Goal: Information Seeking & Learning: Get advice/opinions

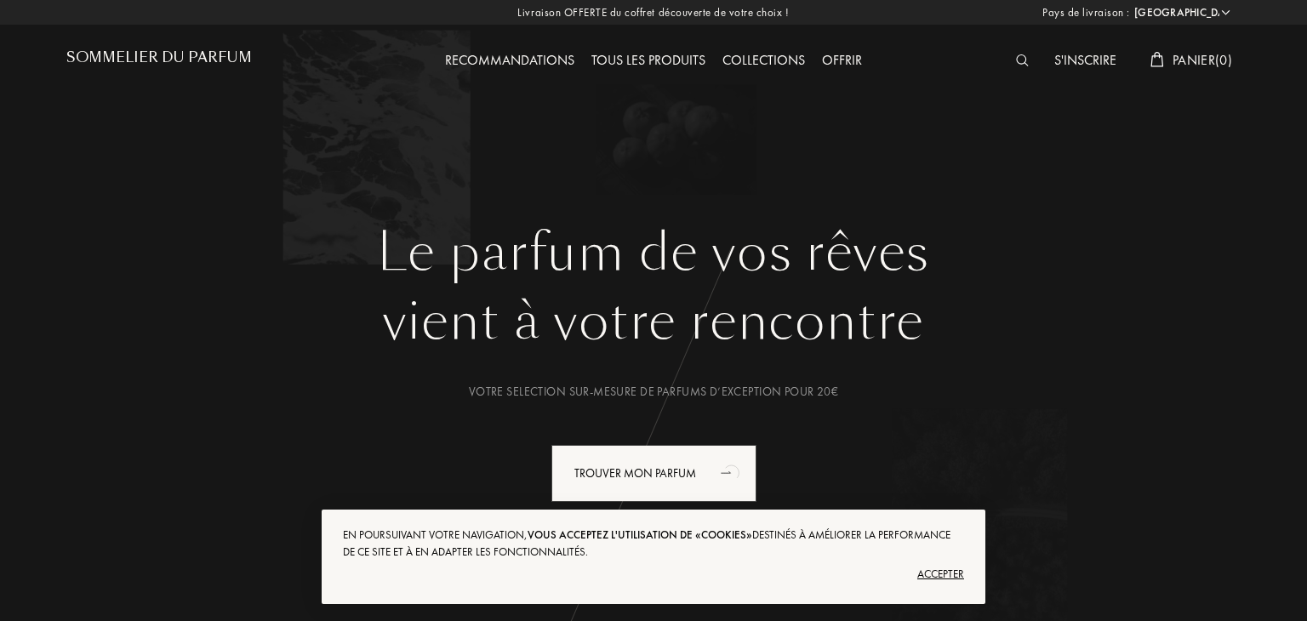
select select "FR"
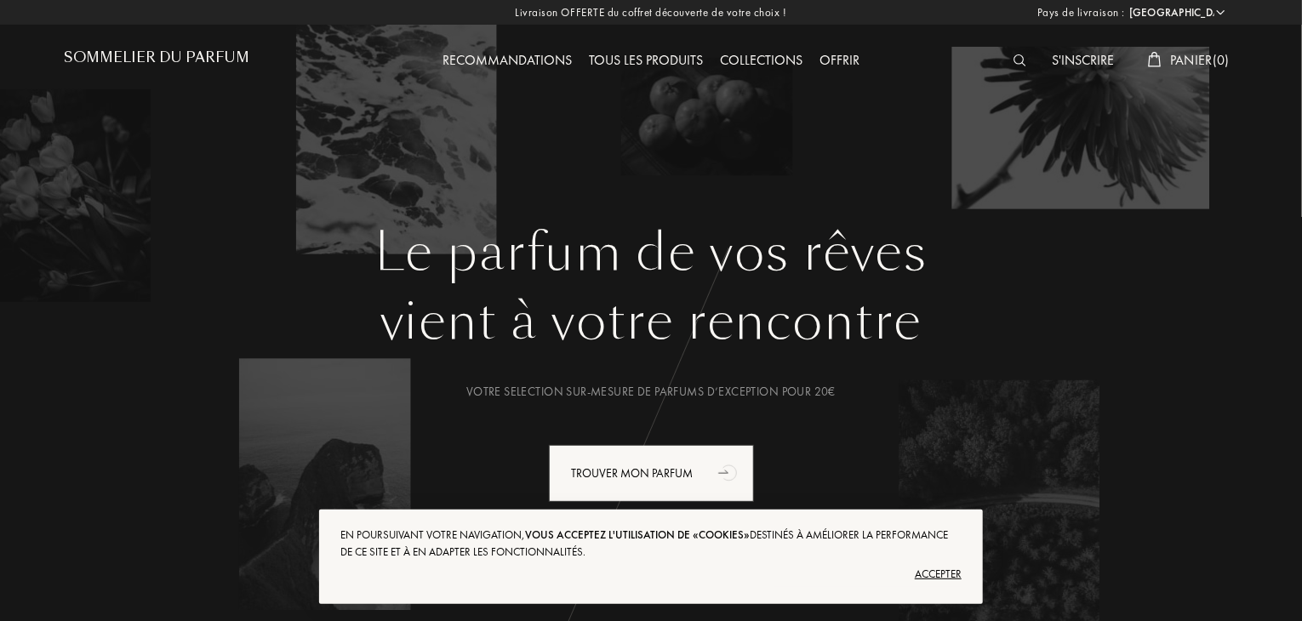
click at [1019, 62] on img at bounding box center [1019, 60] width 13 height 12
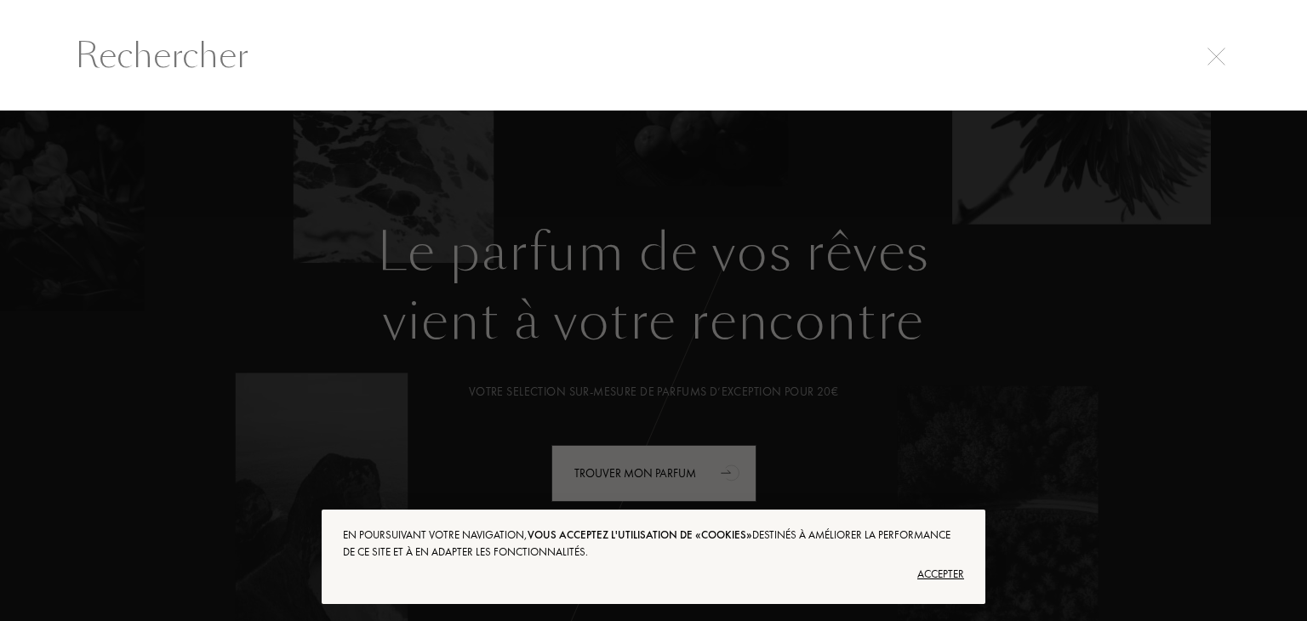
click at [1009, 287] on div at bounding box center [653, 366] width 1307 height 511
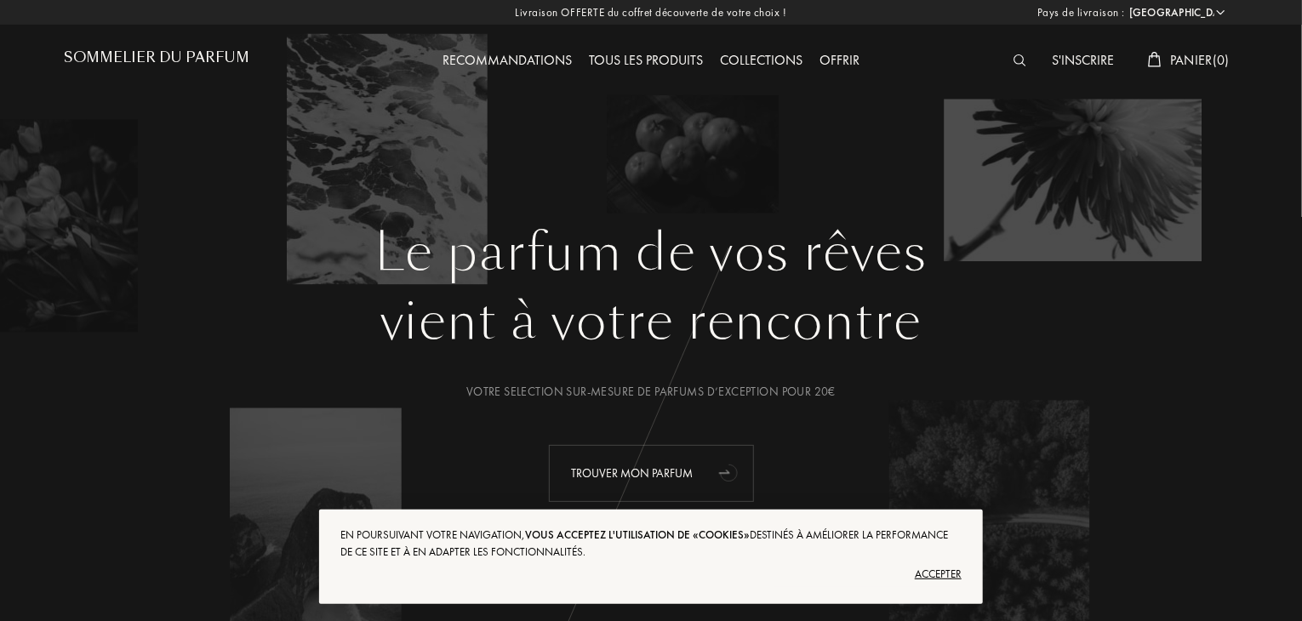
click at [664, 472] on div "Trouver mon parfum" at bounding box center [651, 473] width 205 height 57
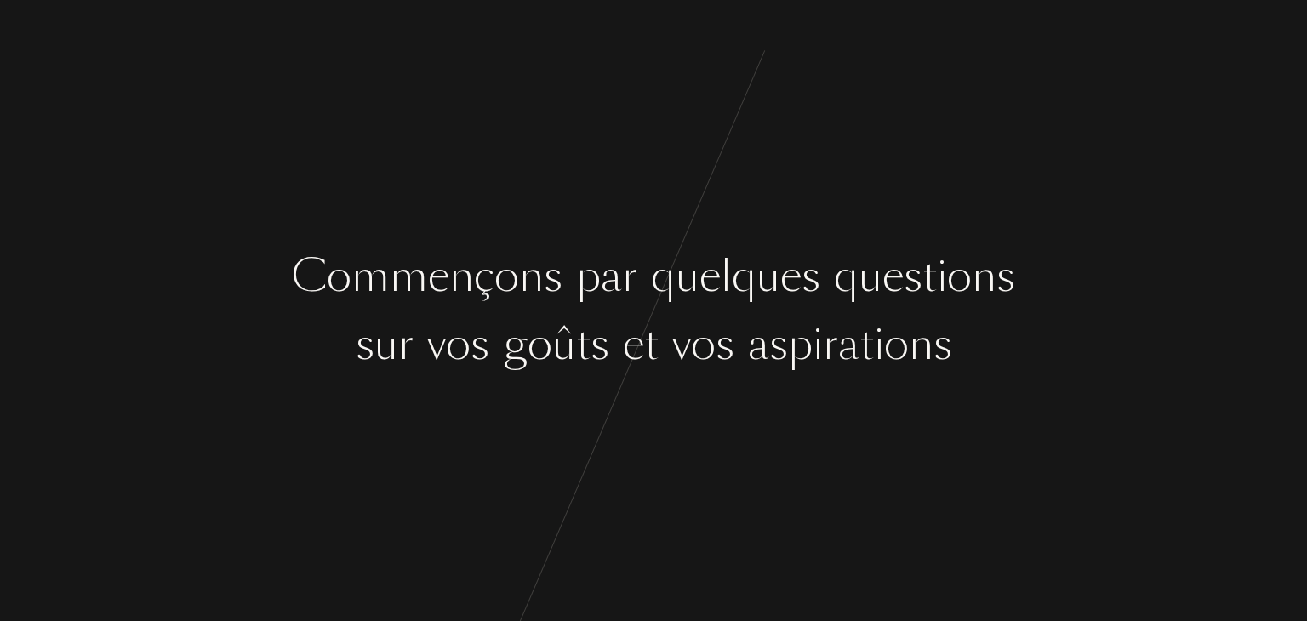
click at [728, 370] on div "s" at bounding box center [725, 345] width 19 height 64
click at [766, 362] on div "a" at bounding box center [758, 345] width 21 height 64
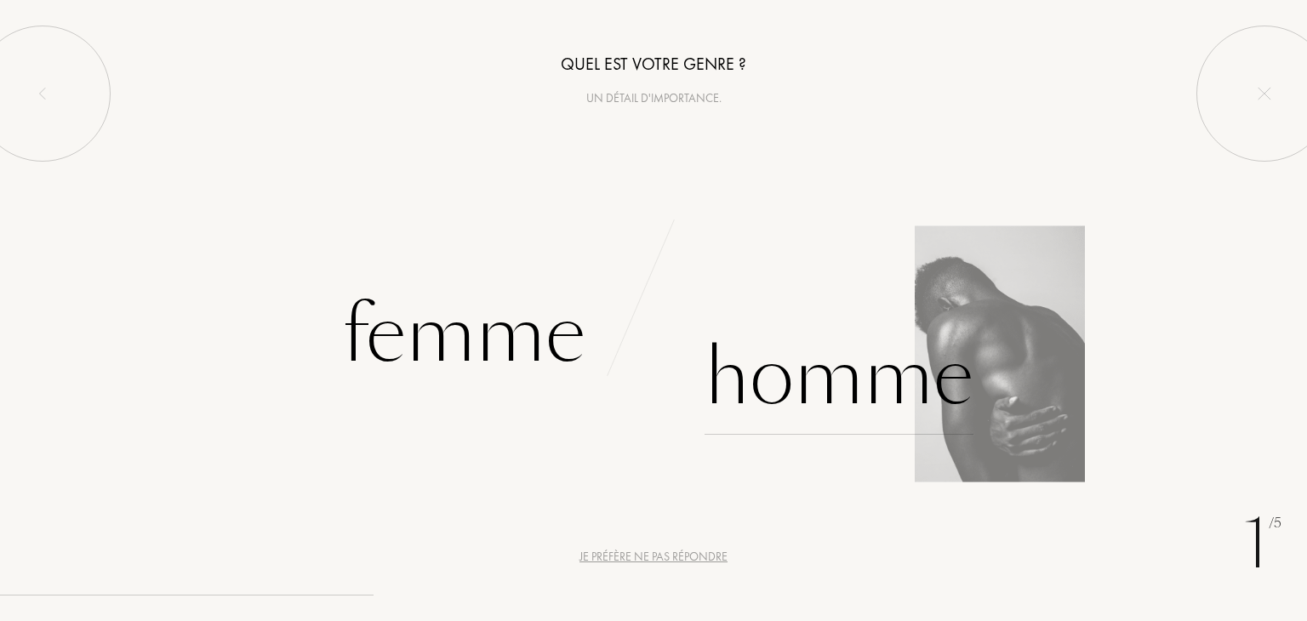
click at [817, 383] on div "Homme" at bounding box center [839, 377] width 269 height 115
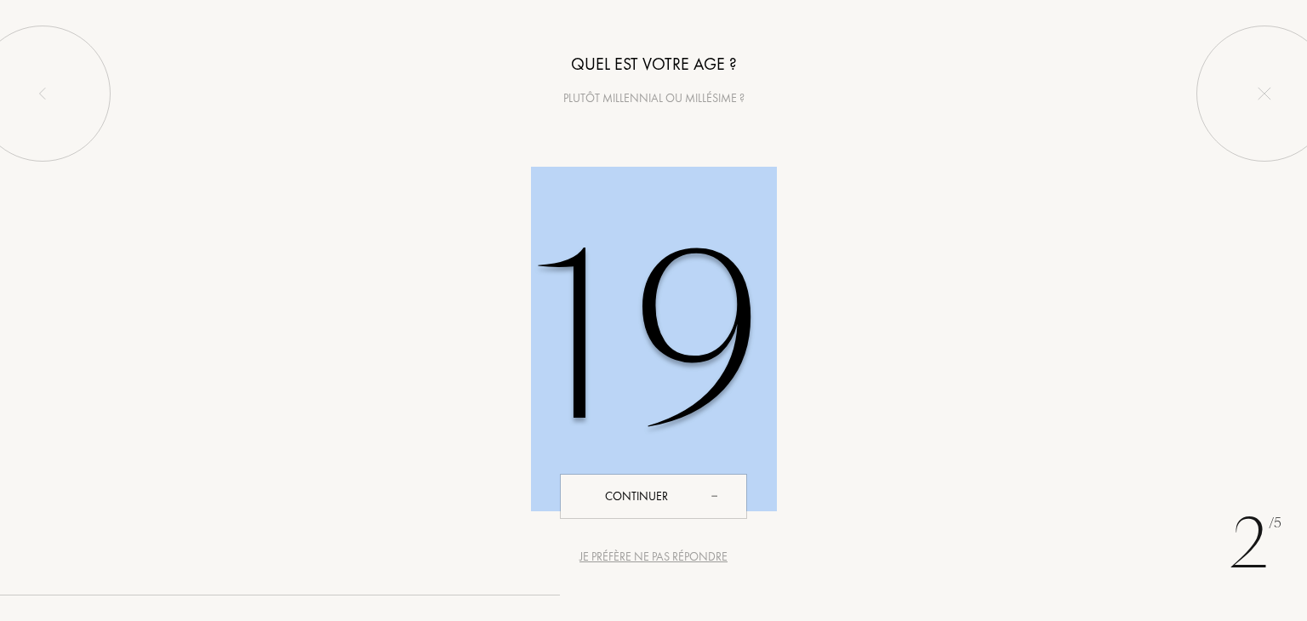
drag, startPoint x: 600, startPoint y: 493, endPoint x: 589, endPoint y: 357, distance: 136.6
click at [589, 357] on div "Quel est votre age ? Plutôt millennial ou millésime ? 19 Continuer" at bounding box center [653, 255] width 1307 height 511
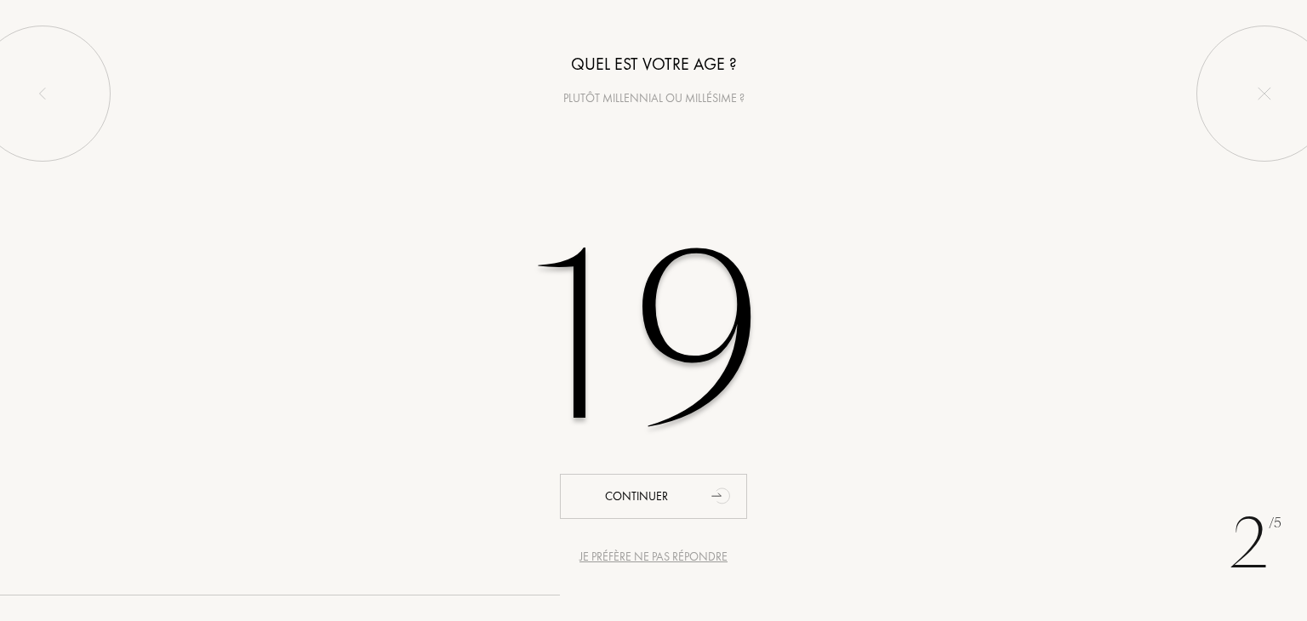
click at [740, 277] on input "19" at bounding box center [653, 339] width 485 height 345
type input "1"
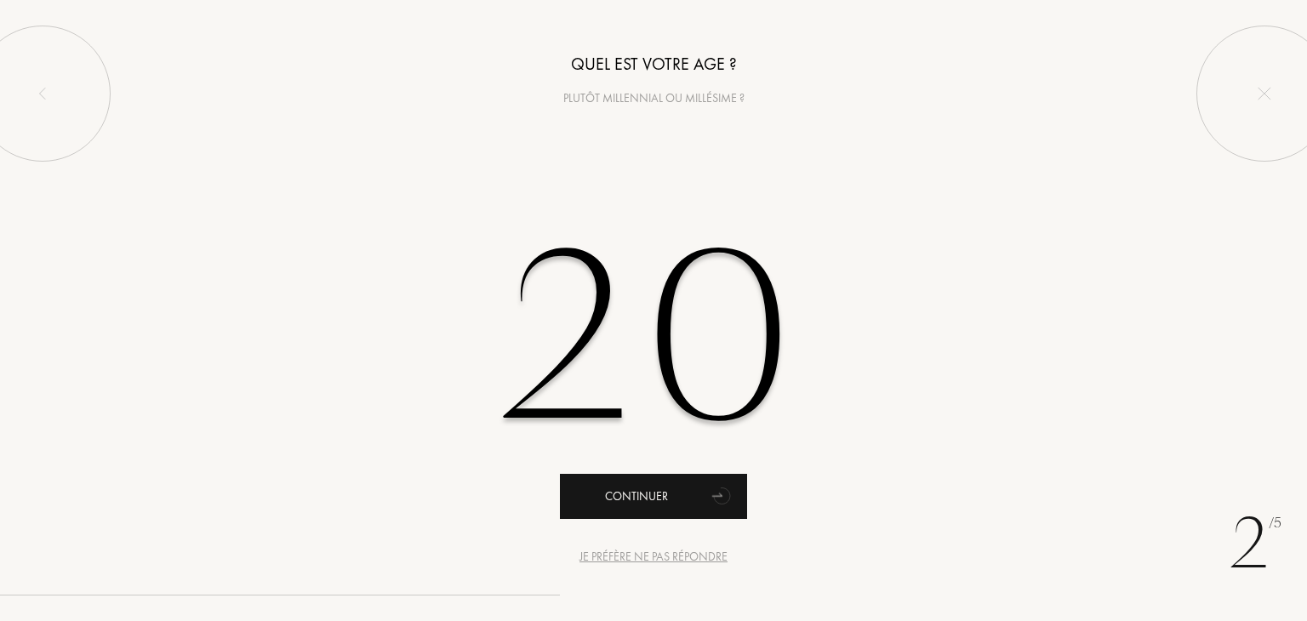
type input "20"
click at [671, 485] on div "Continuer" at bounding box center [653, 496] width 187 height 45
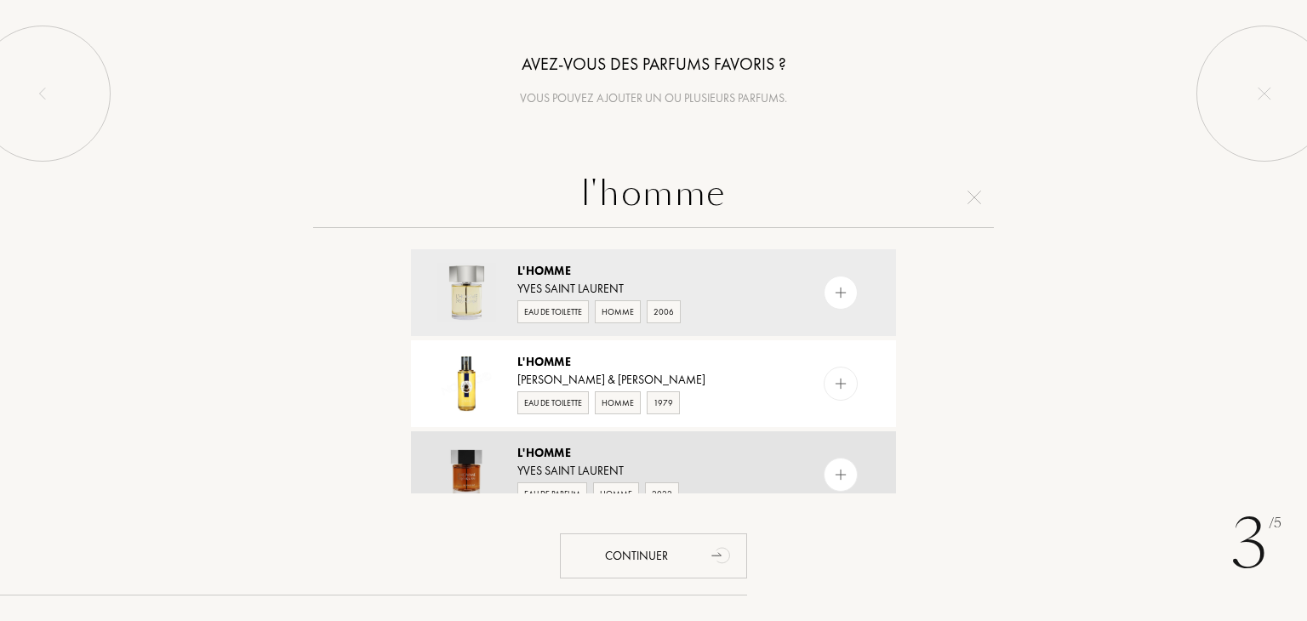
type input "l'homme"
click at [837, 468] on img at bounding box center [841, 475] width 16 height 16
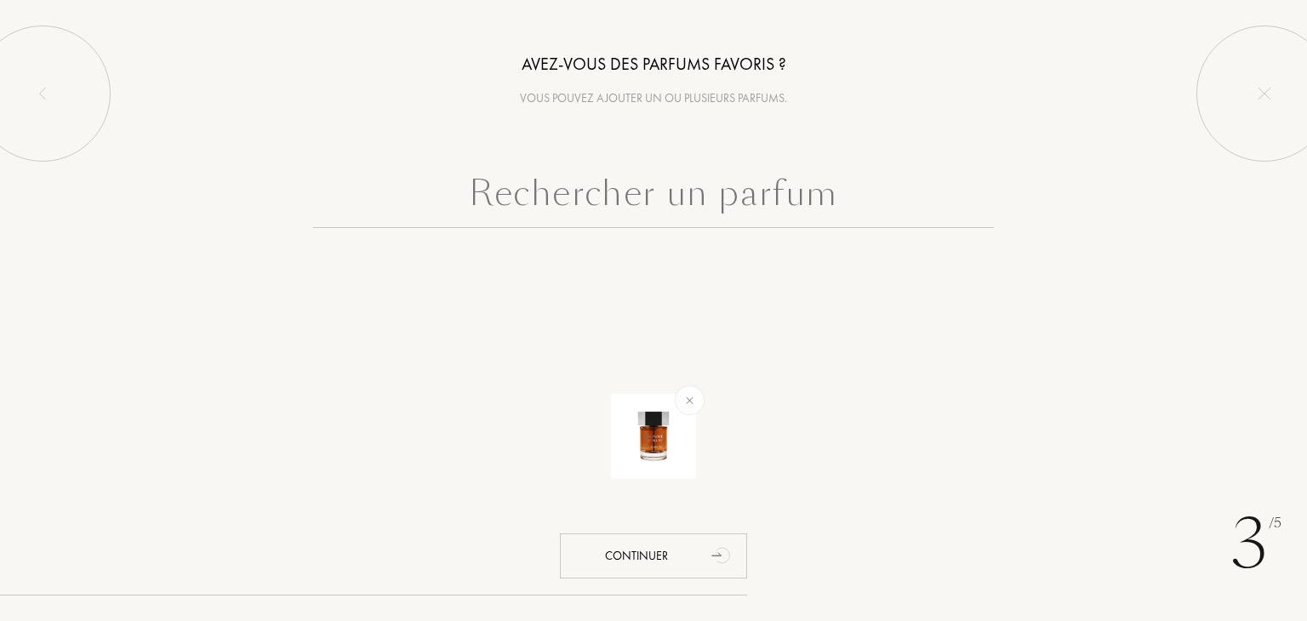
click at [774, 216] on input "text" at bounding box center [653, 197] width 681 height 61
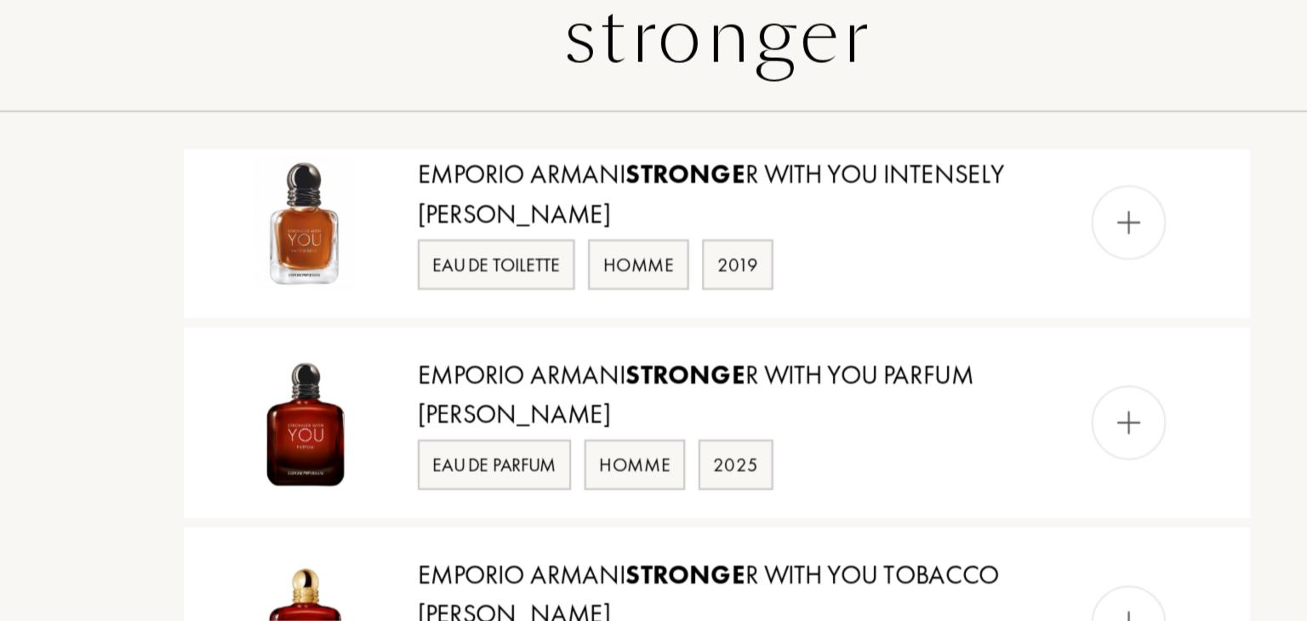
scroll to position [466, 0]
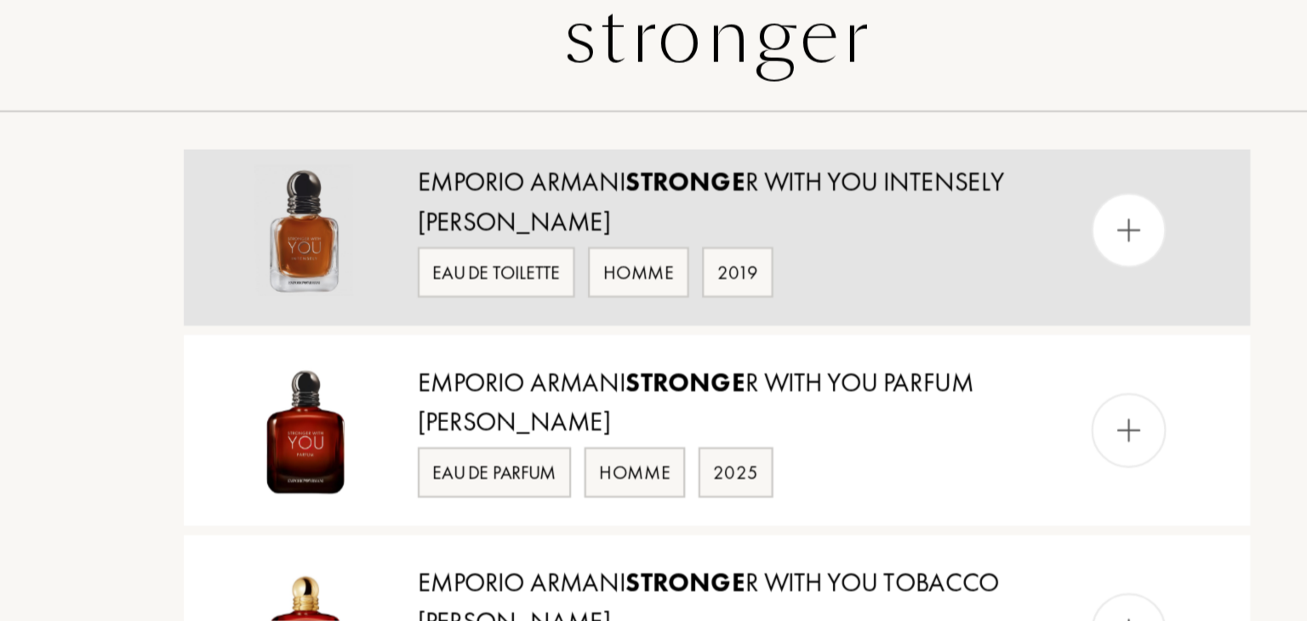
type input "stronger"
click at [833, 287] on img at bounding box center [841, 282] width 16 height 16
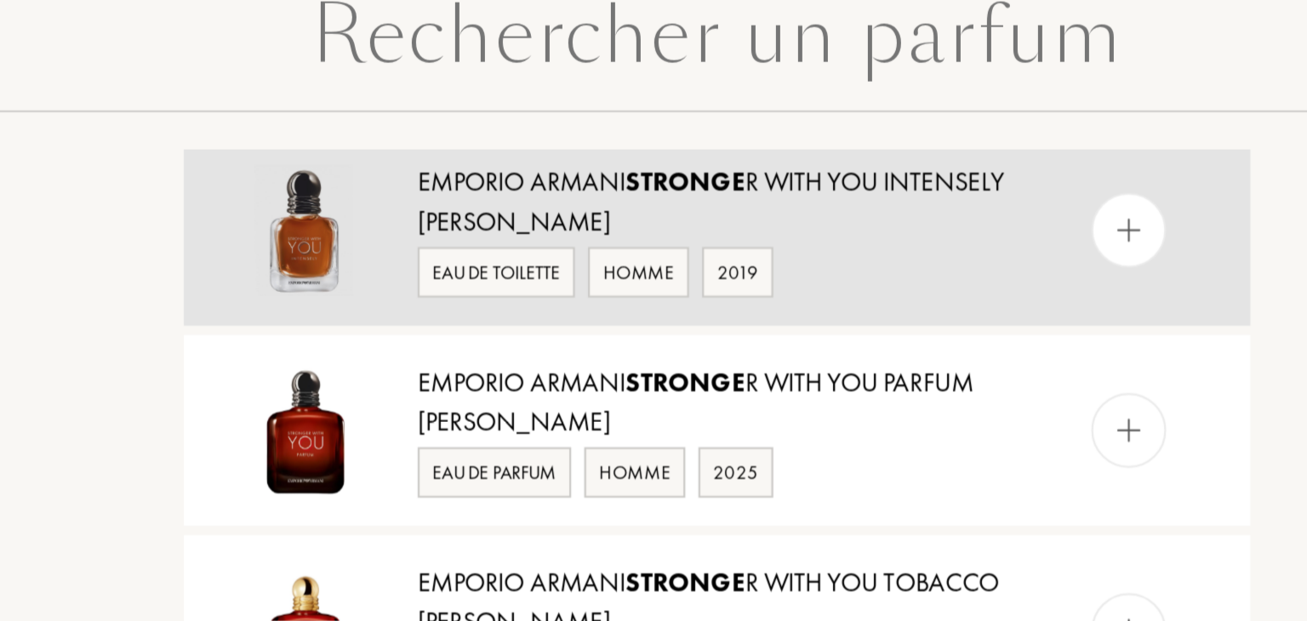
scroll to position [0, 0]
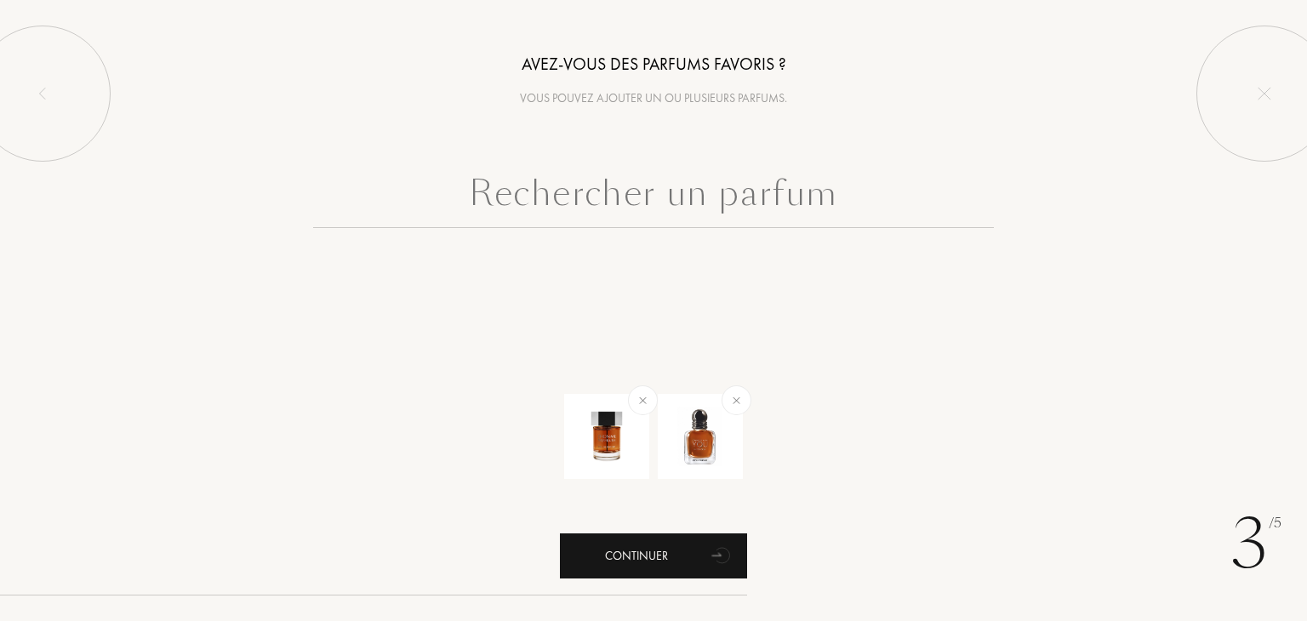
click at [657, 552] on div "Continuer" at bounding box center [653, 556] width 187 height 45
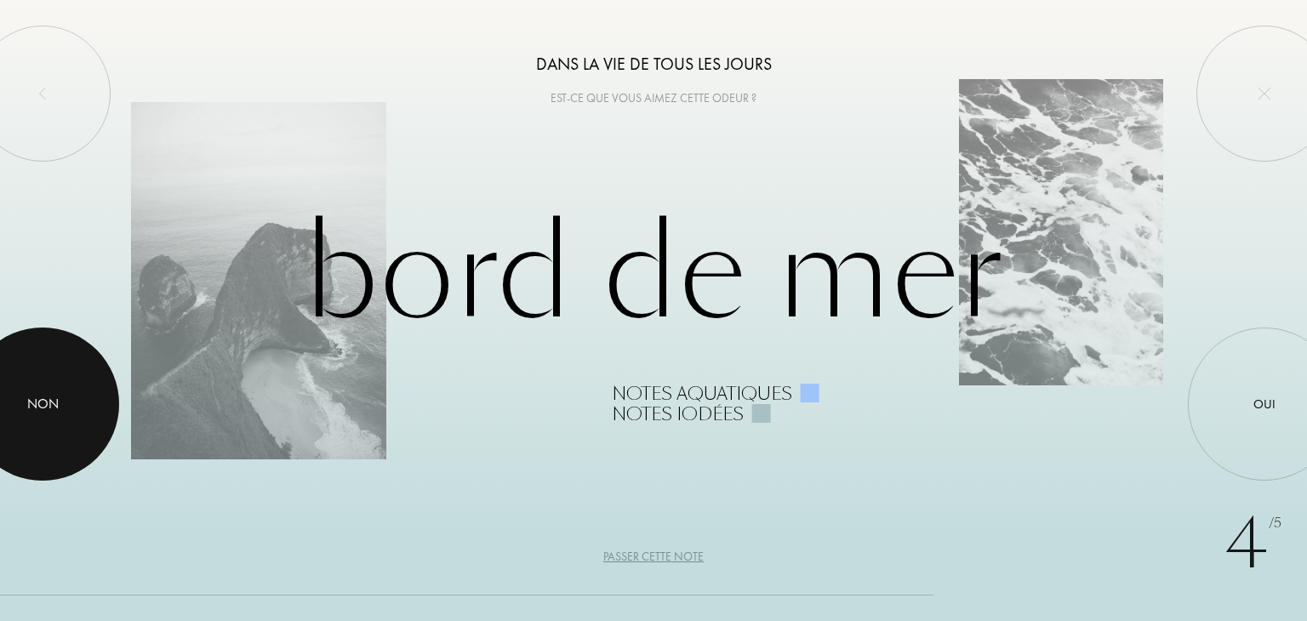
click at [76, 406] on div at bounding box center [42, 404] width 153 height 153
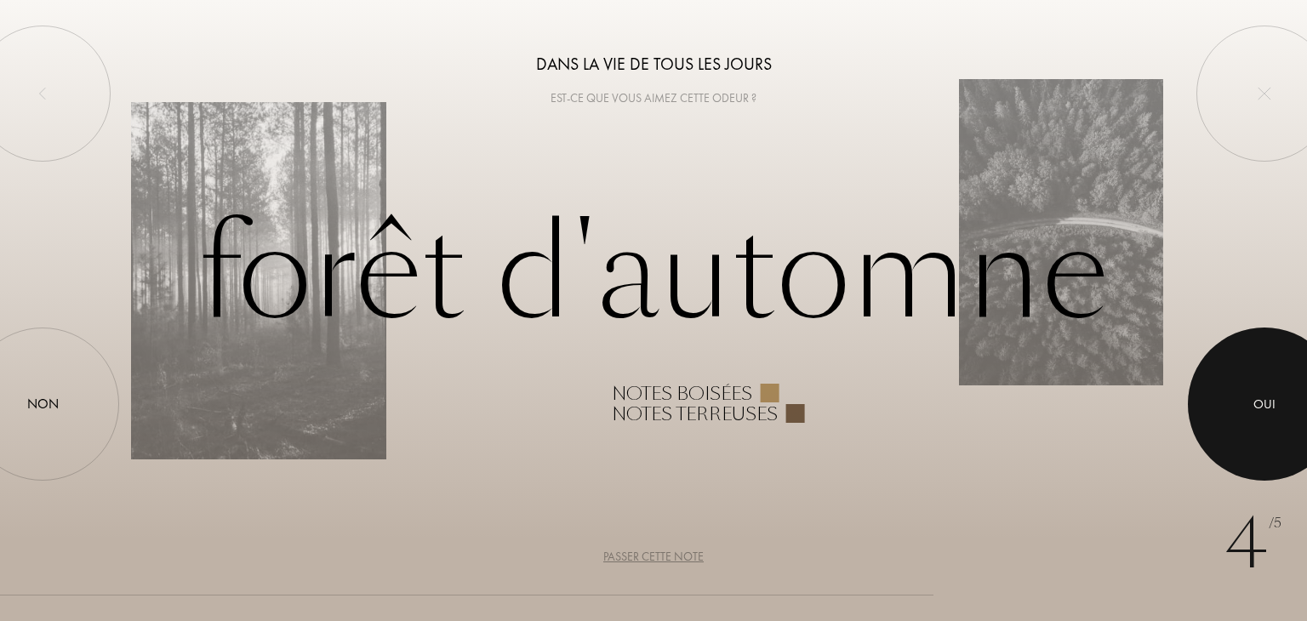
click at [1247, 390] on div at bounding box center [1264, 404] width 153 height 153
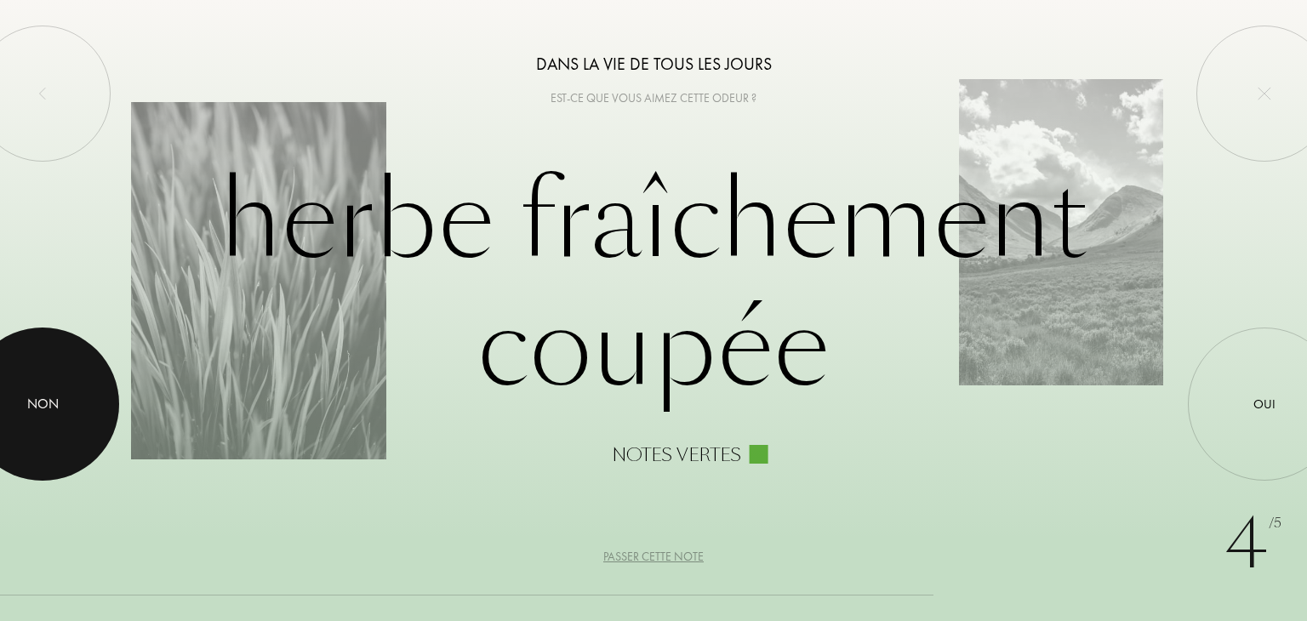
click at [88, 396] on div at bounding box center [42, 404] width 153 height 153
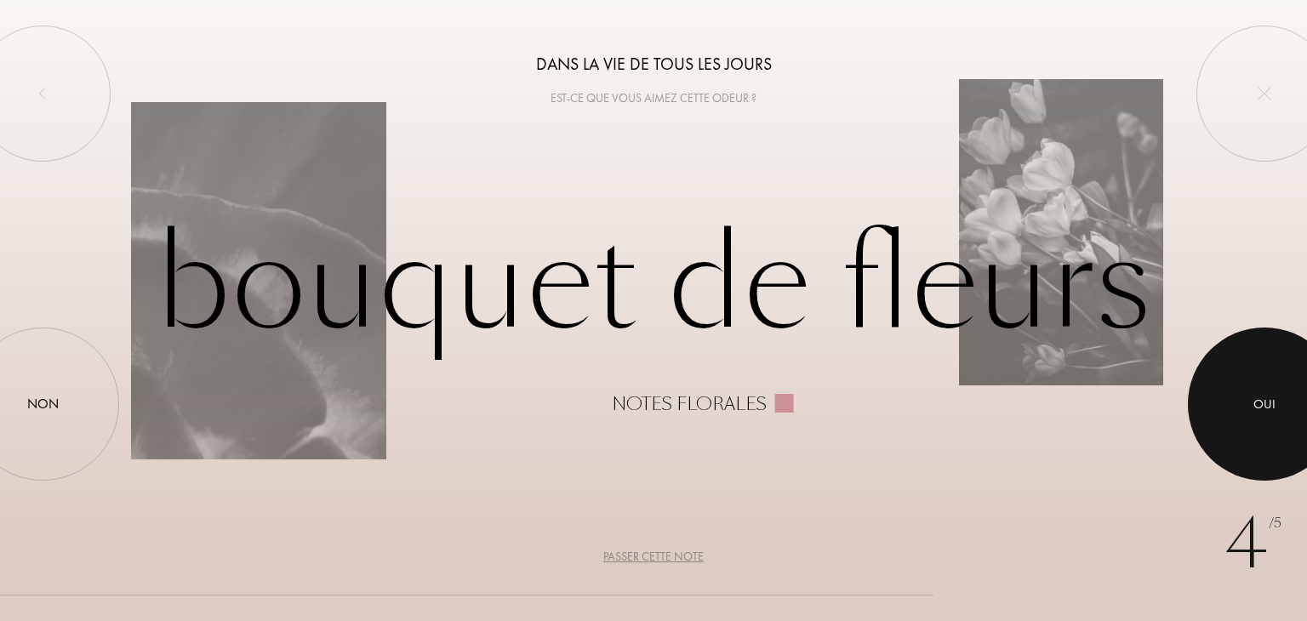
click at [1262, 384] on div at bounding box center [1264, 404] width 153 height 153
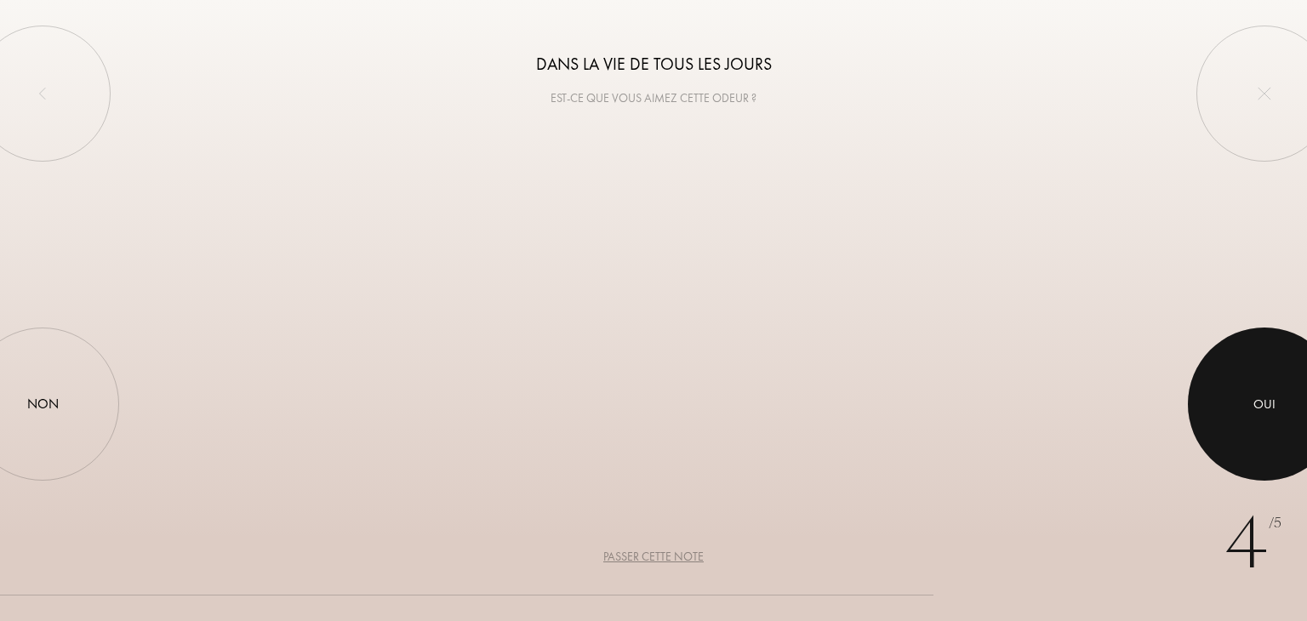
click at [1262, 384] on div at bounding box center [1264, 404] width 153 height 153
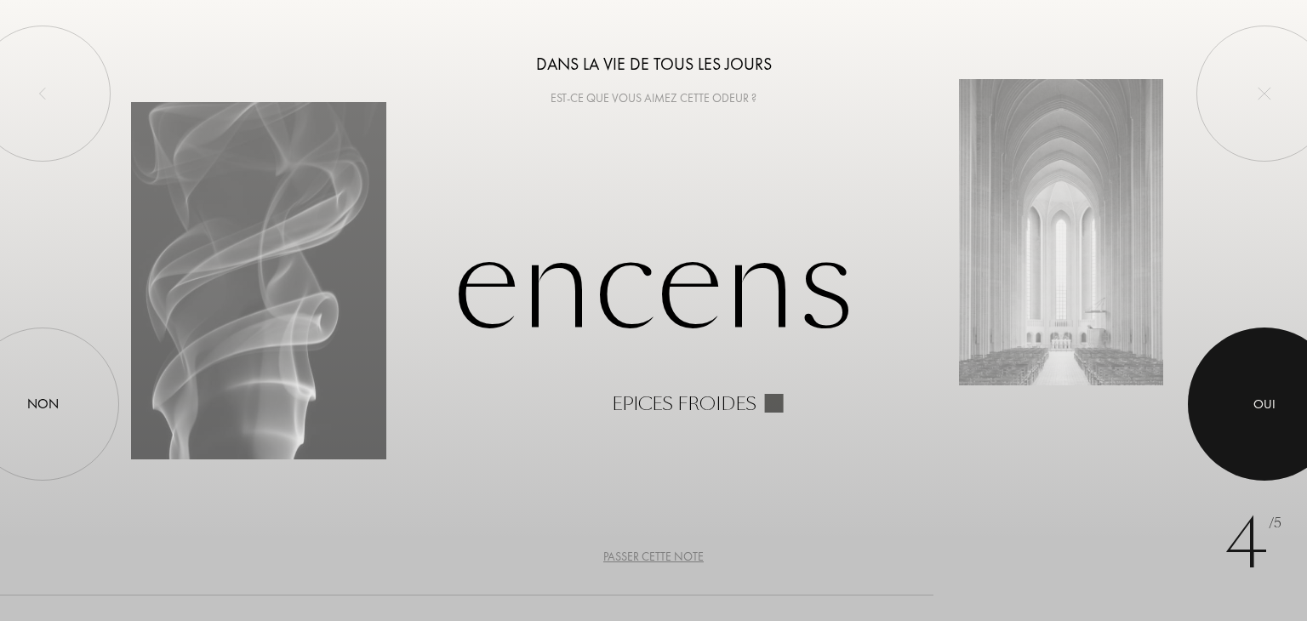
click at [1230, 402] on div "Oui" at bounding box center [1264, 404] width 153 height 153
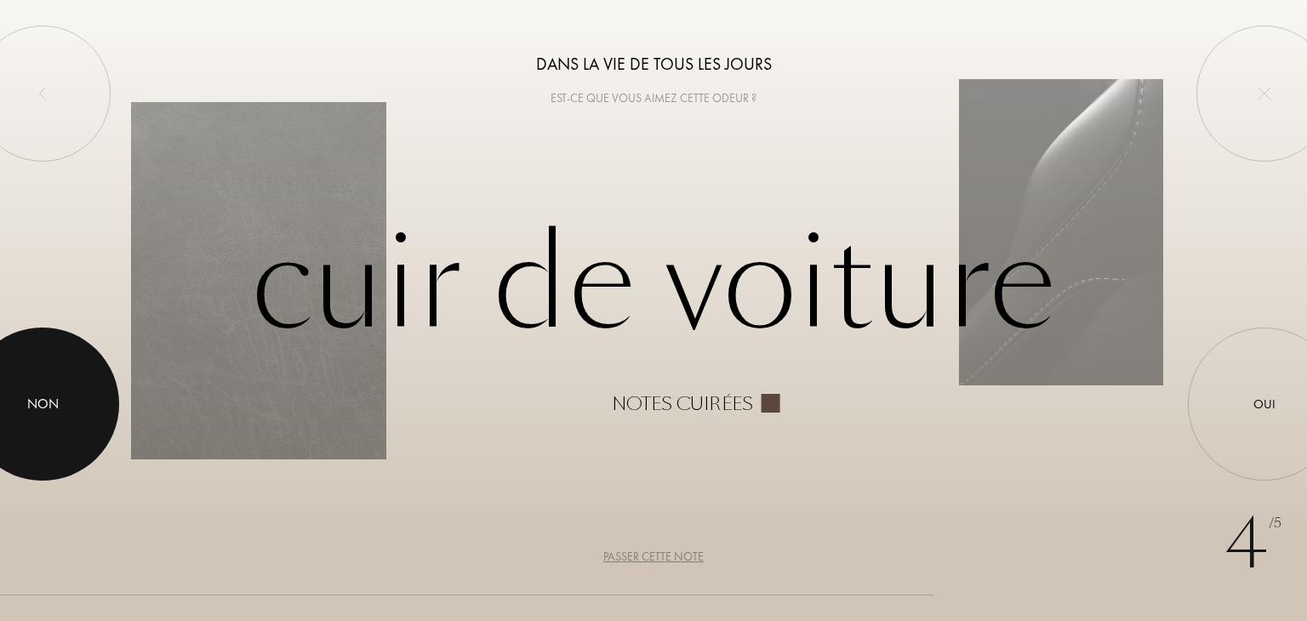
click at [39, 408] on div "Non" at bounding box center [42, 404] width 31 height 20
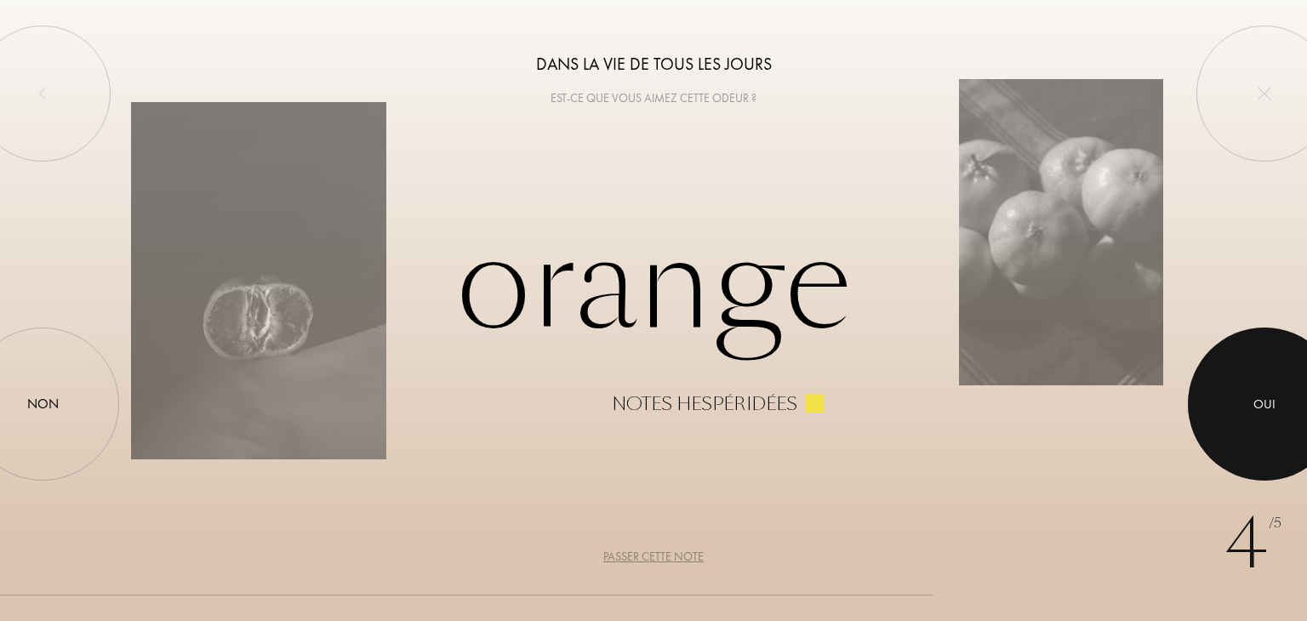
click at [1272, 385] on div at bounding box center [1264, 404] width 153 height 153
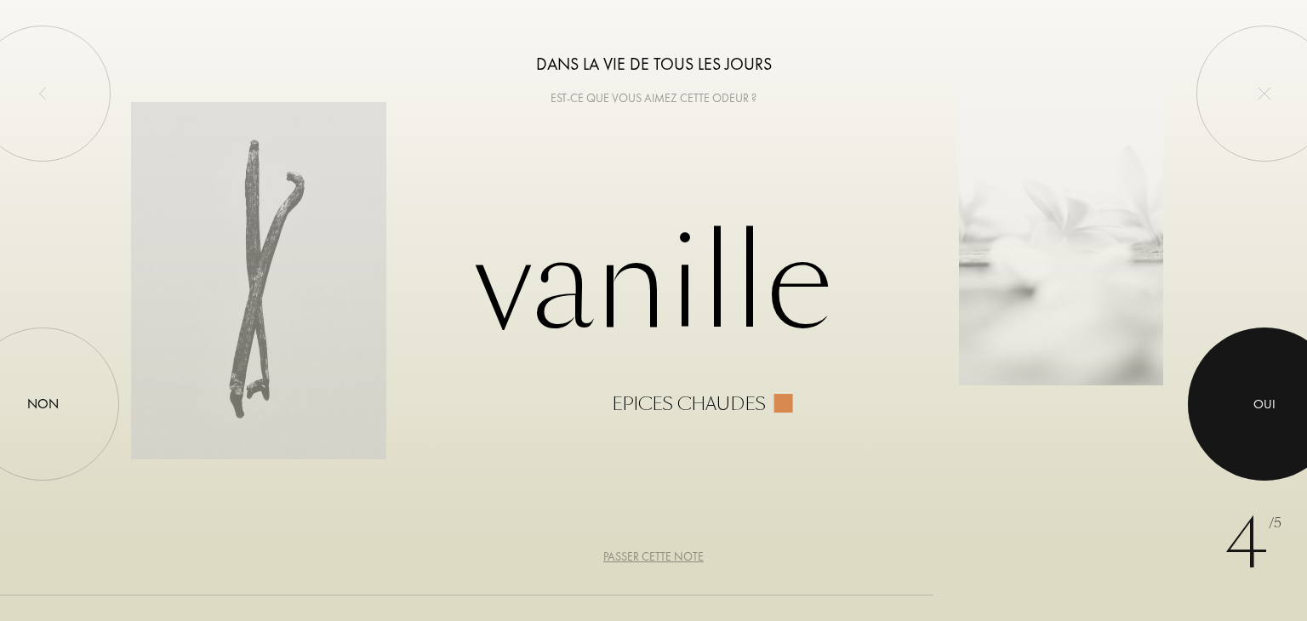
click at [1293, 408] on div at bounding box center [1264, 404] width 153 height 153
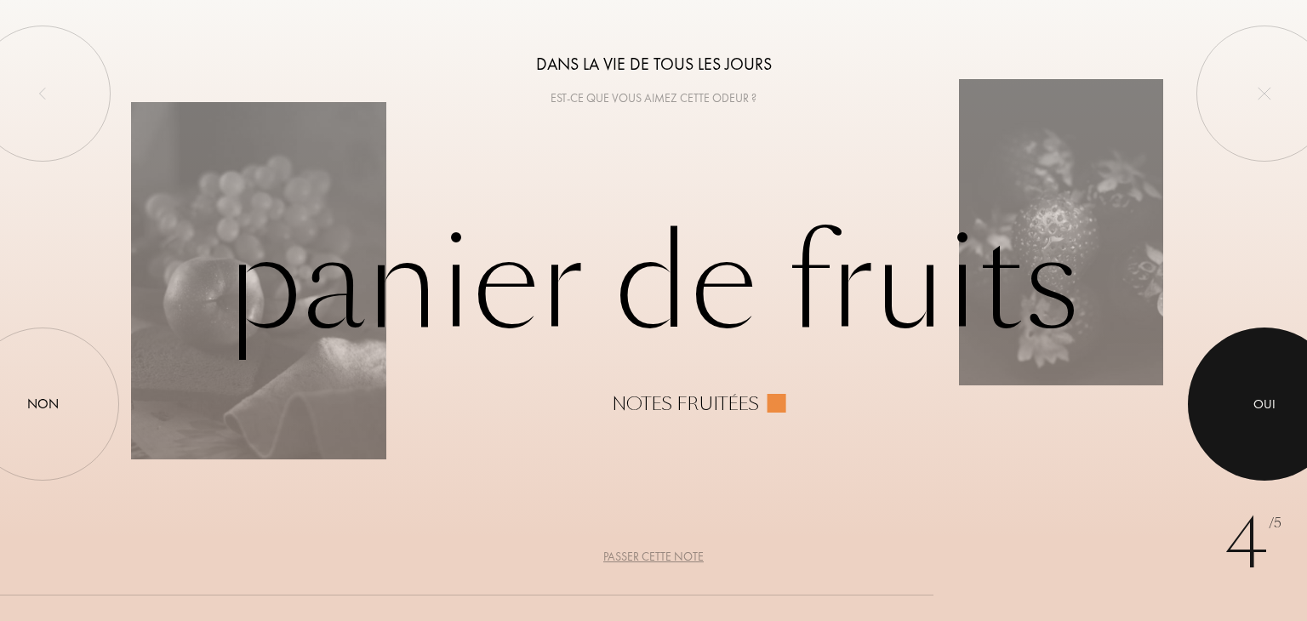
click at [1291, 406] on div at bounding box center [1264, 404] width 153 height 153
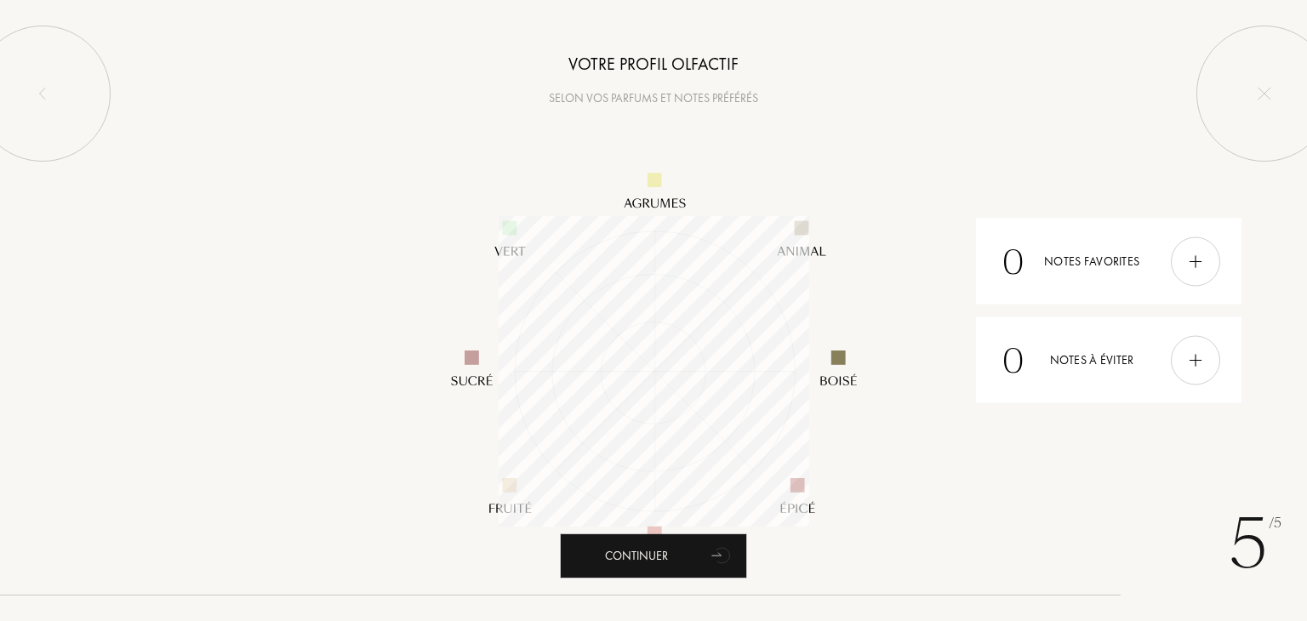
scroll to position [311, 311]
click at [1147, 362] on div "0 Notes à éviter" at bounding box center [1108, 360] width 265 height 86
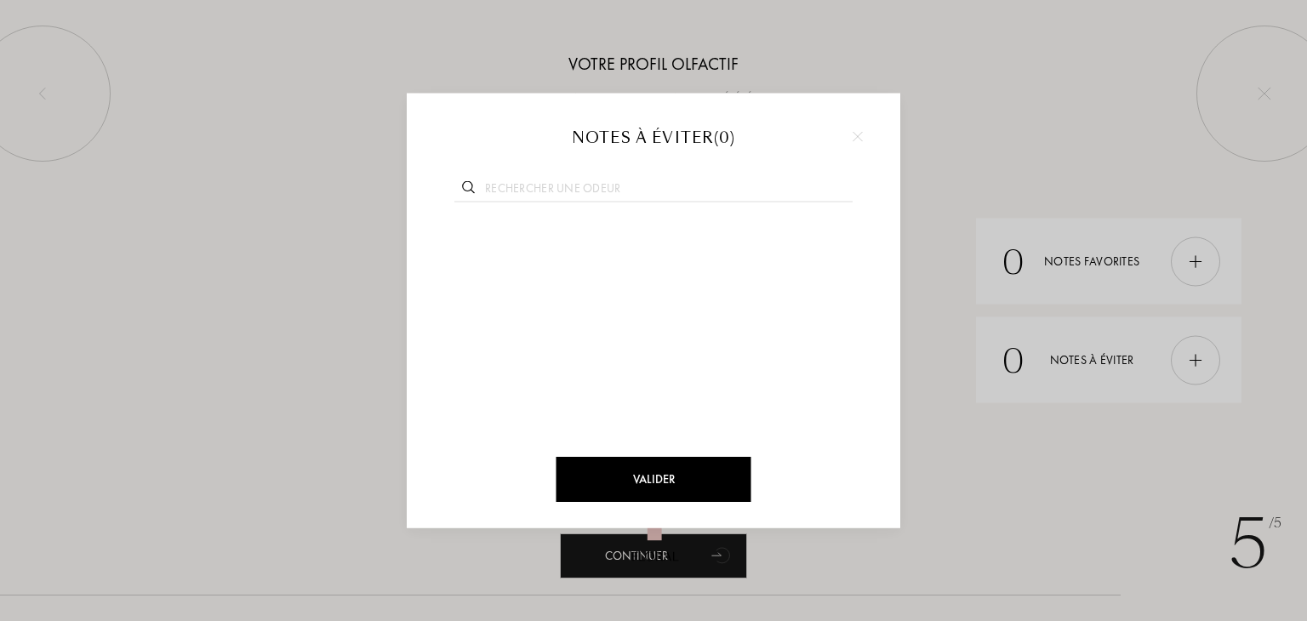
click at [1036, 447] on div at bounding box center [653, 310] width 1307 height 621
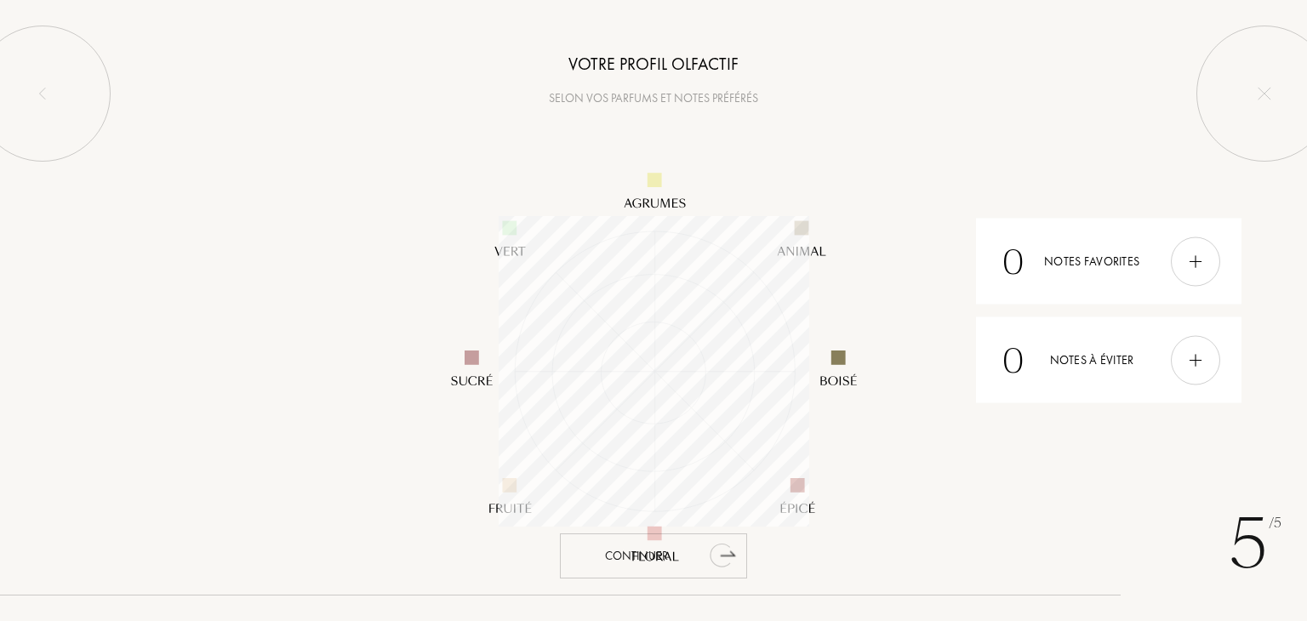
click at [692, 556] on div "Continuer" at bounding box center [653, 556] width 187 height 45
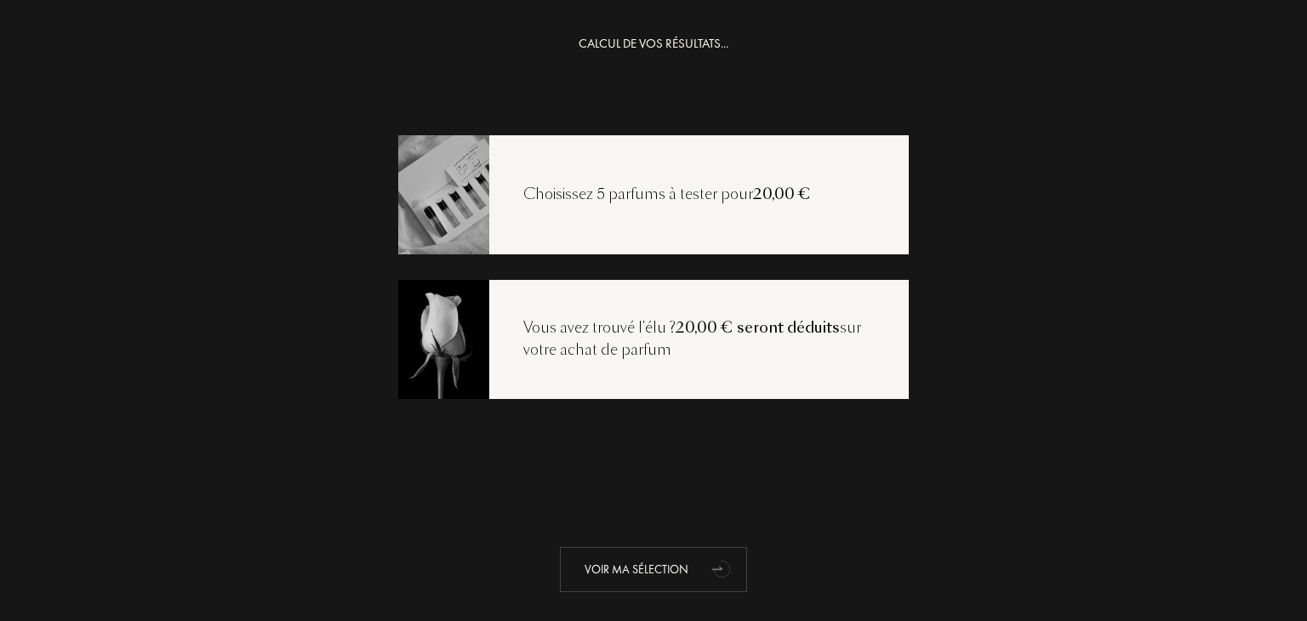
click at [664, 551] on div "Voir ma sélection" at bounding box center [653, 569] width 187 height 45
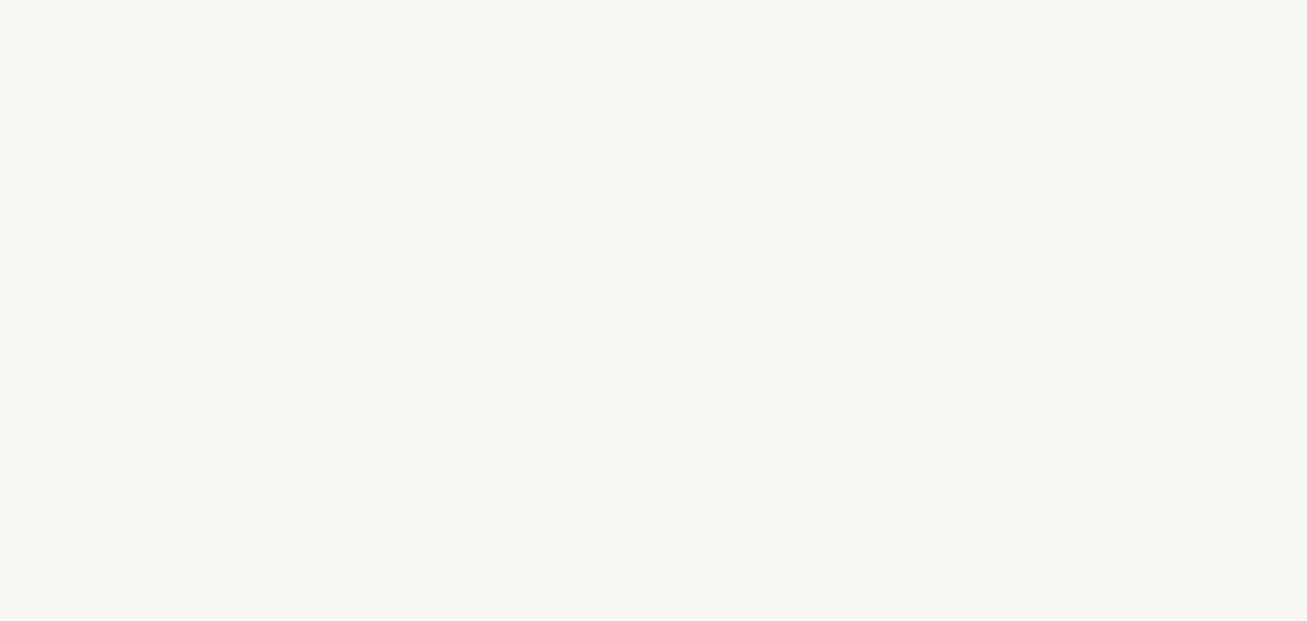
select select "FR"
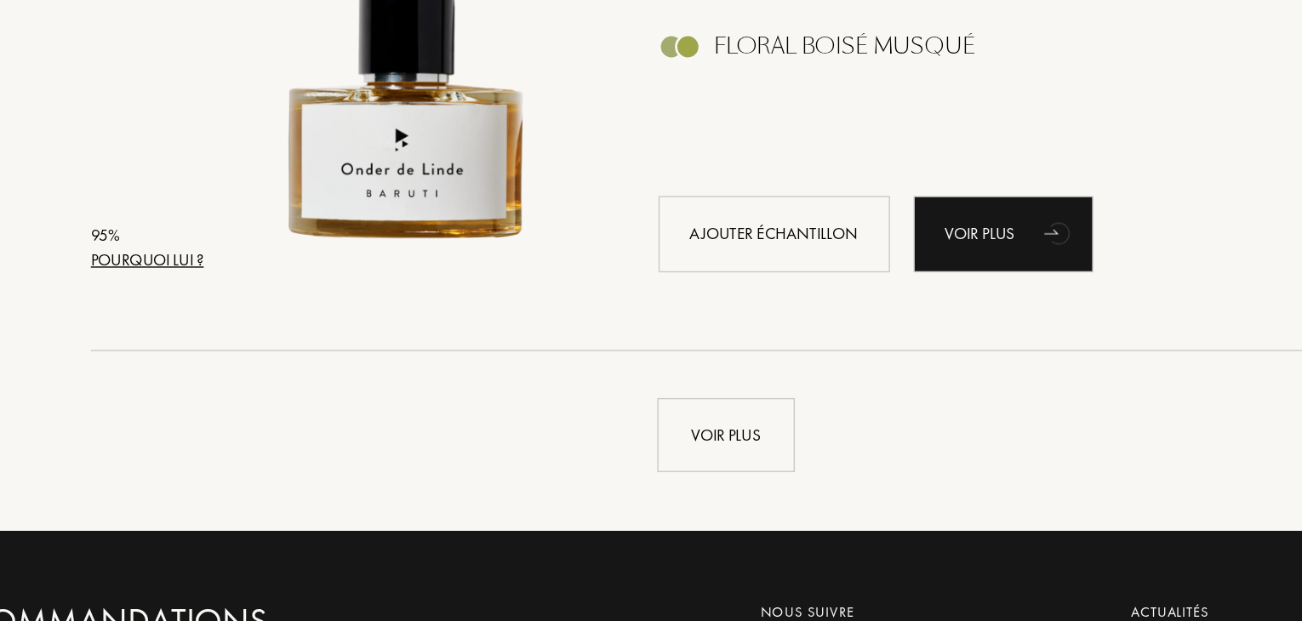
scroll to position [4081, 0]
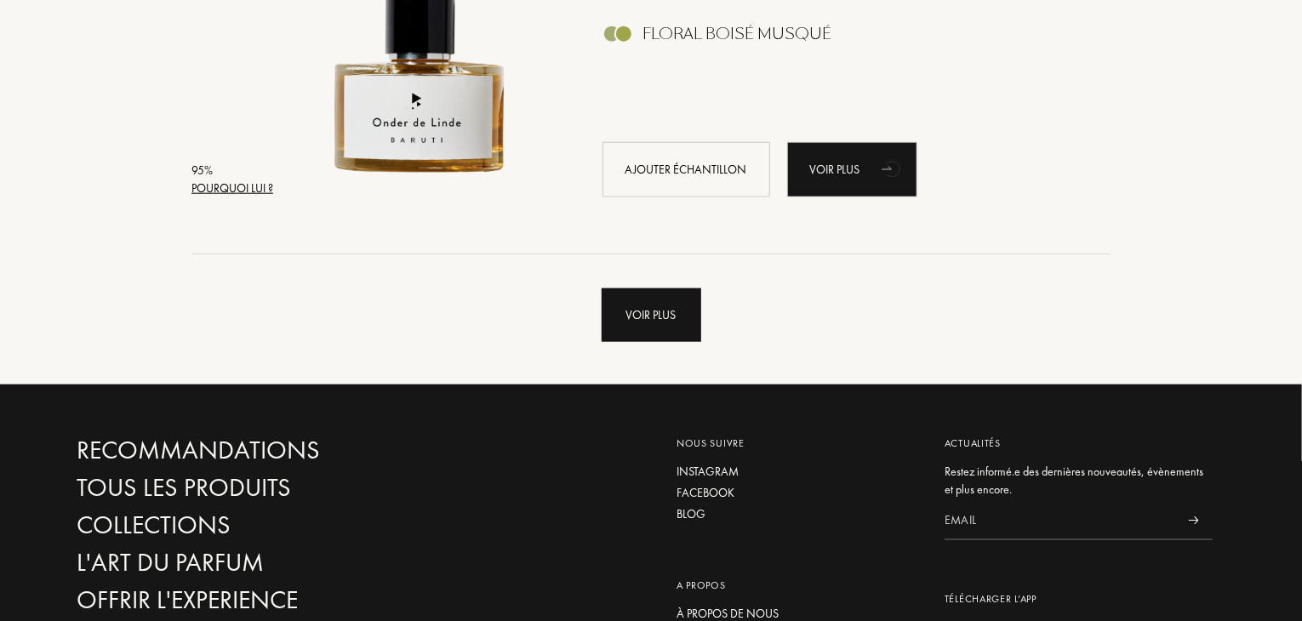
click at [637, 298] on div "Voir plus" at bounding box center [652, 315] width 100 height 54
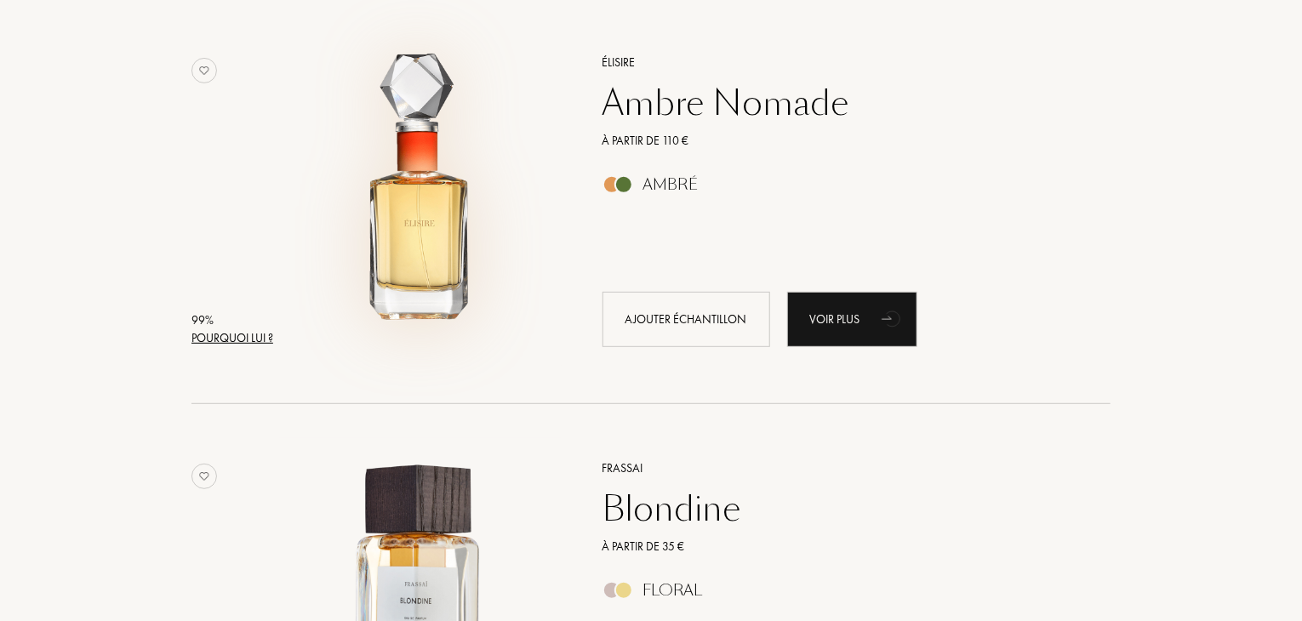
scroll to position [275, 0]
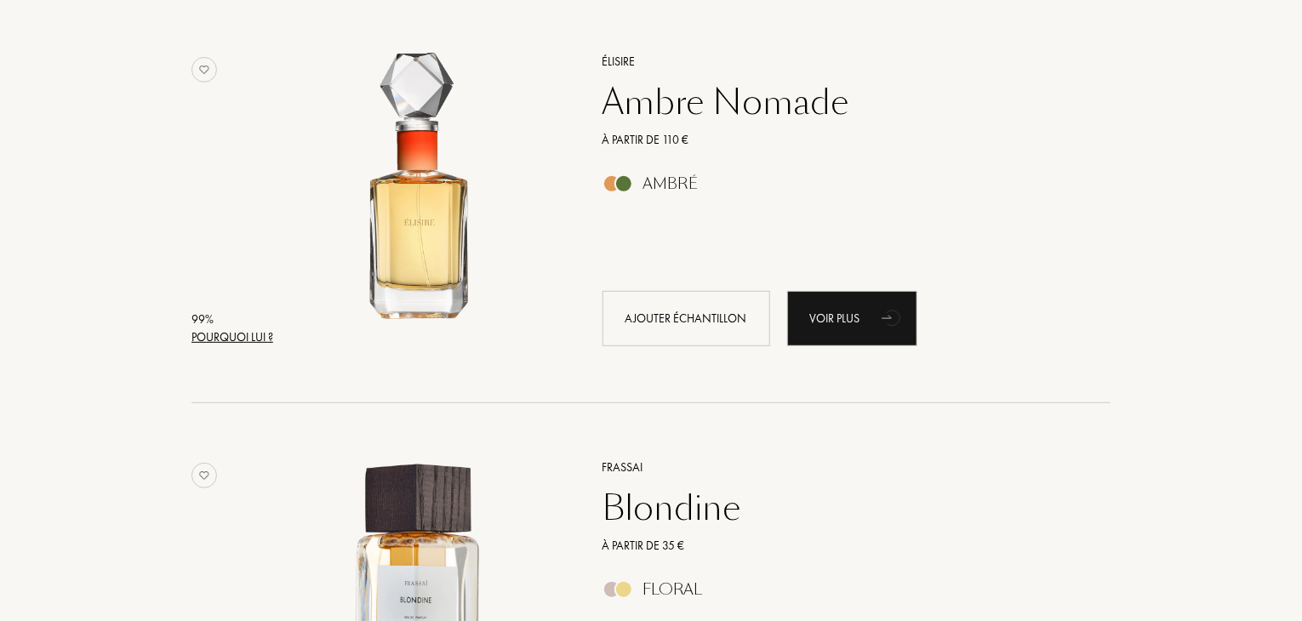
click at [568, 181] on div at bounding box center [428, 198] width 298 height 334
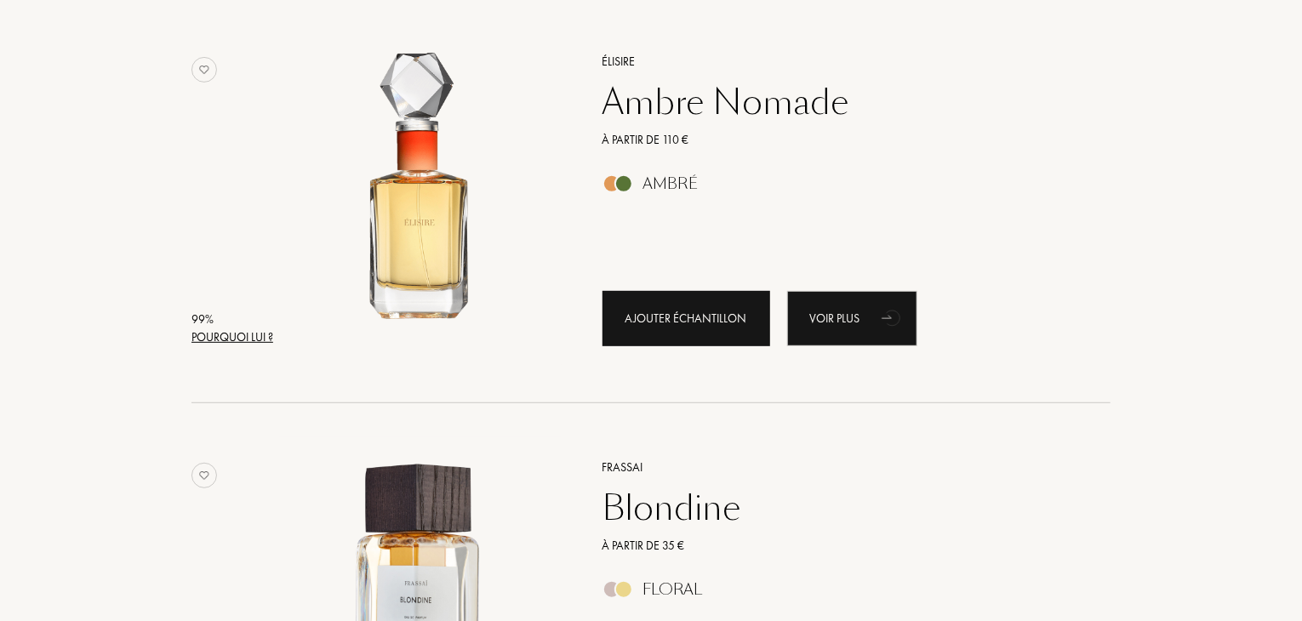
scroll to position [604, 0]
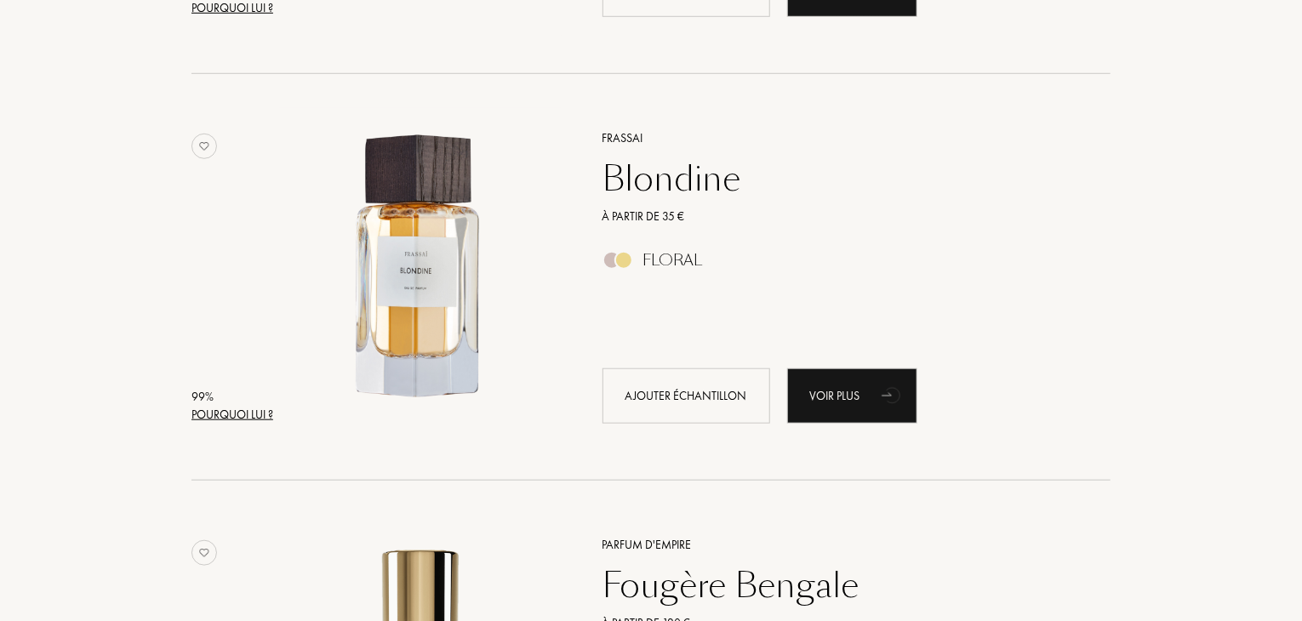
click at [648, 260] on div "Floral" at bounding box center [673, 260] width 60 height 19
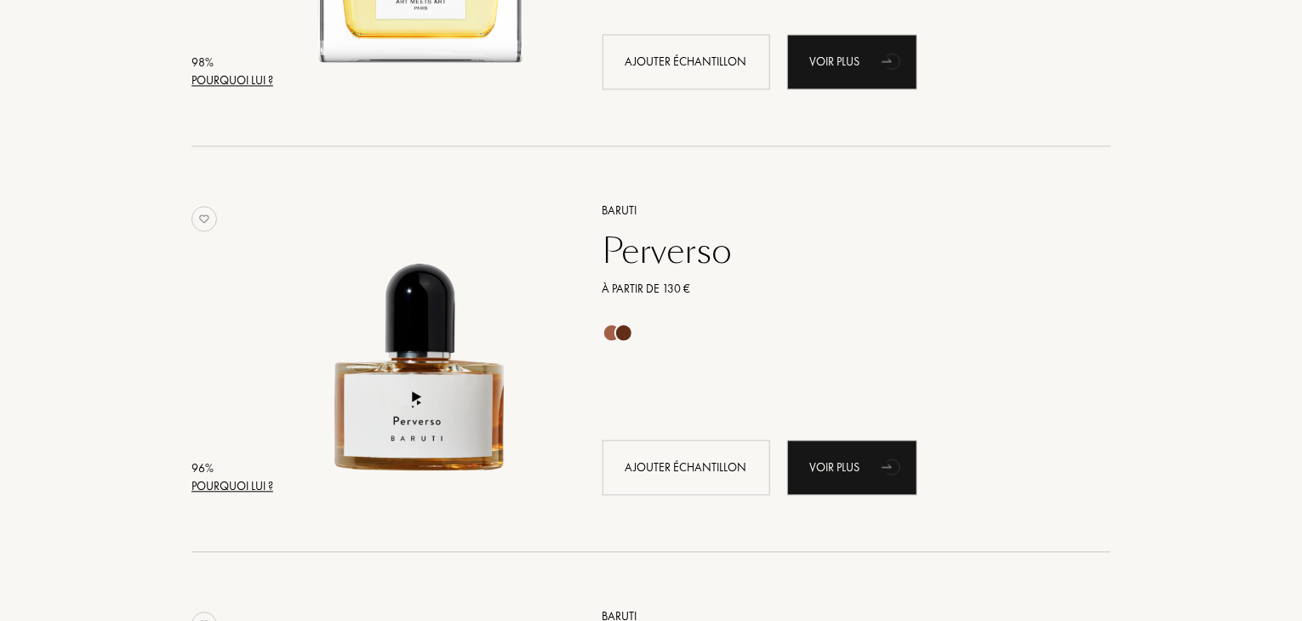
scroll to position [1753, 0]
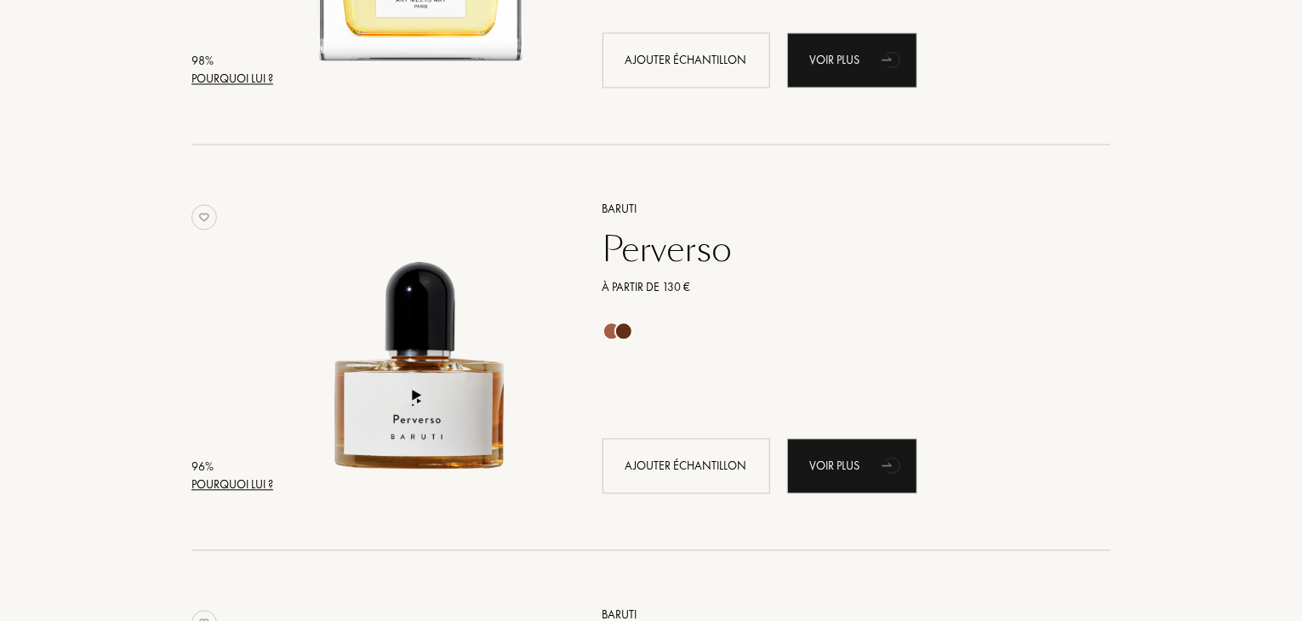
click at [659, 351] on div "Baruti Perverso À partir de 130 € Ajouter échantillon Voir plus" at bounding box center [838, 346] width 522 height 334
click at [667, 278] on div "À partir de 130 €" at bounding box center [838, 287] width 496 height 18
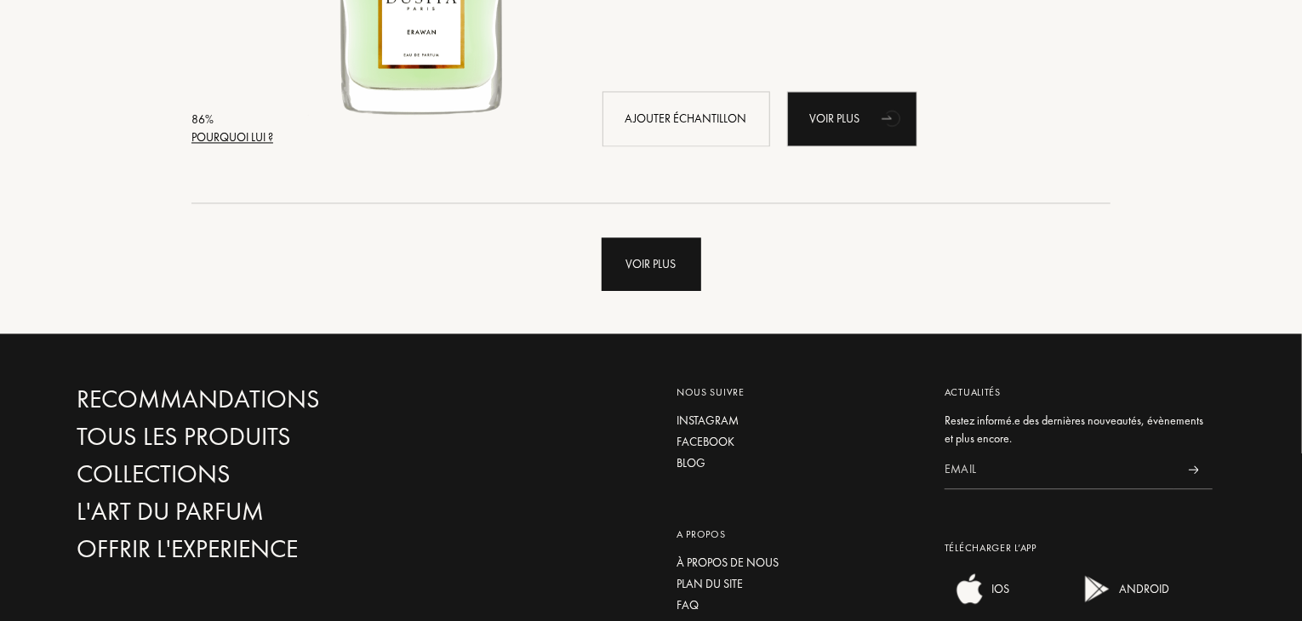
scroll to position [8191, 0]
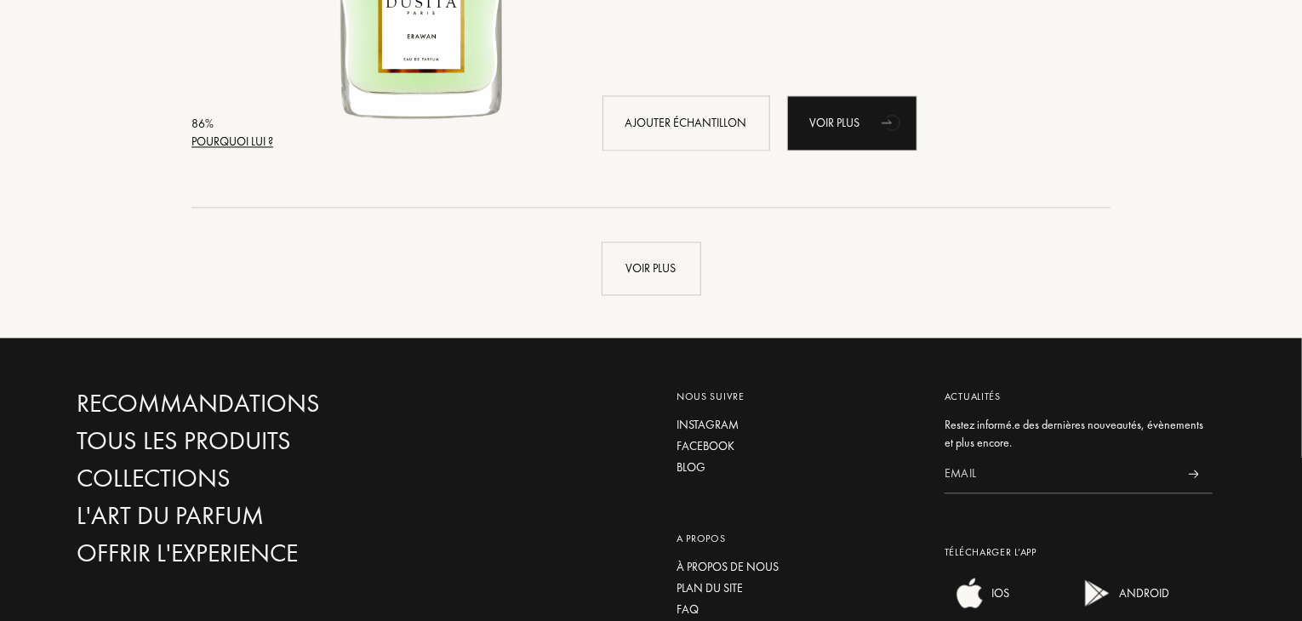
click at [619, 230] on div "Voir plus" at bounding box center [651, 252] width 1174 height 88
click at [630, 268] on div "Voir plus" at bounding box center [652, 269] width 100 height 54
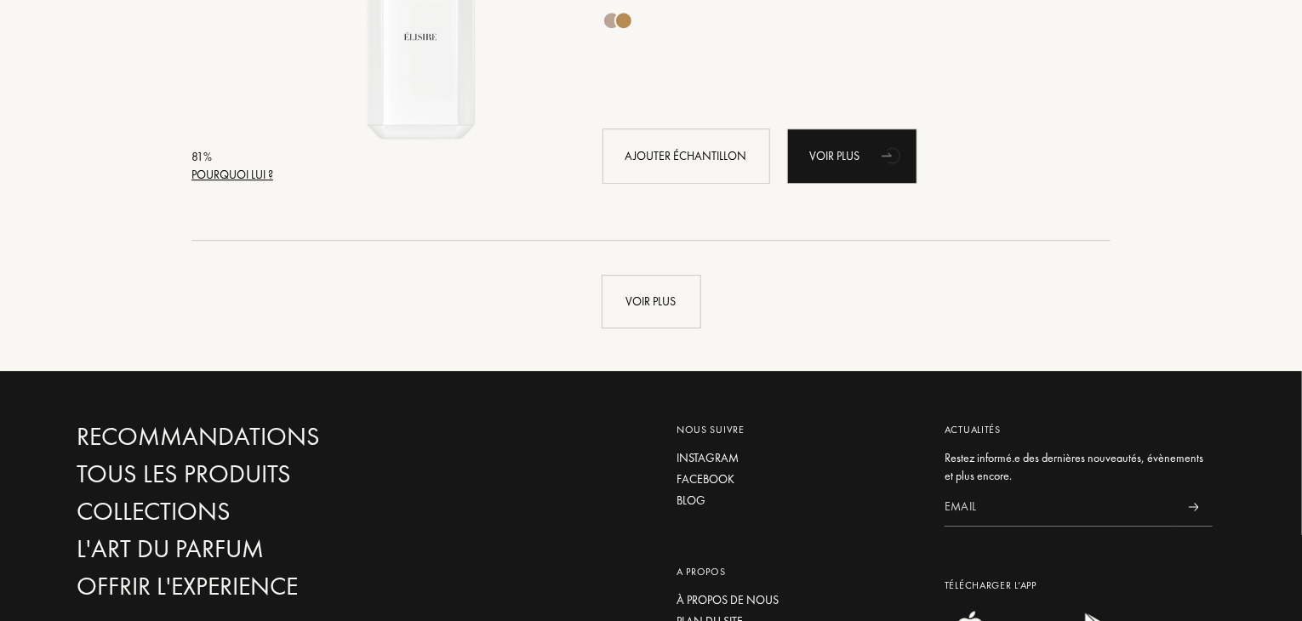
scroll to position [12226, 0]
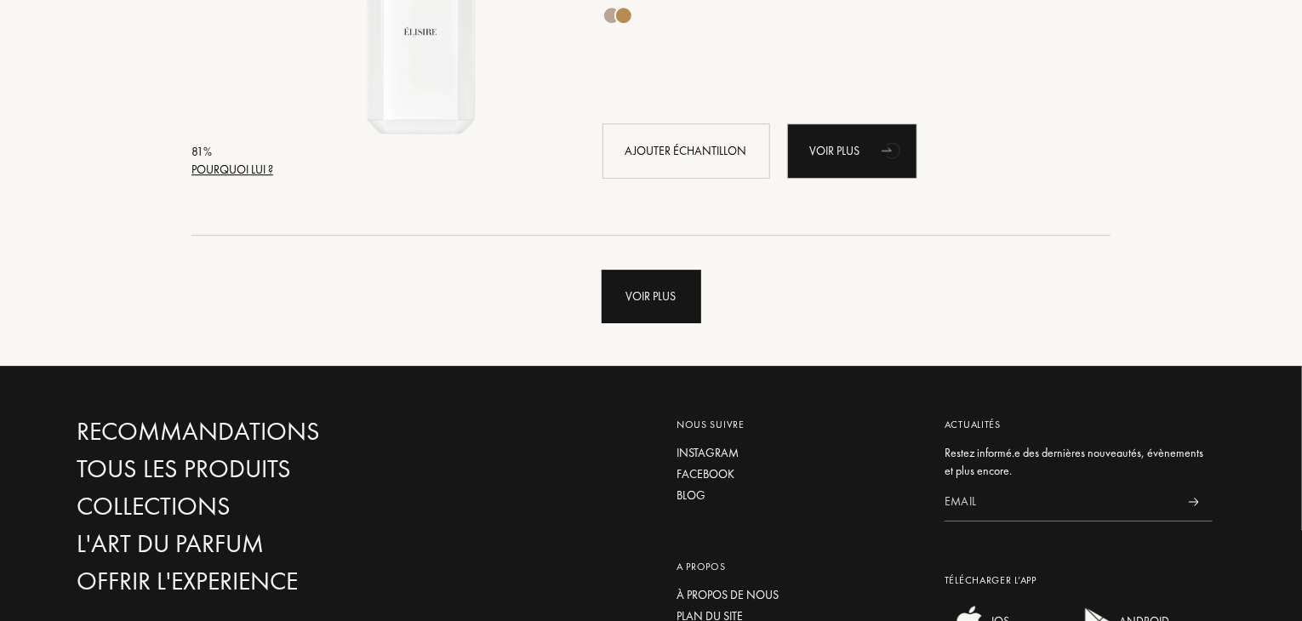
click at [666, 293] on div "Voir plus" at bounding box center [652, 297] width 100 height 54
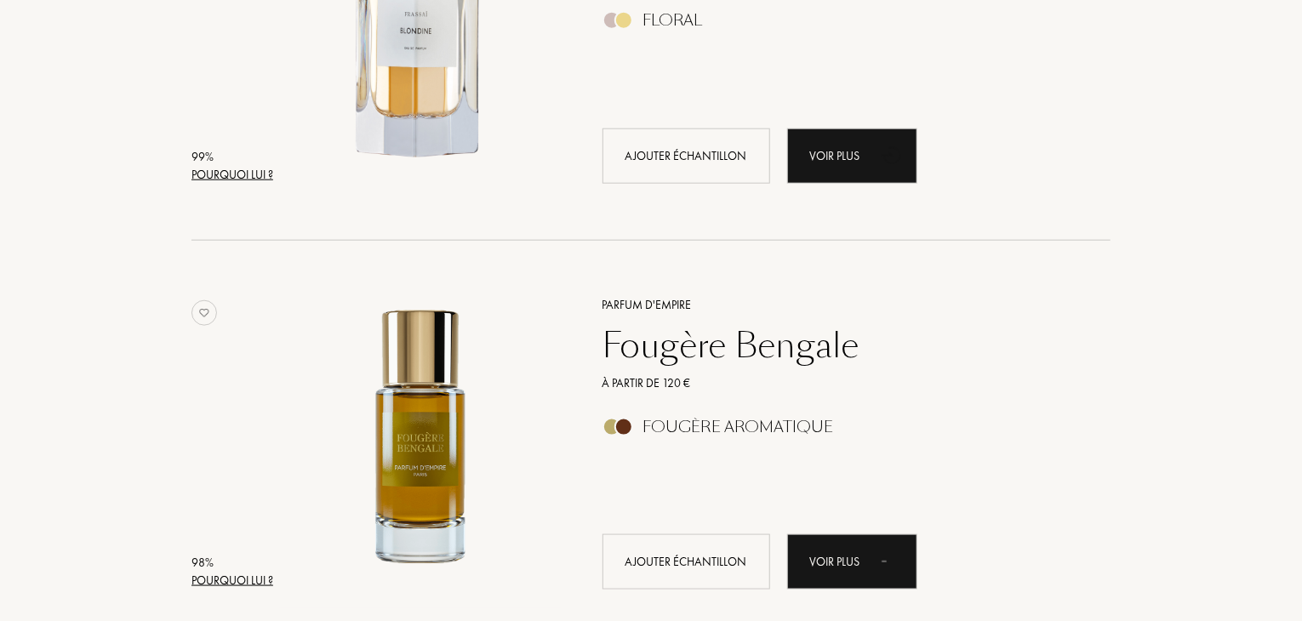
scroll to position [0, 0]
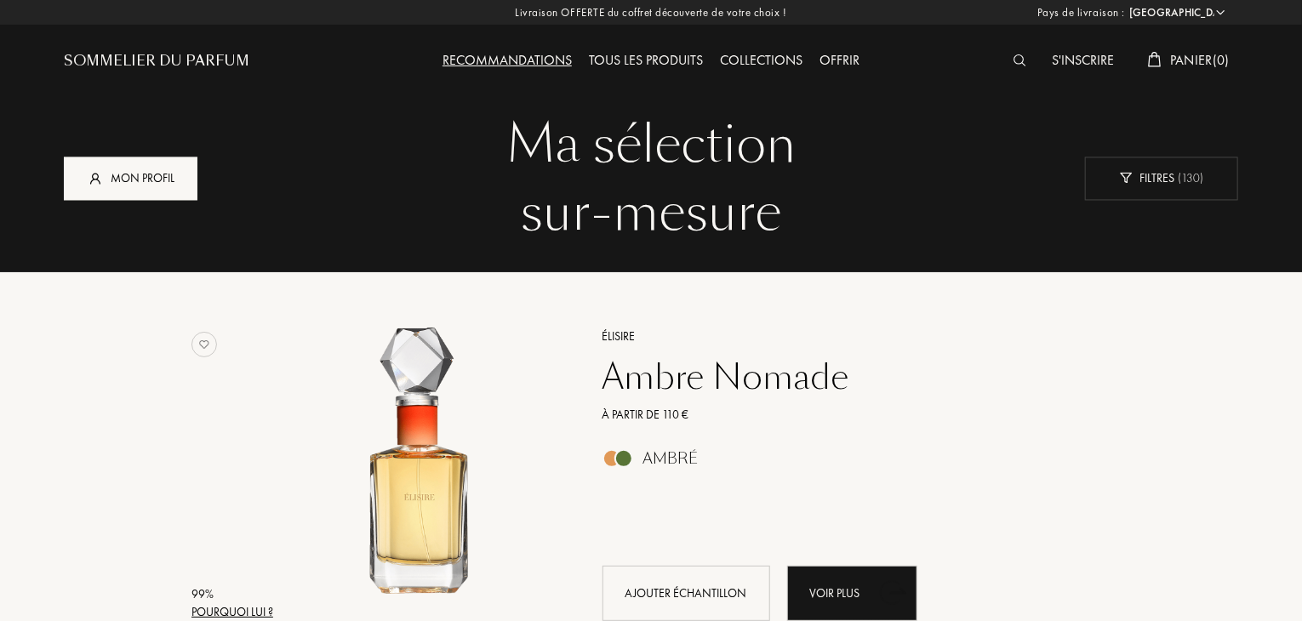
click at [126, 186] on div "Mon profil" at bounding box center [131, 178] width 134 height 43
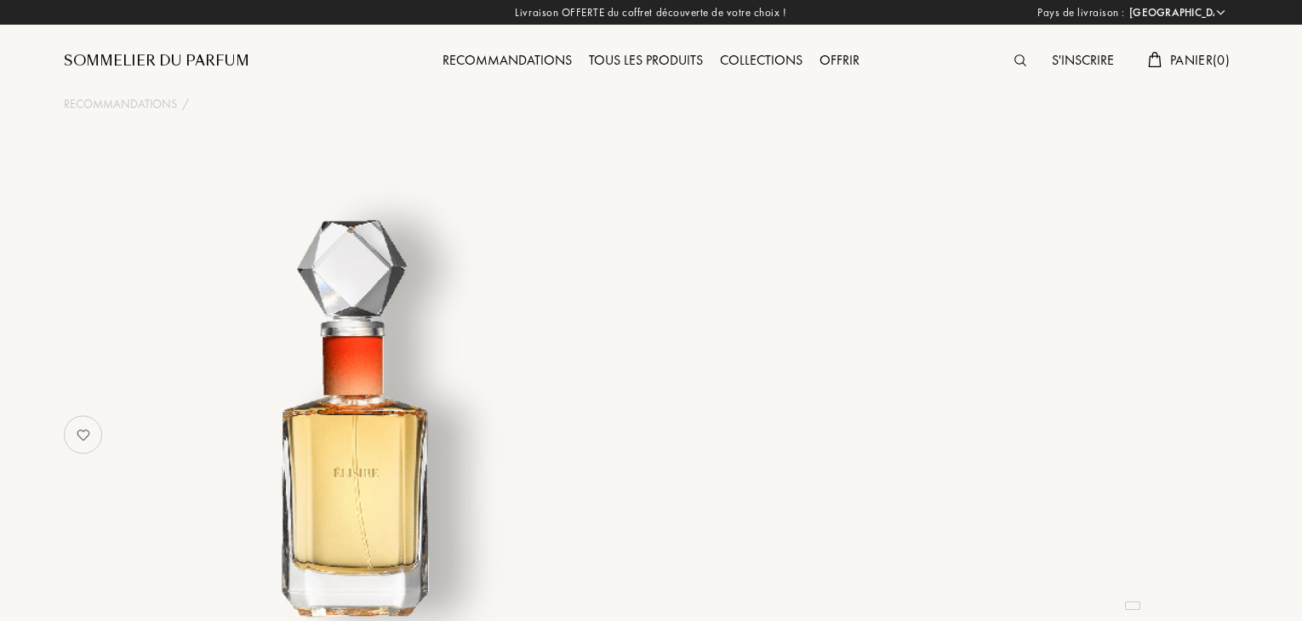
select select "FR"
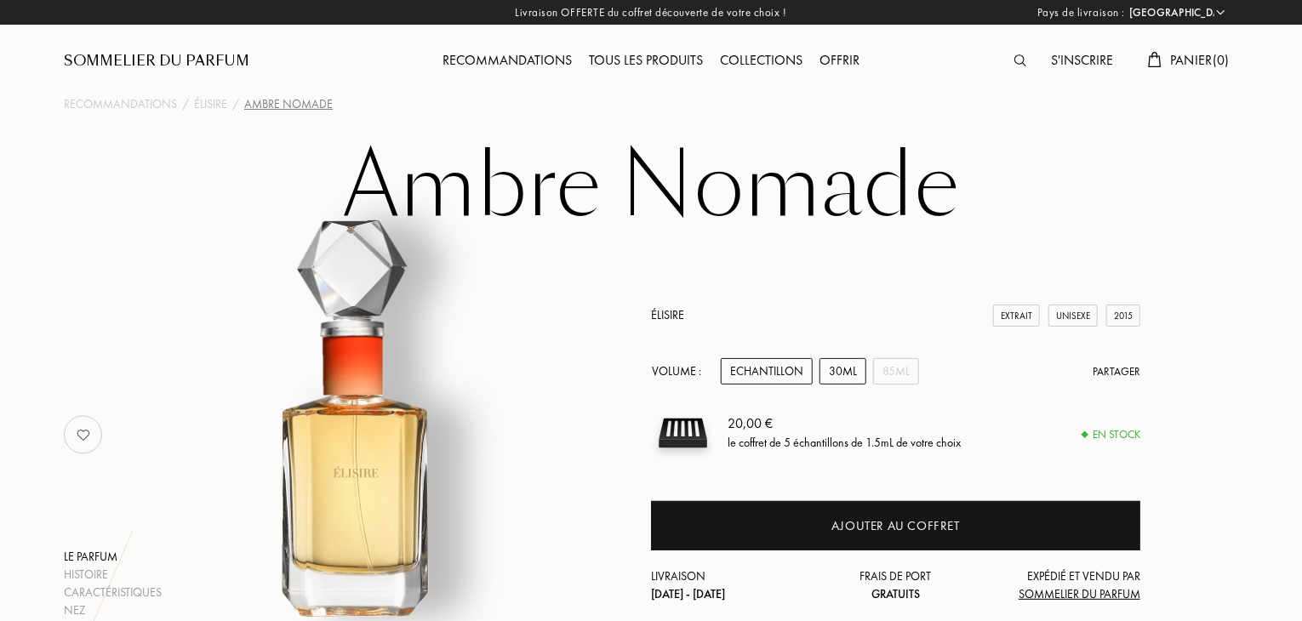
click at [839, 368] on div "30mL" at bounding box center [842, 371] width 47 height 26
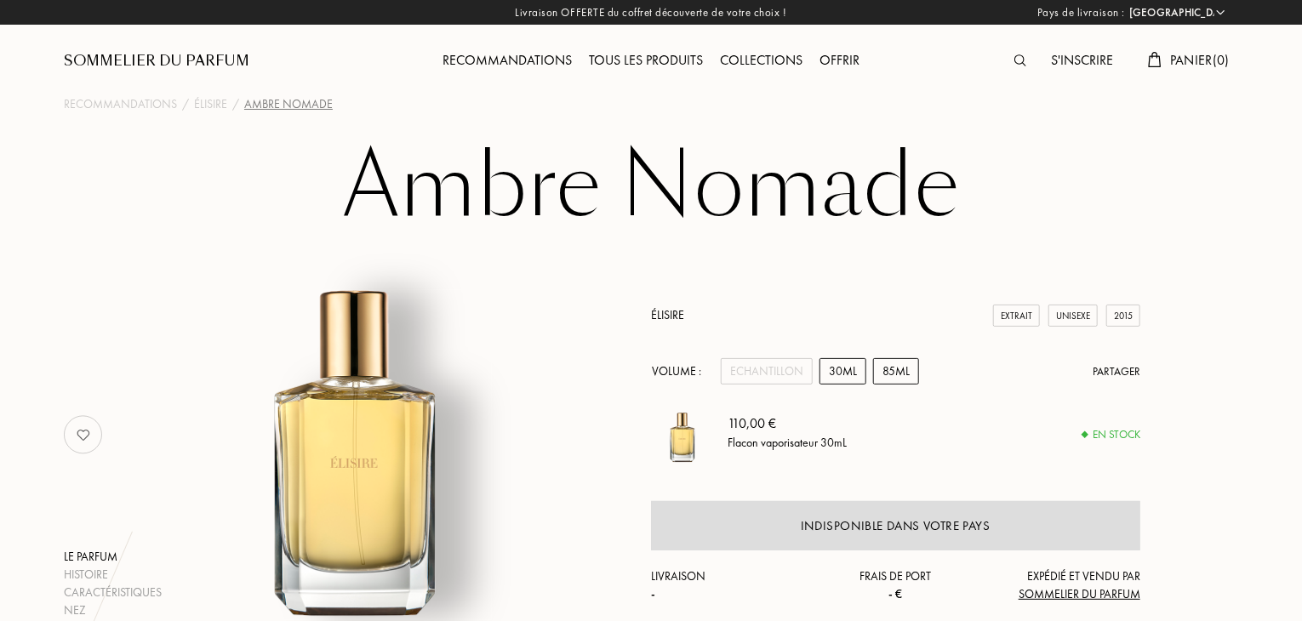
click at [894, 369] on div "85mL" at bounding box center [896, 371] width 46 height 26
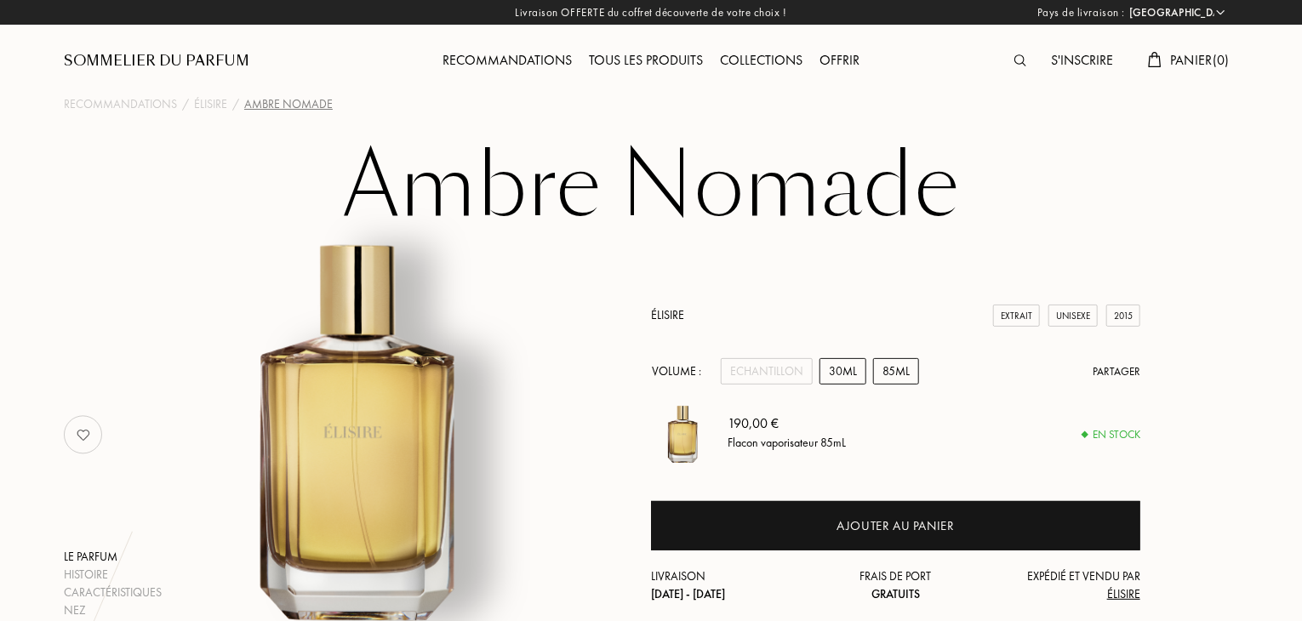
click at [841, 371] on div "30mL" at bounding box center [842, 371] width 47 height 26
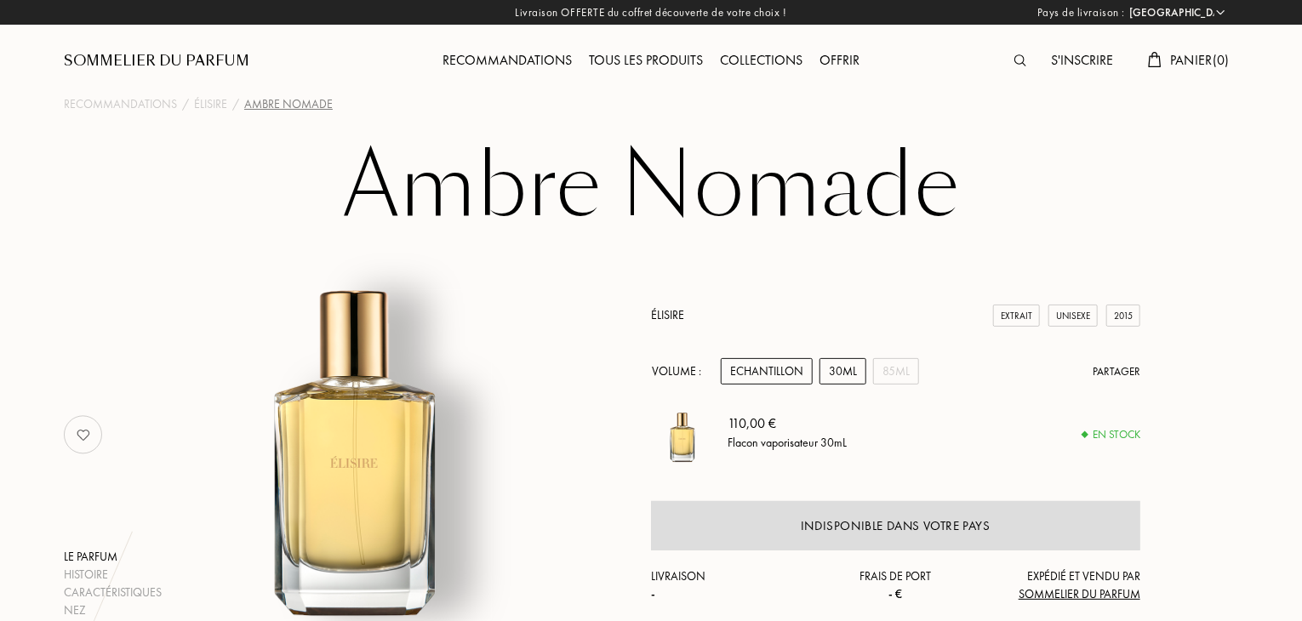
click at [776, 366] on div "Echantillon" at bounding box center [767, 371] width 92 height 26
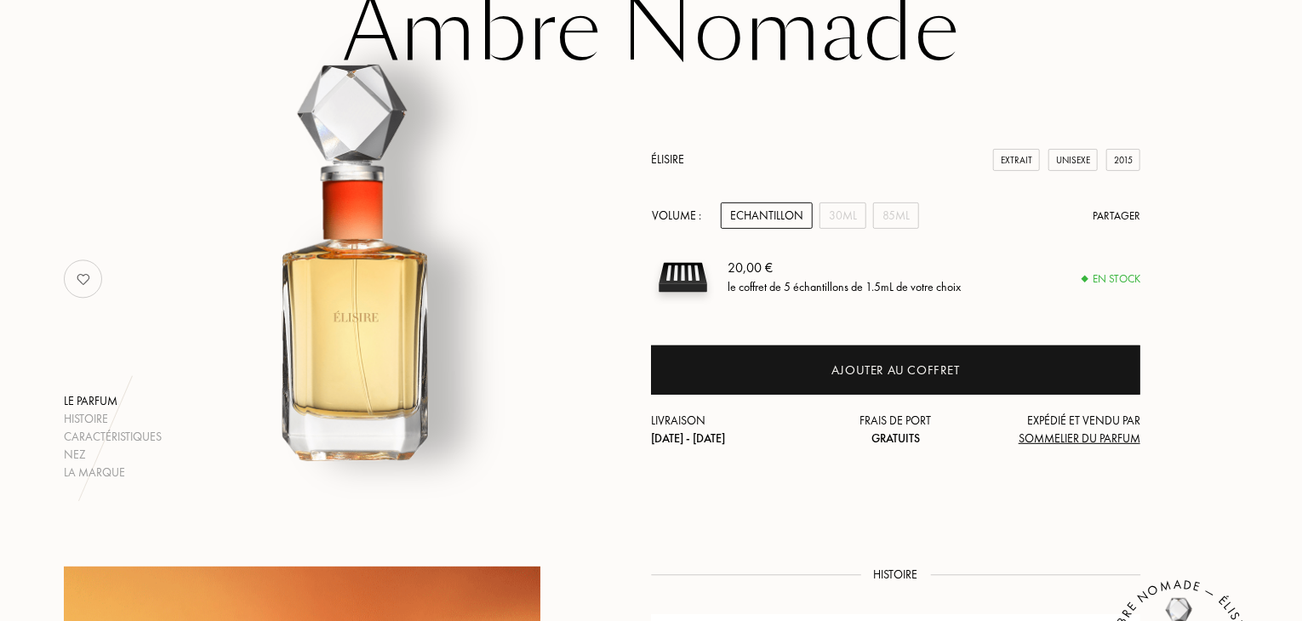
scroll to position [157, 0]
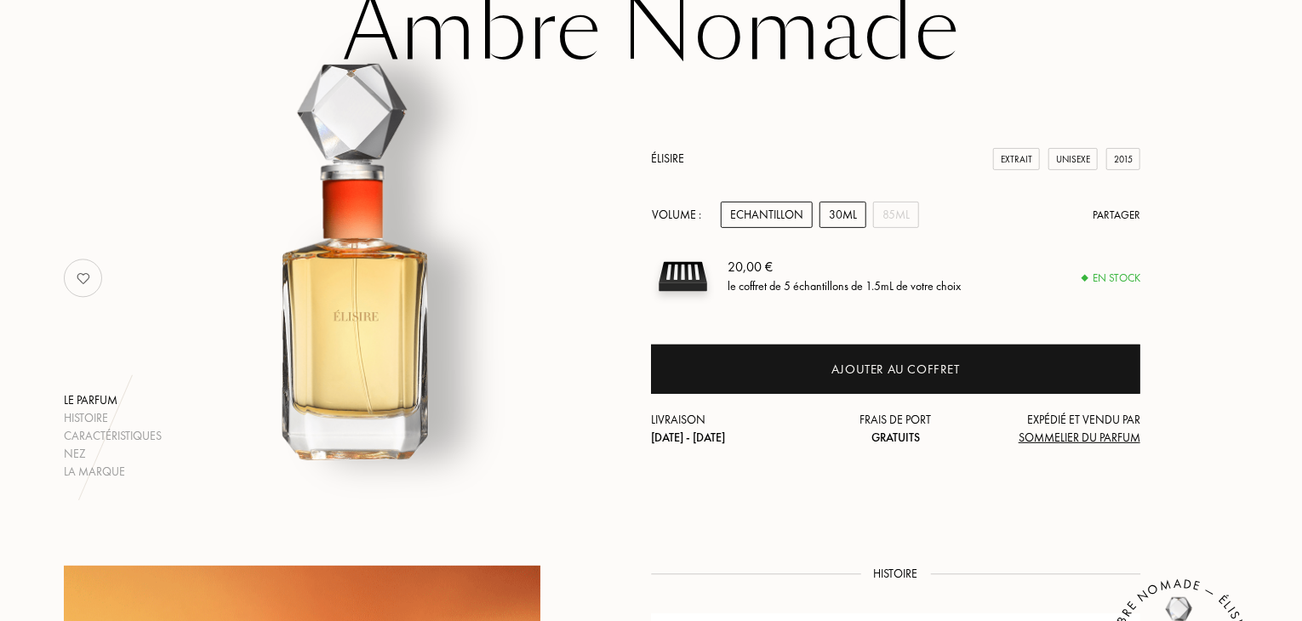
click at [856, 220] on div "30mL" at bounding box center [842, 215] width 47 height 26
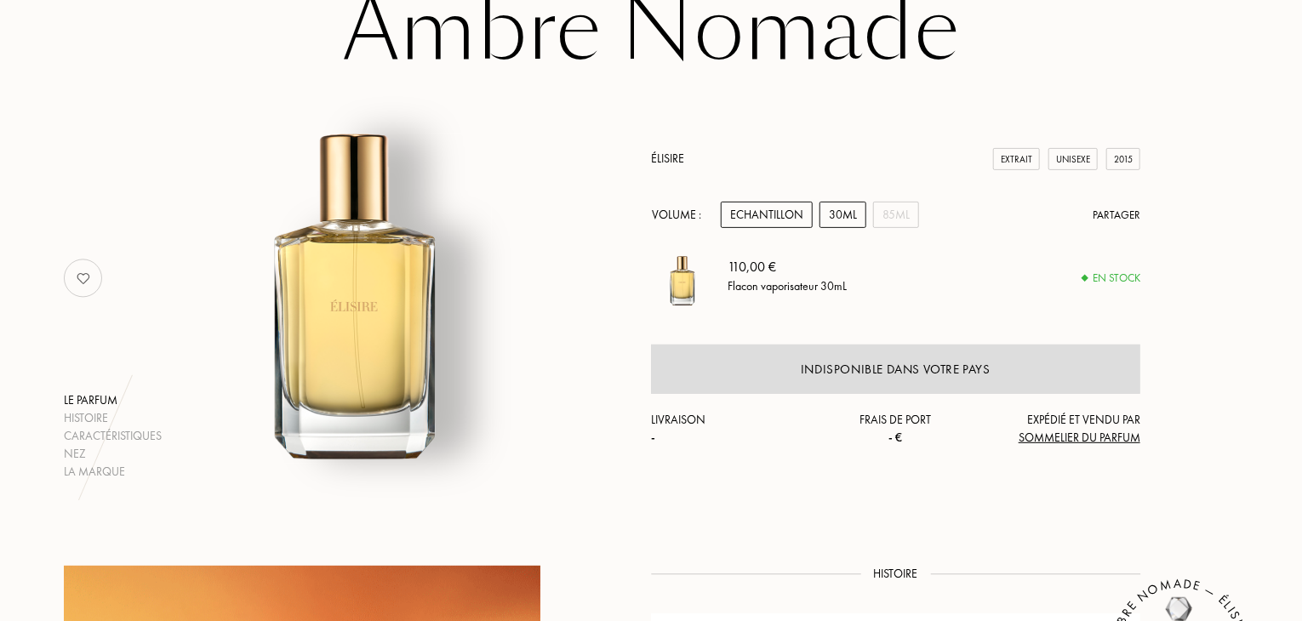
click at [764, 209] on div "Echantillon" at bounding box center [767, 215] width 92 height 26
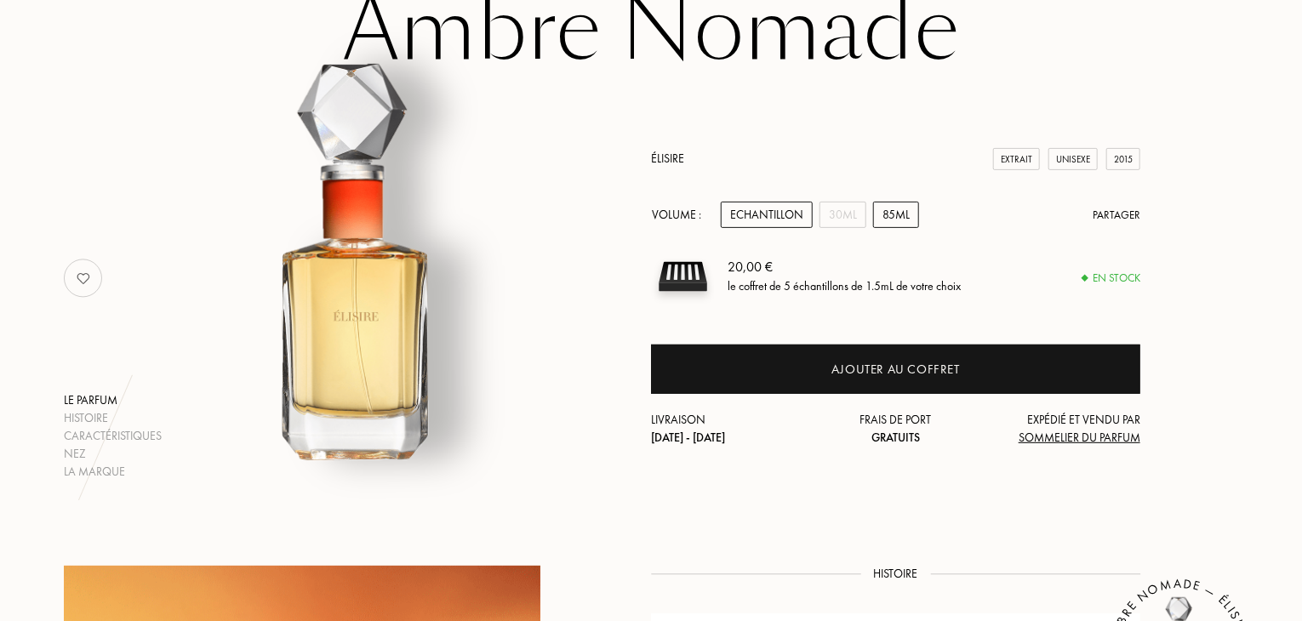
click at [886, 220] on div "85mL" at bounding box center [896, 215] width 46 height 26
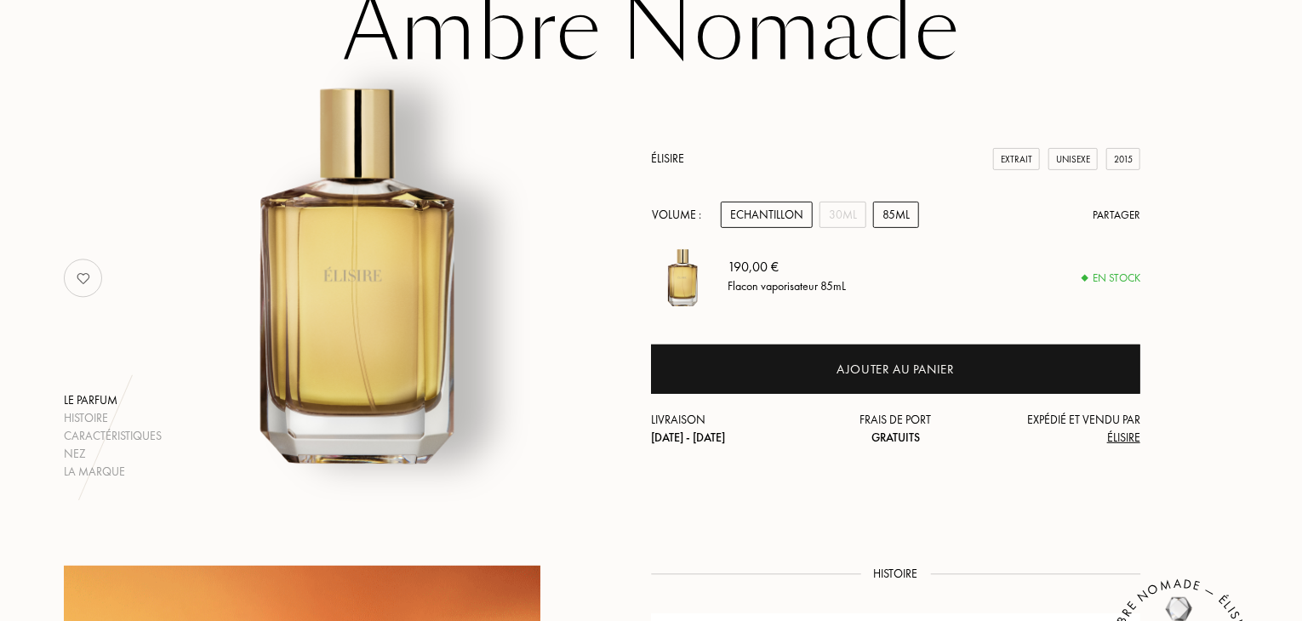
click at [767, 219] on div "Echantillon" at bounding box center [767, 215] width 92 height 26
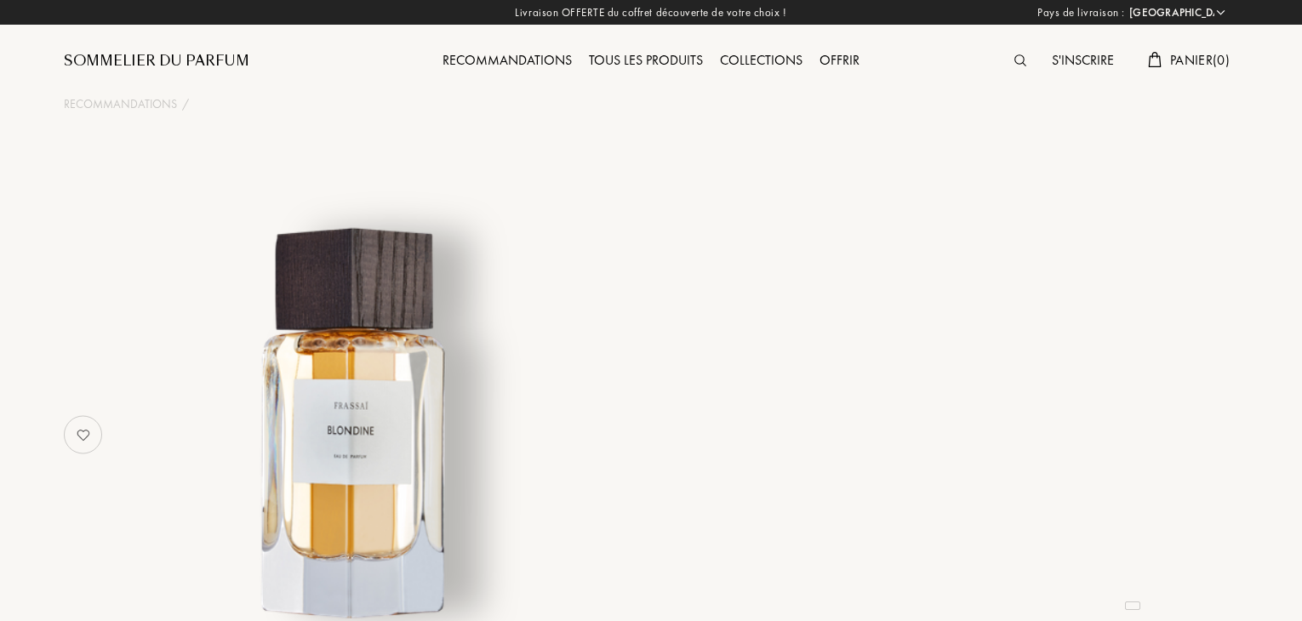
select select "FR"
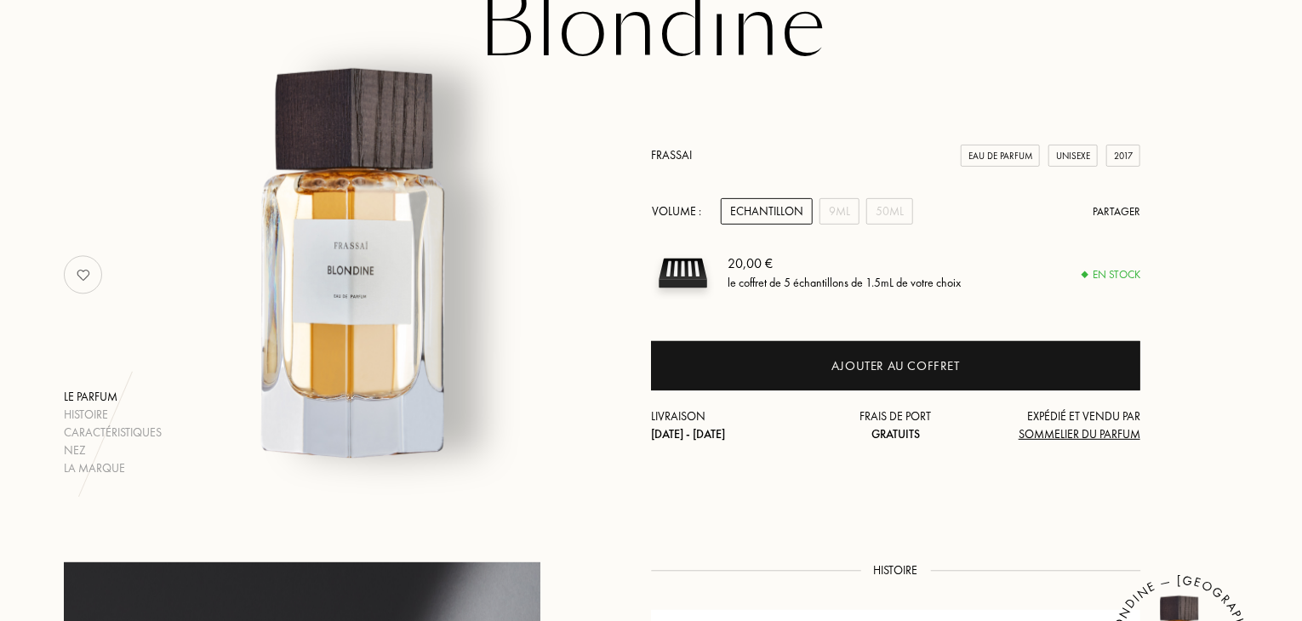
scroll to position [170, 0]
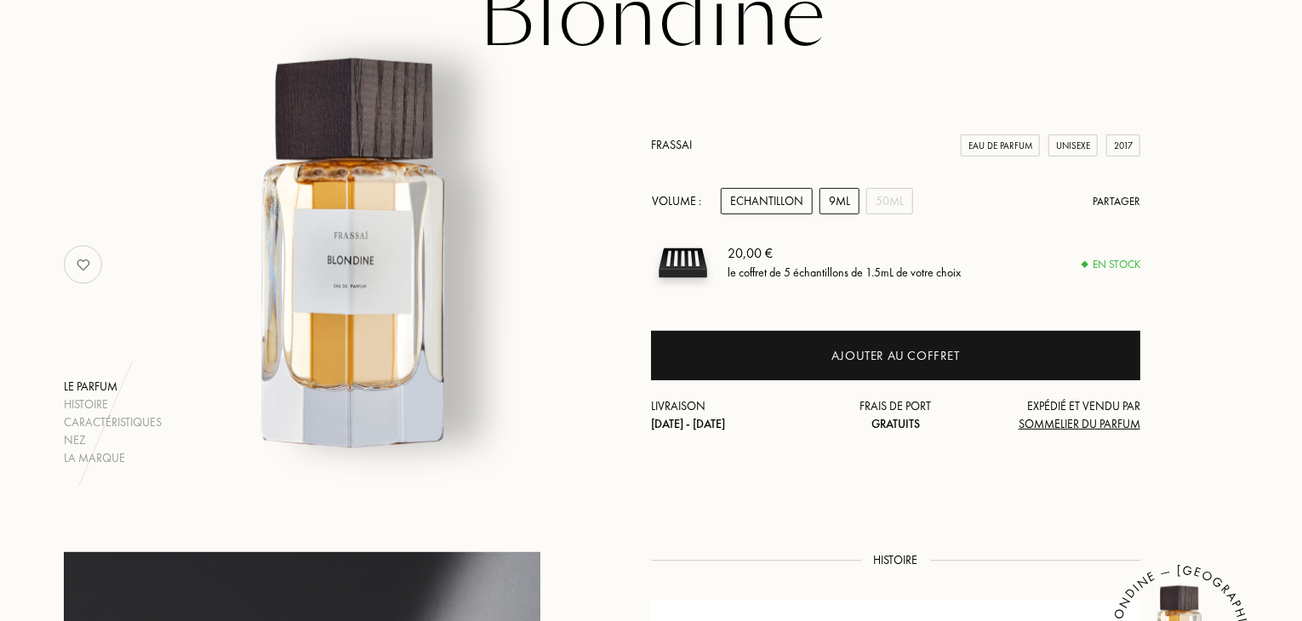
click at [836, 197] on div "9mL" at bounding box center [839, 201] width 40 height 26
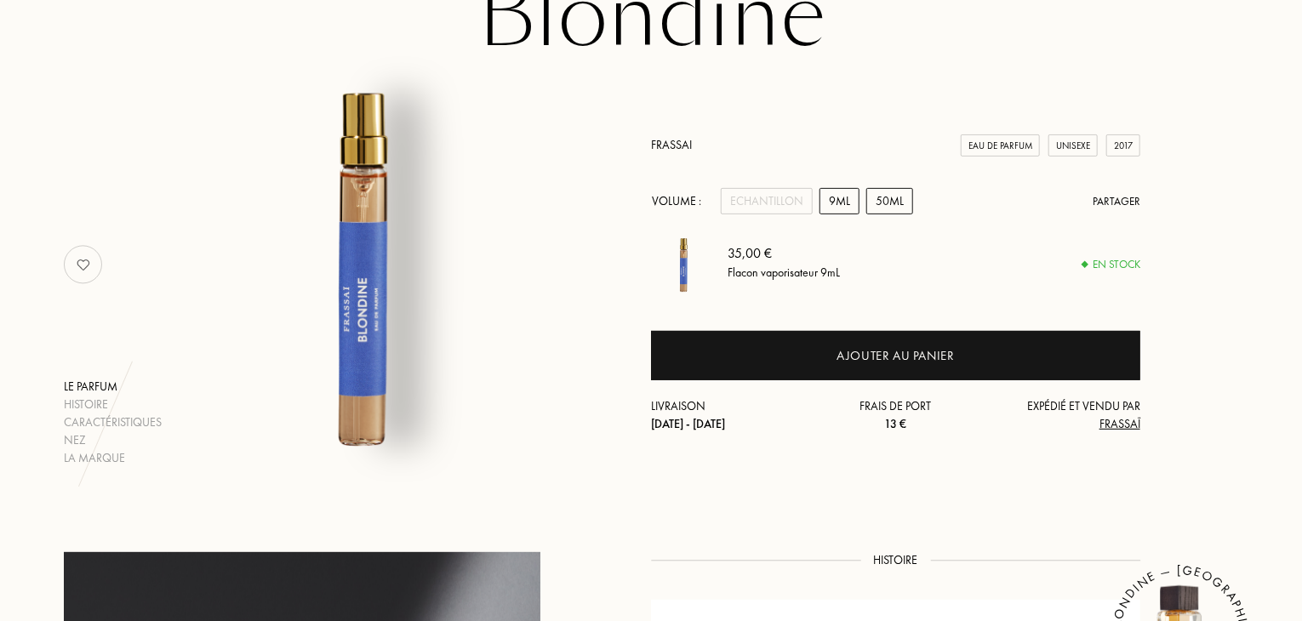
click at [896, 197] on div "50mL" at bounding box center [889, 201] width 47 height 26
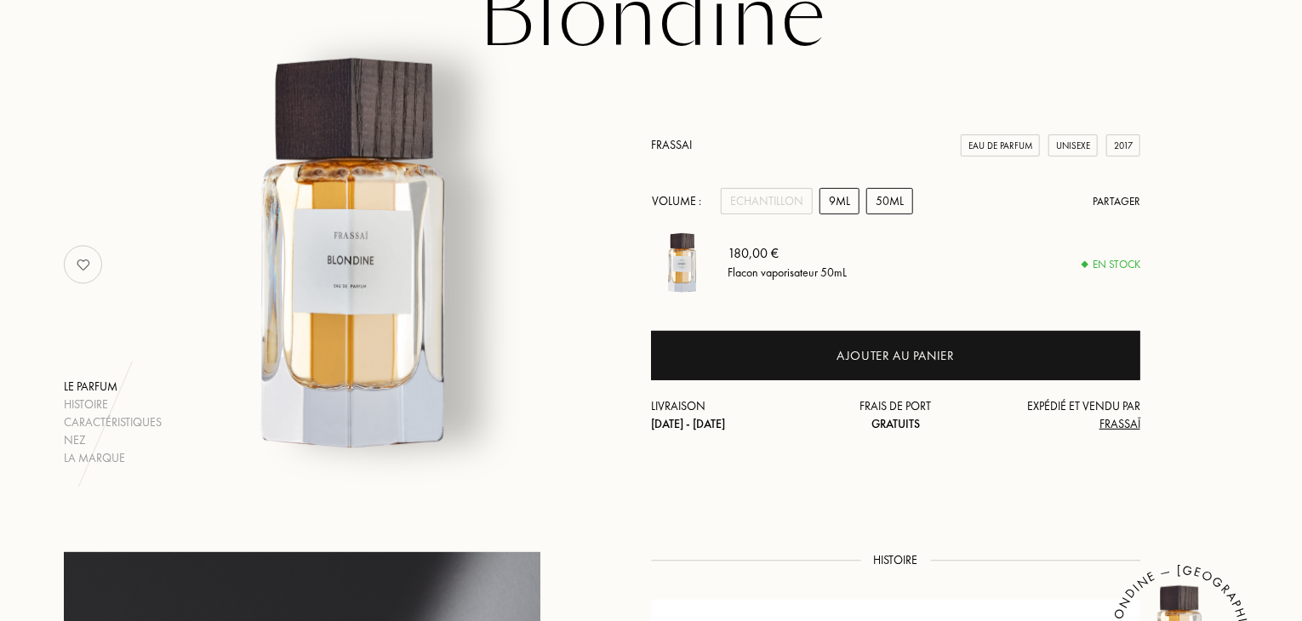
click at [838, 200] on div "9mL" at bounding box center [839, 201] width 40 height 26
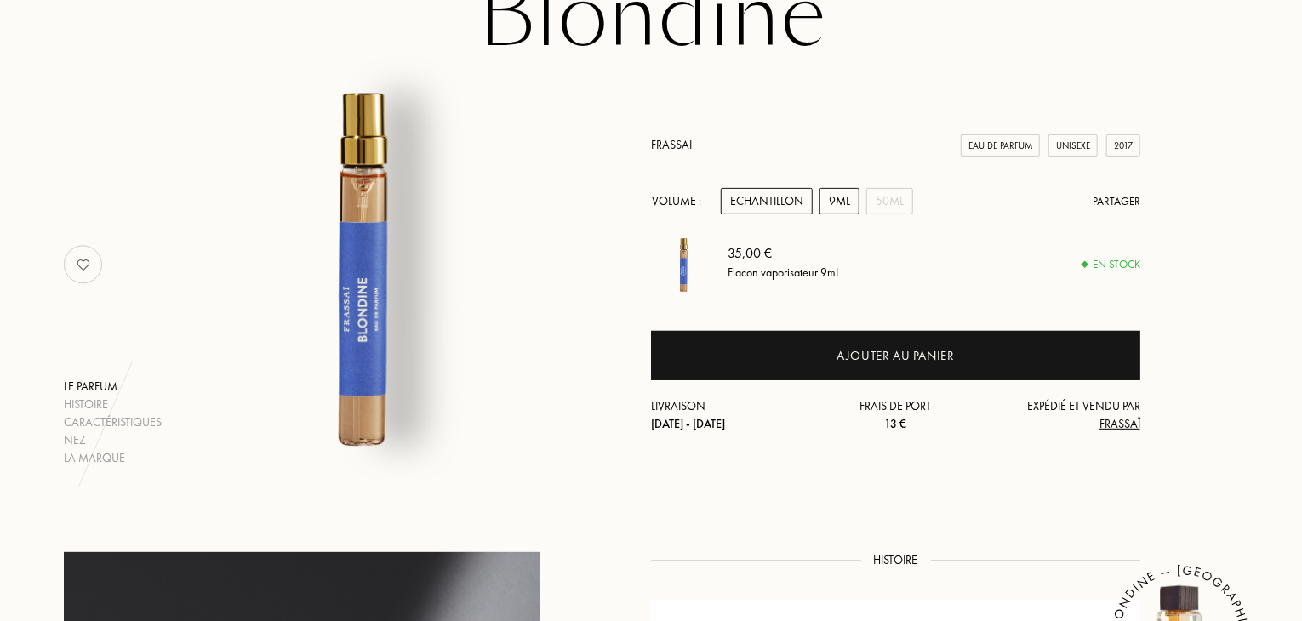
click at [782, 198] on div "Echantillon" at bounding box center [767, 201] width 92 height 26
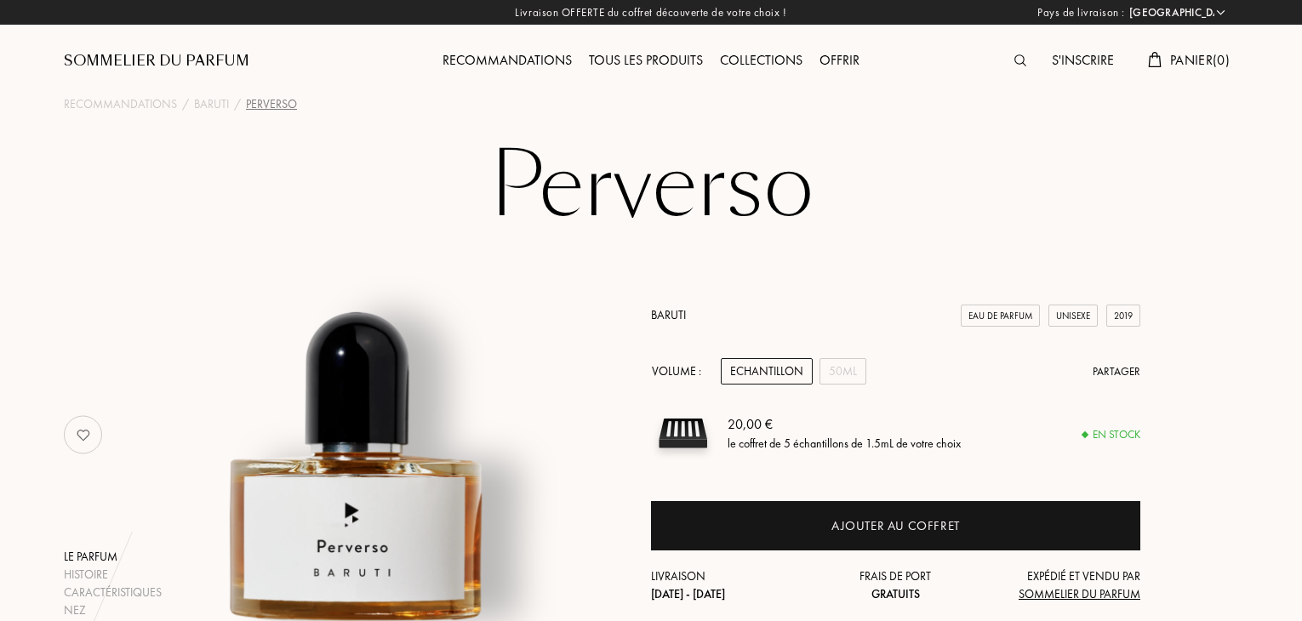
select select "FR"
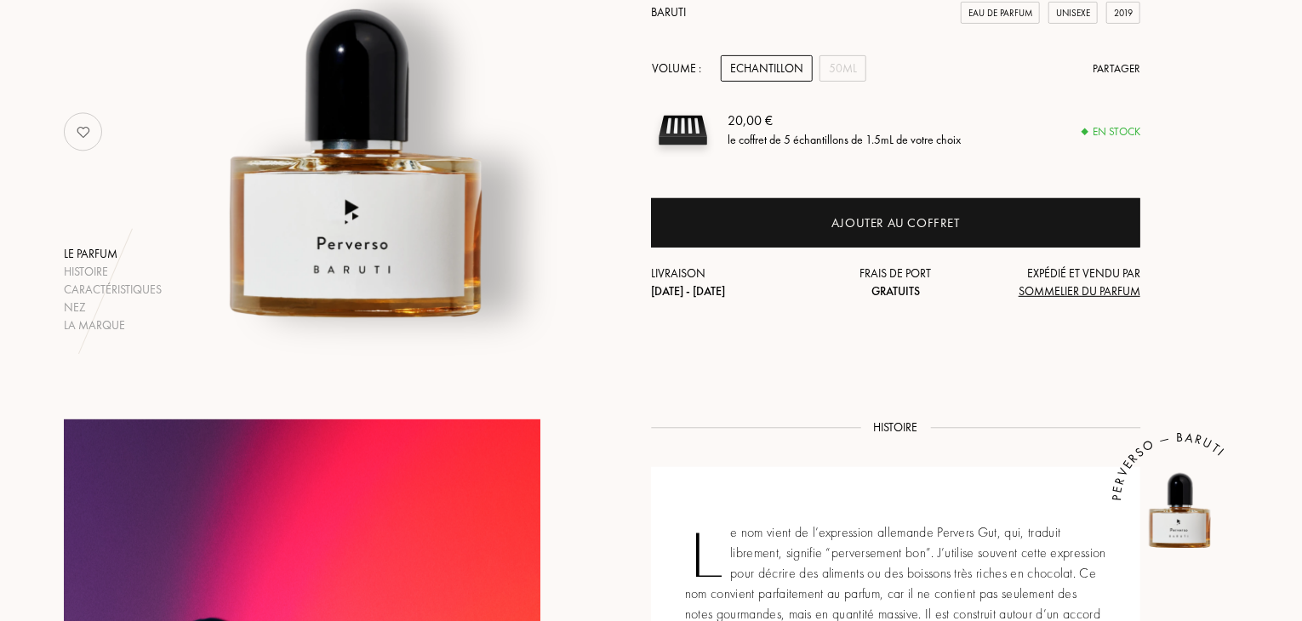
scroll to position [305, 0]
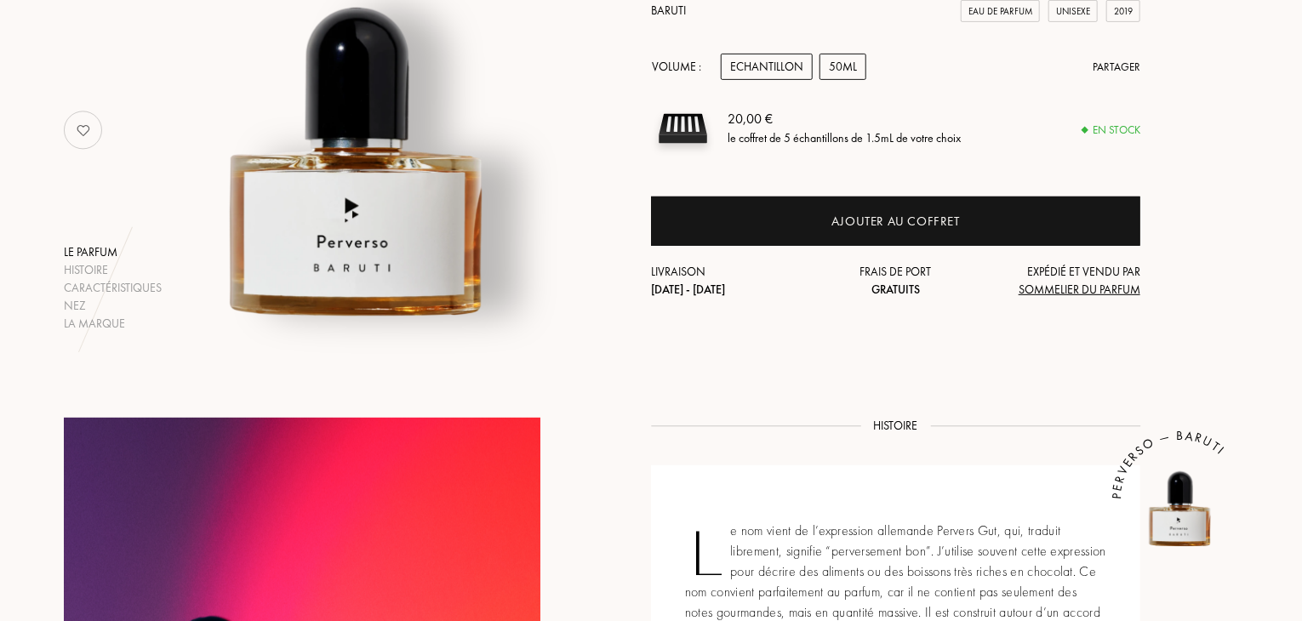
click at [834, 70] on div "50mL" at bounding box center [842, 67] width 47 height 26
click at [788, 69] on div "Echantillon" at bounding box center [767, 67] width 92 height 26
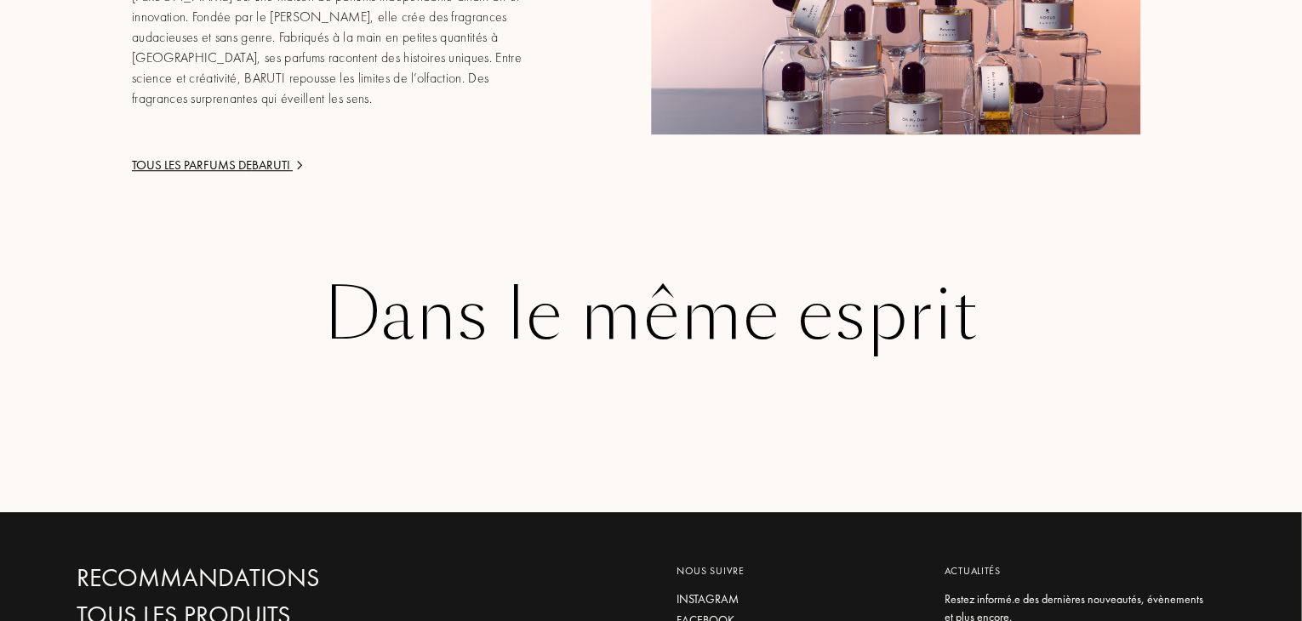
scroll to position [2476, 0]
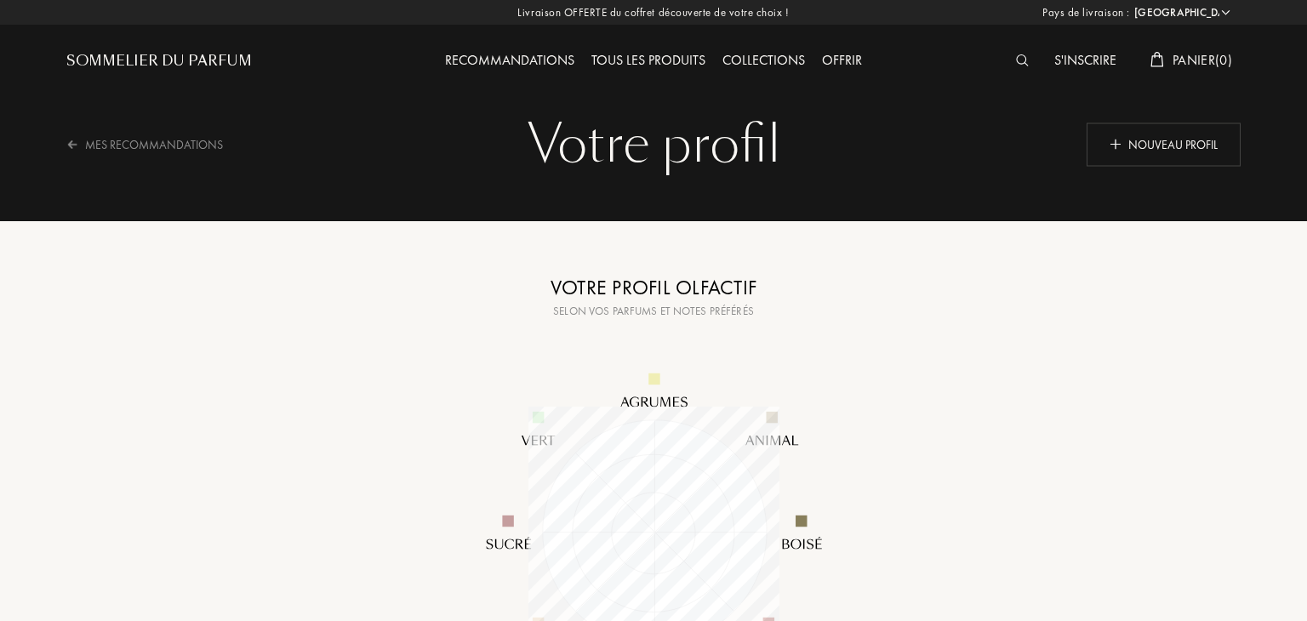
select select "FR"
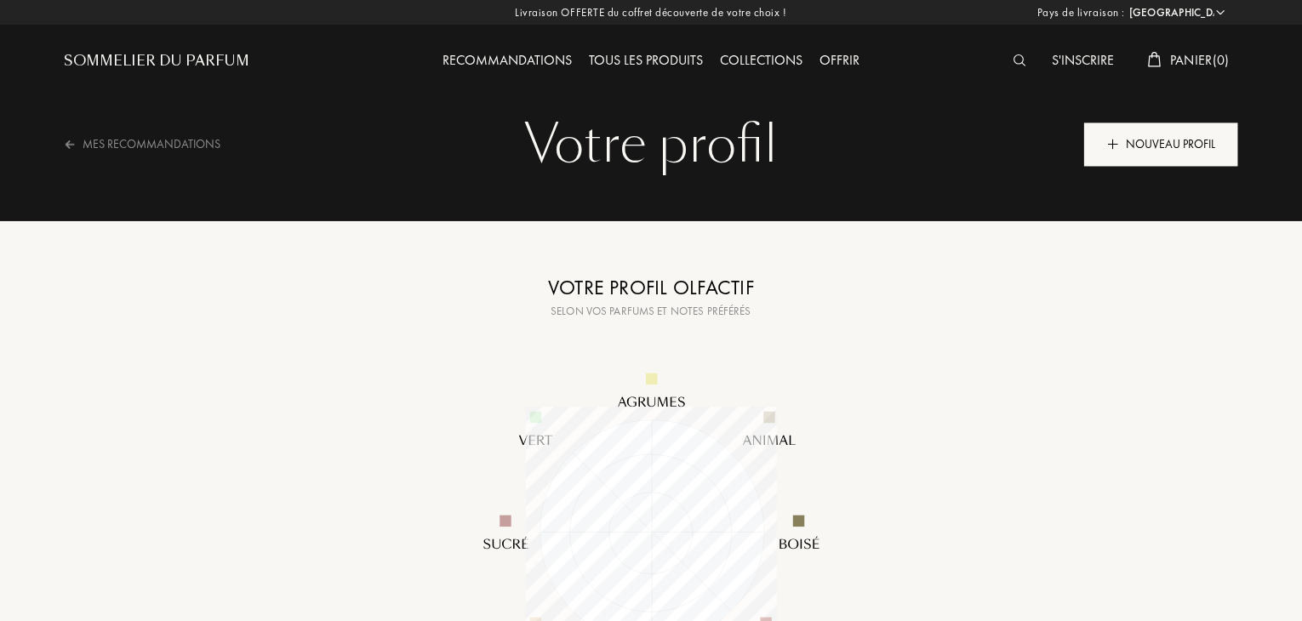
click at [1139, 147] on div "Nouveau profil" at bounding box center [1161, 144] width 154 height 43
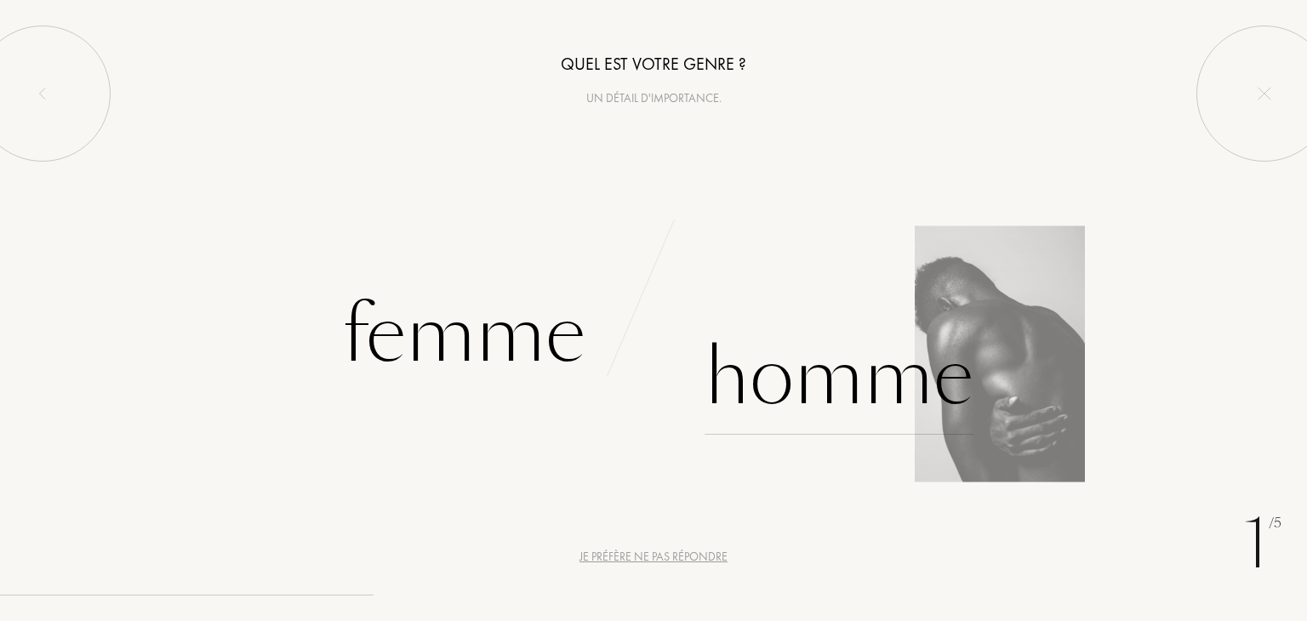
click at [783, 418] on div "Homme" at bounding box center [839, 377] width 269 height 115
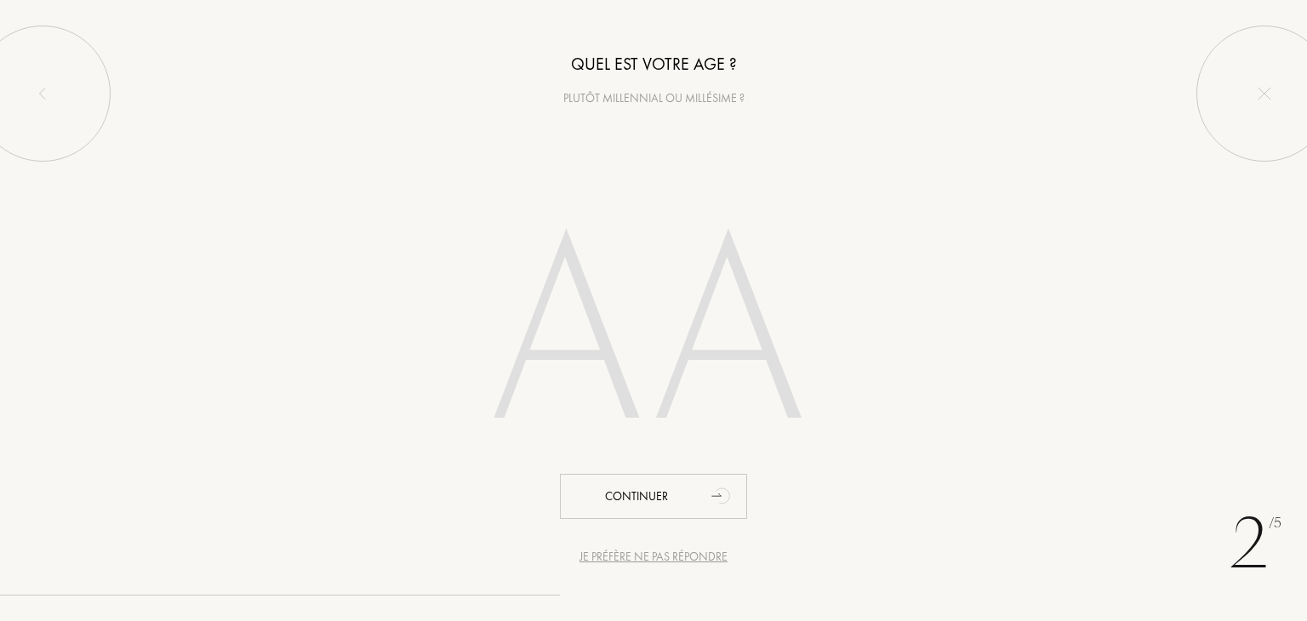
click at [634, 307] on input "number" at bounding box center [653, 339] width 485 height 345
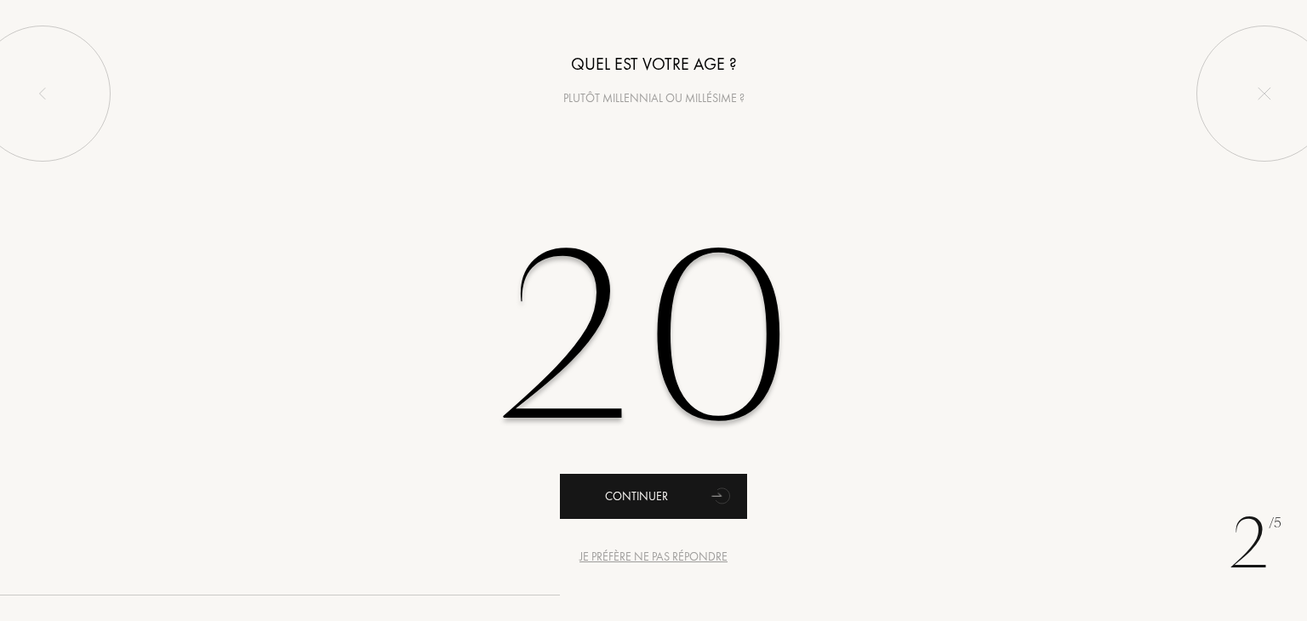
type input "20"
click at [633, 498] on div "Continuer" at bounding box center [653, 496] width 187 height 45
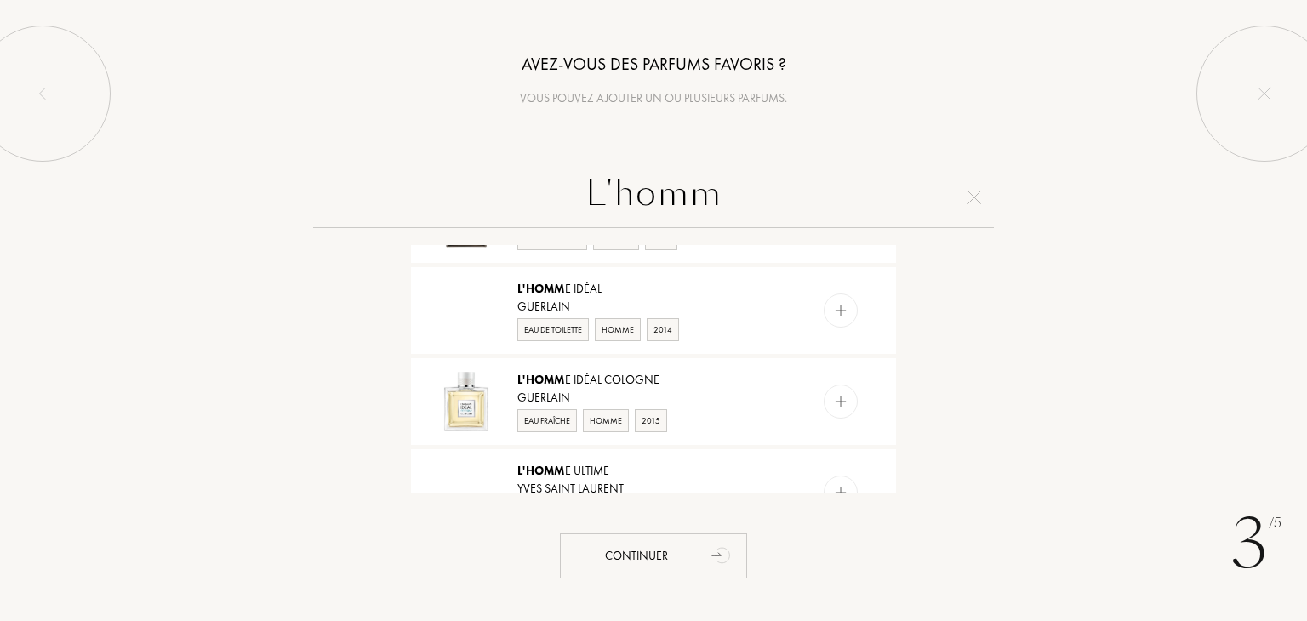
scroll to position [162, 0]
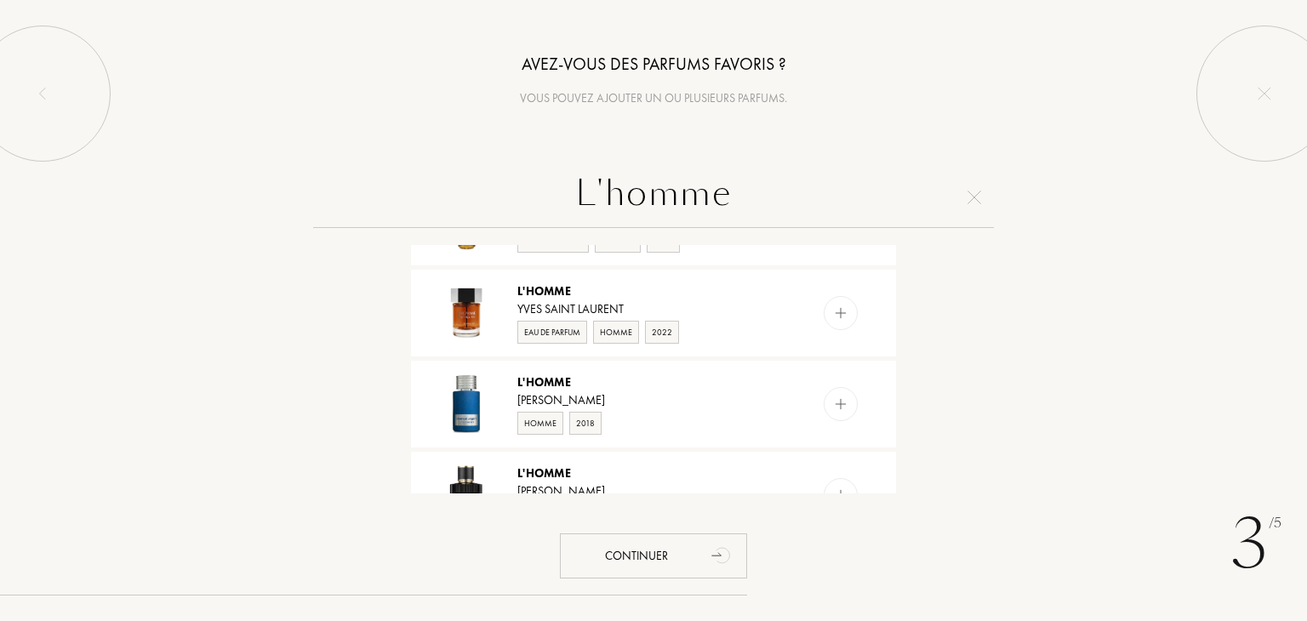
type input "L'homme"
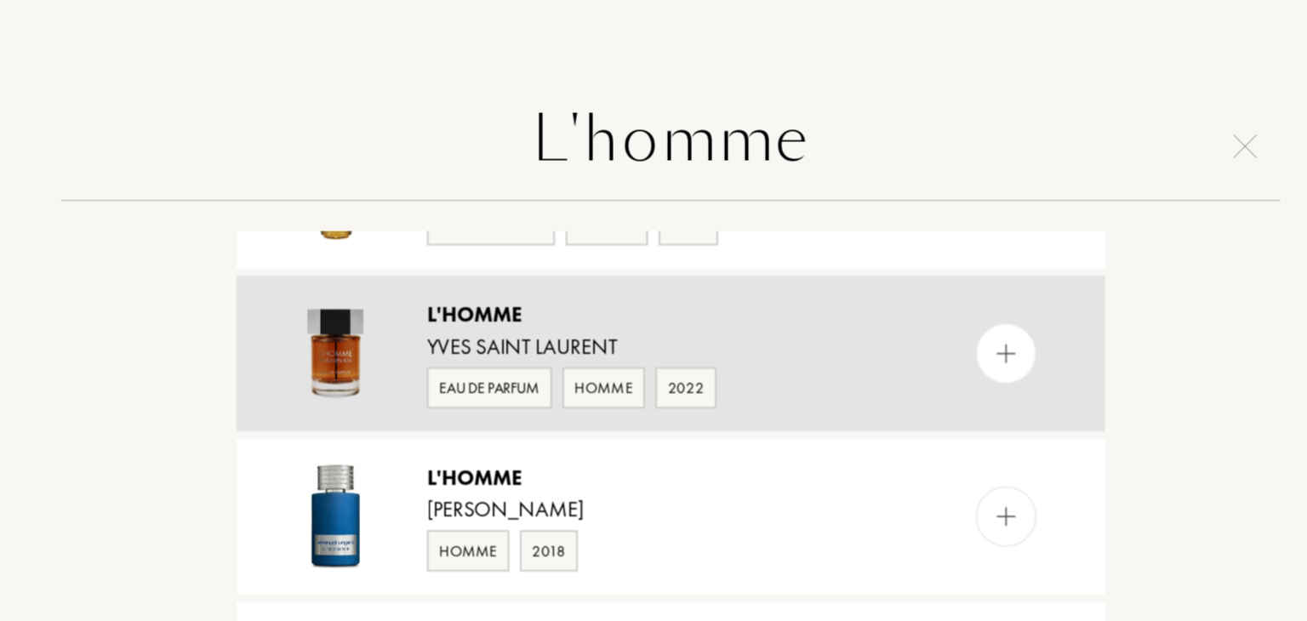
click at [826, 311] on div at bounding box center [841, 313] width 34 height 34
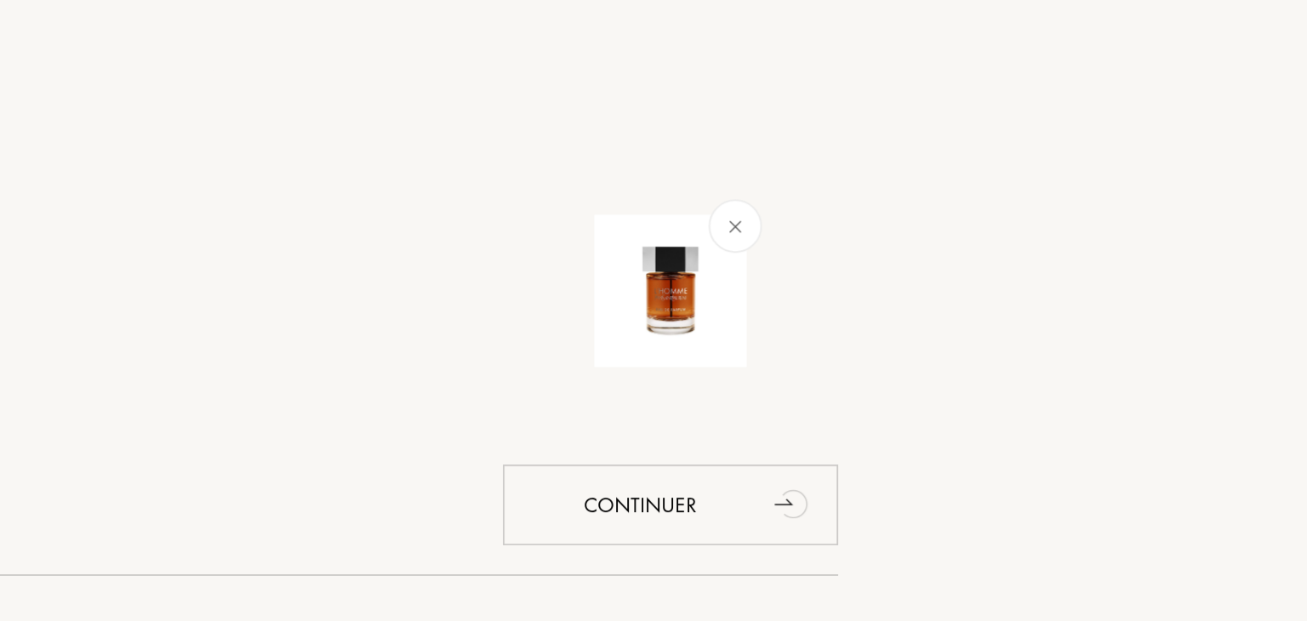
scroll to position [0, 0]
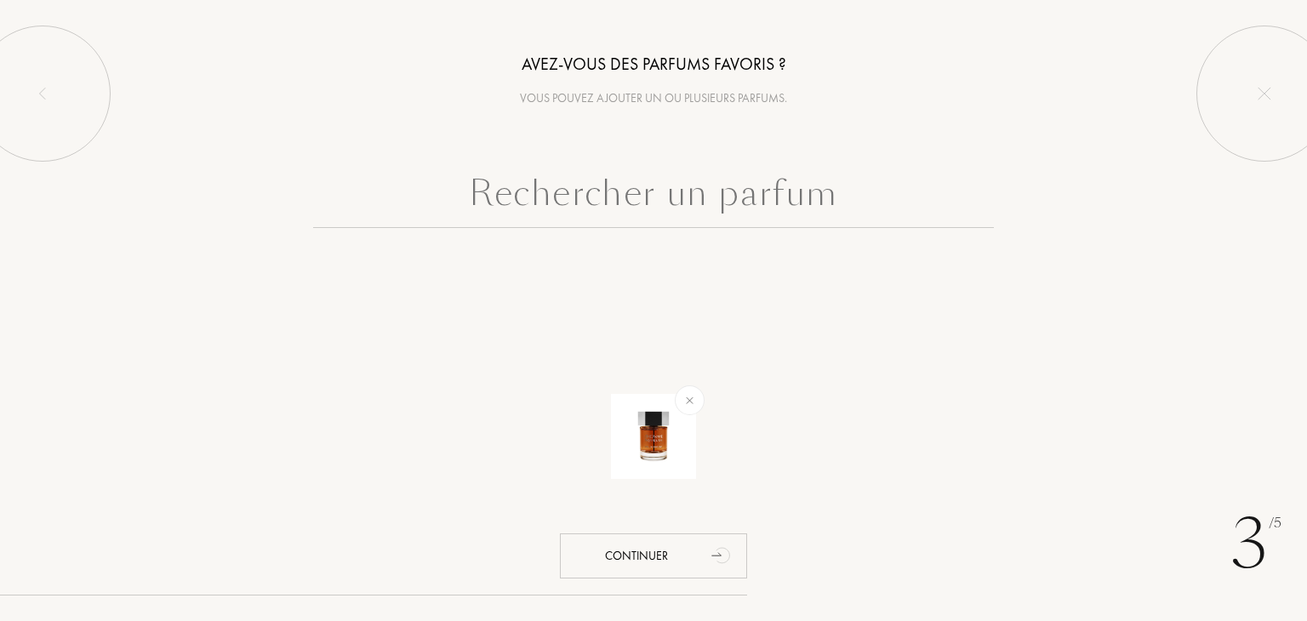
click at [744, 189] on input "text" at bounding box center [653, 197] width 681 height 61
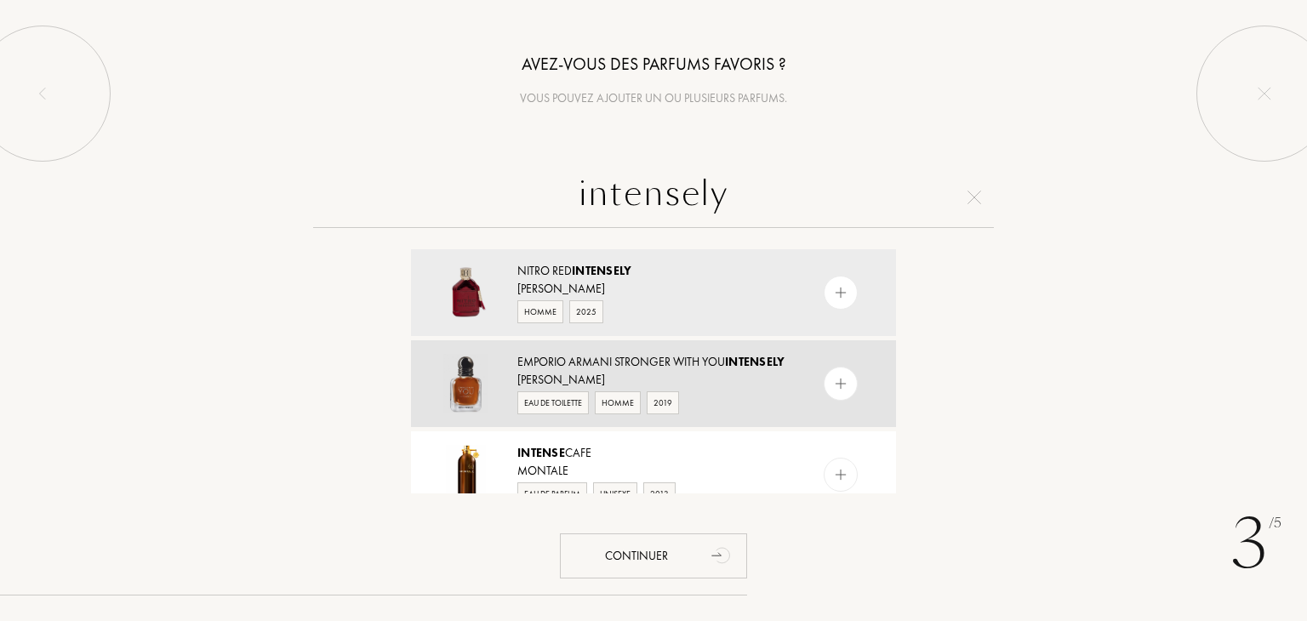
type input "intensely"
click at [841, 392] on img at bounding box center [841, 384] width 16 height 16
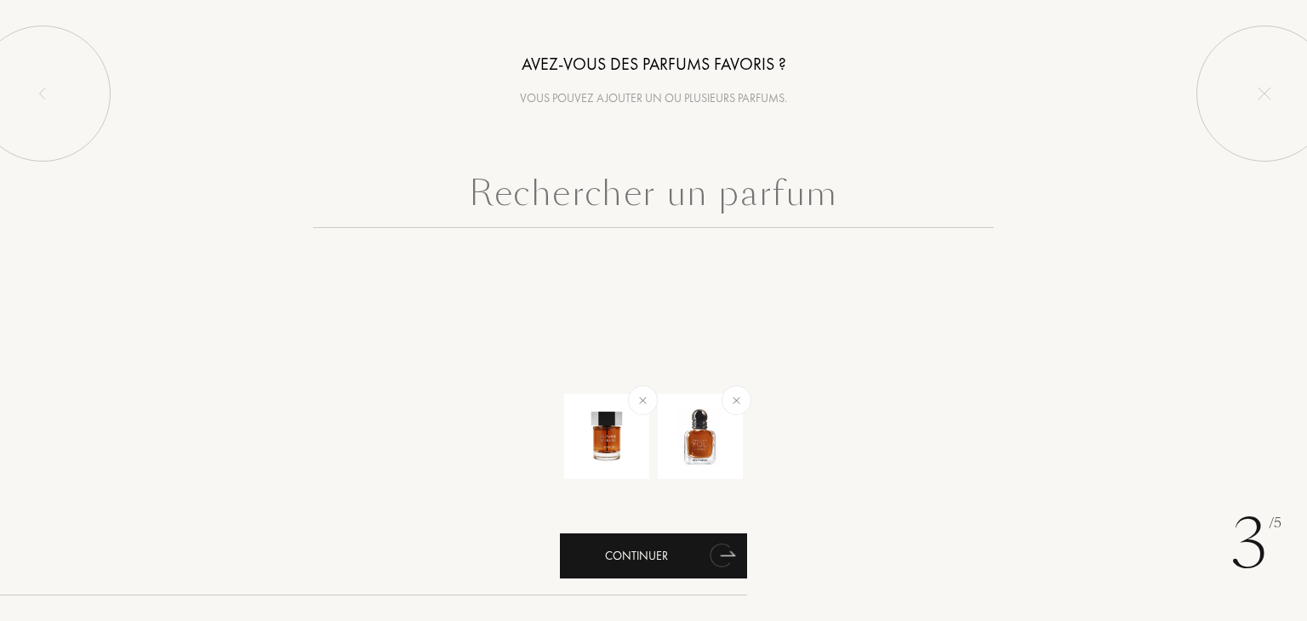
click at [654, 552] on div "Continuer" at bounding box center [653, 556] width 187 height 45
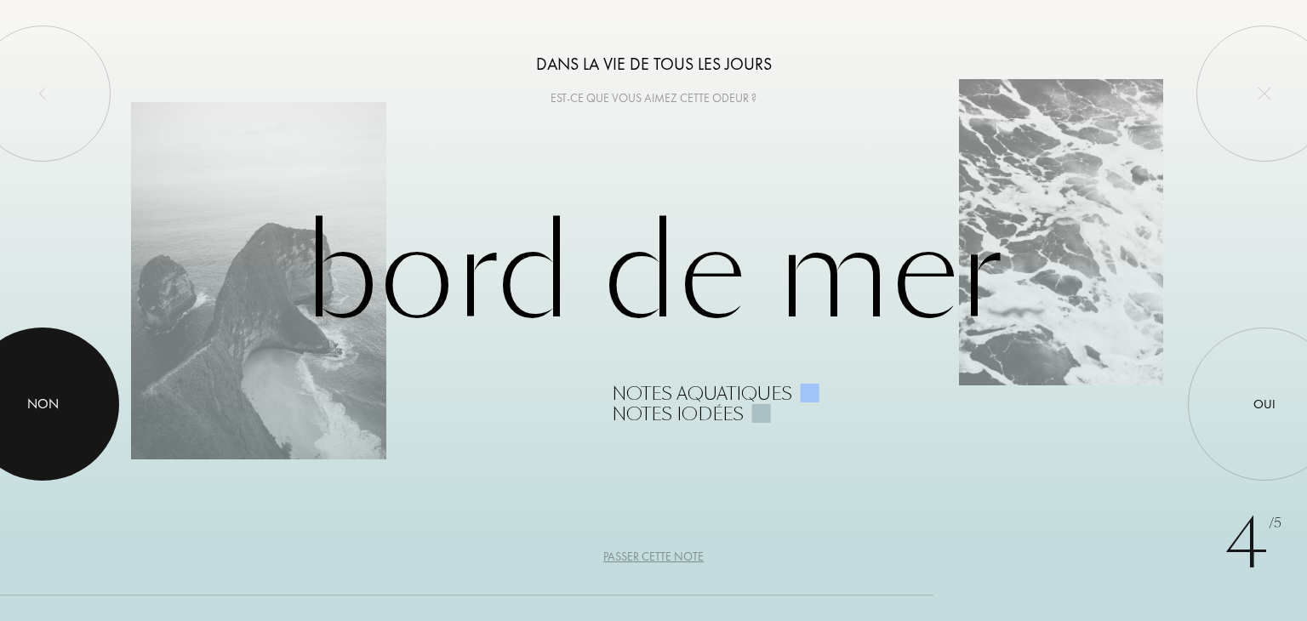
click at [48, 379] on div at bounding box center [42, 404] width 153 height 153
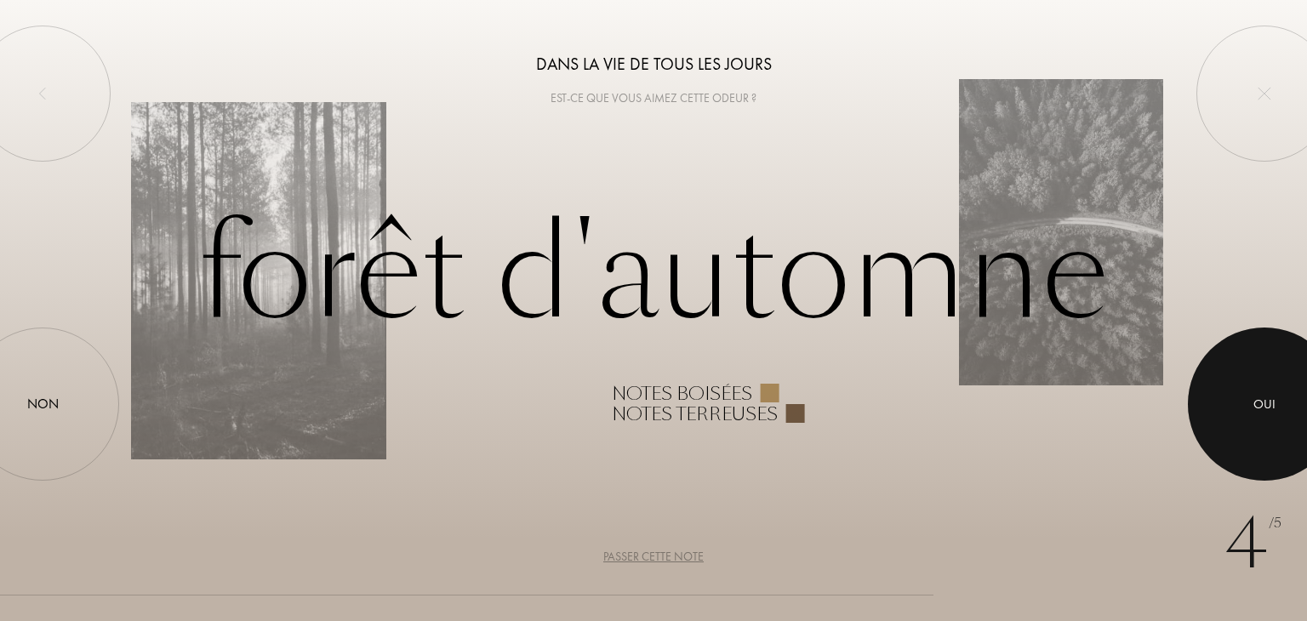
click at [1256, 392] on div at bounding box center [1264, 404] width 153 height 153
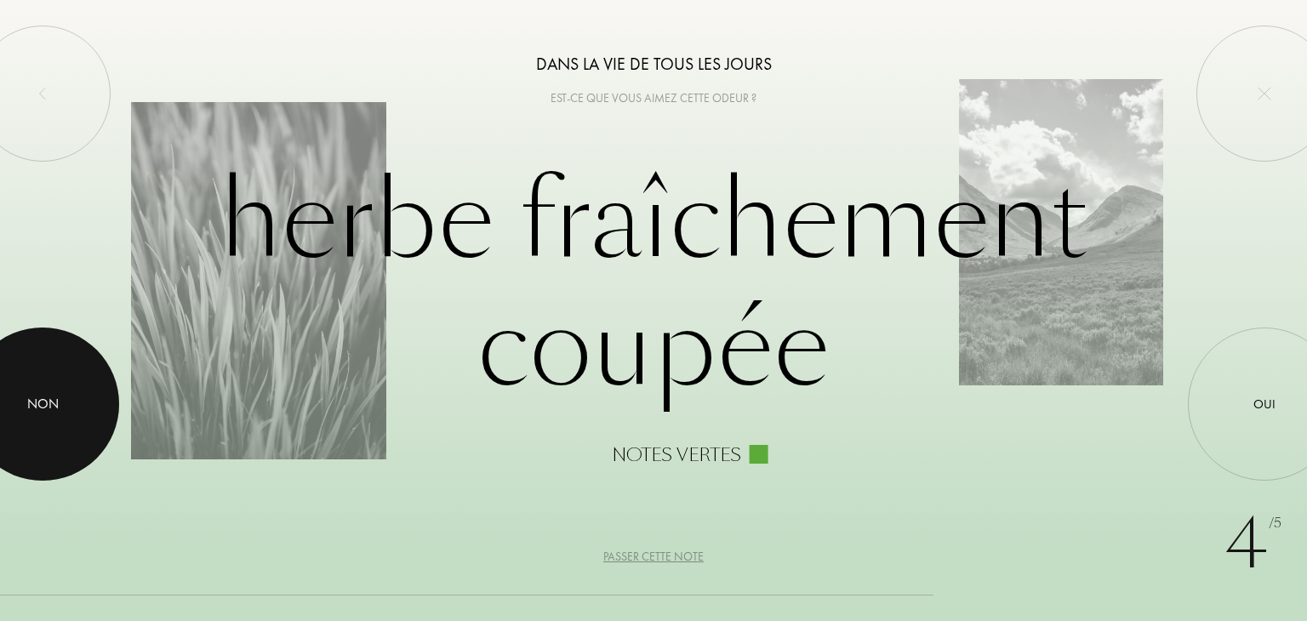
click at [99, 402] on div "Non" at bounding box center [42, 404] width 153 height 153
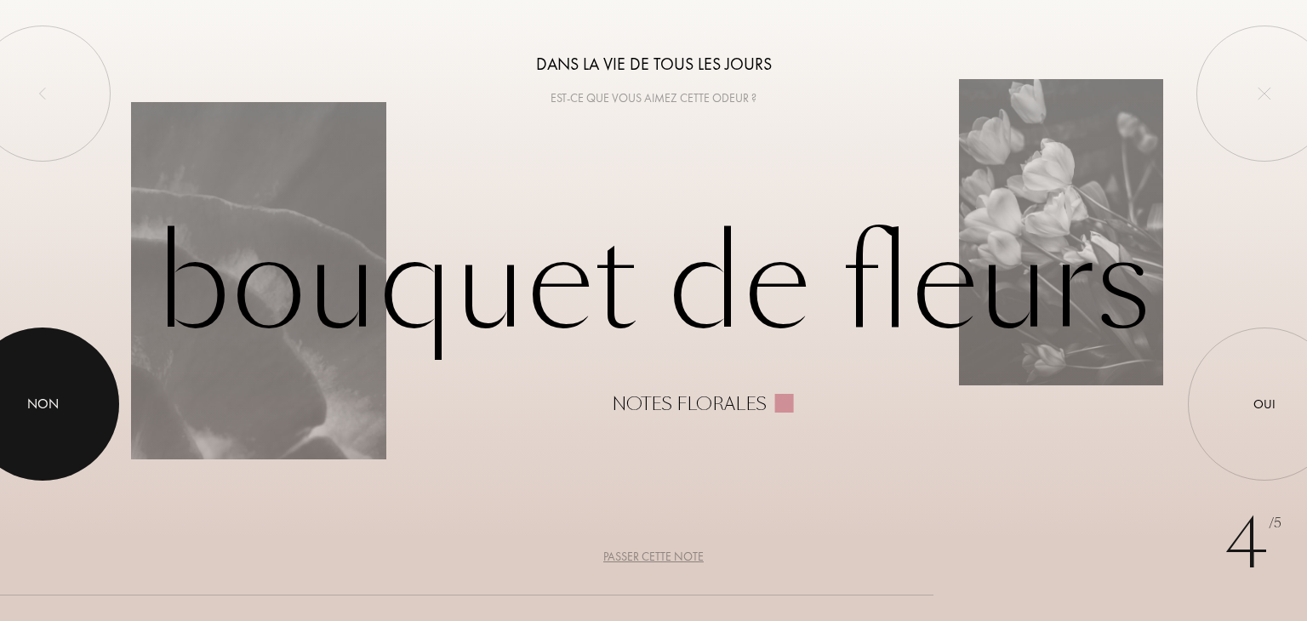
click at [78, 380] on div at bounding box center [42, 404] width 153 height 153
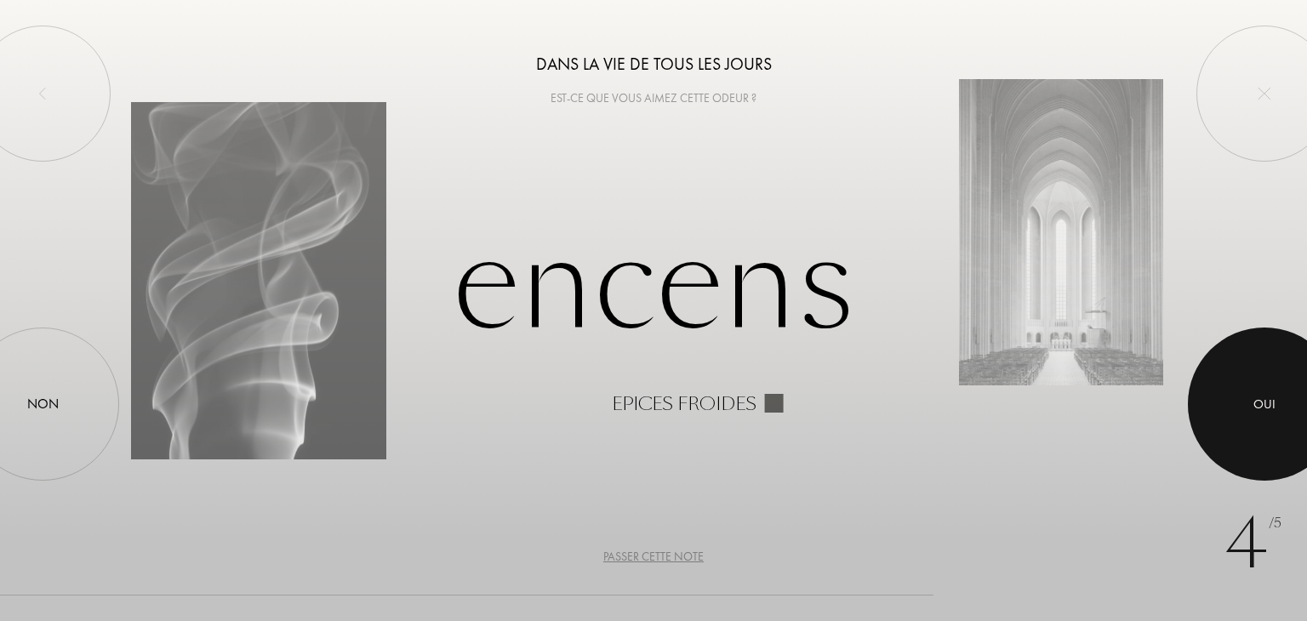
click at [1273, 380] on div at bounding box center [1264, 404] width 153 height 153
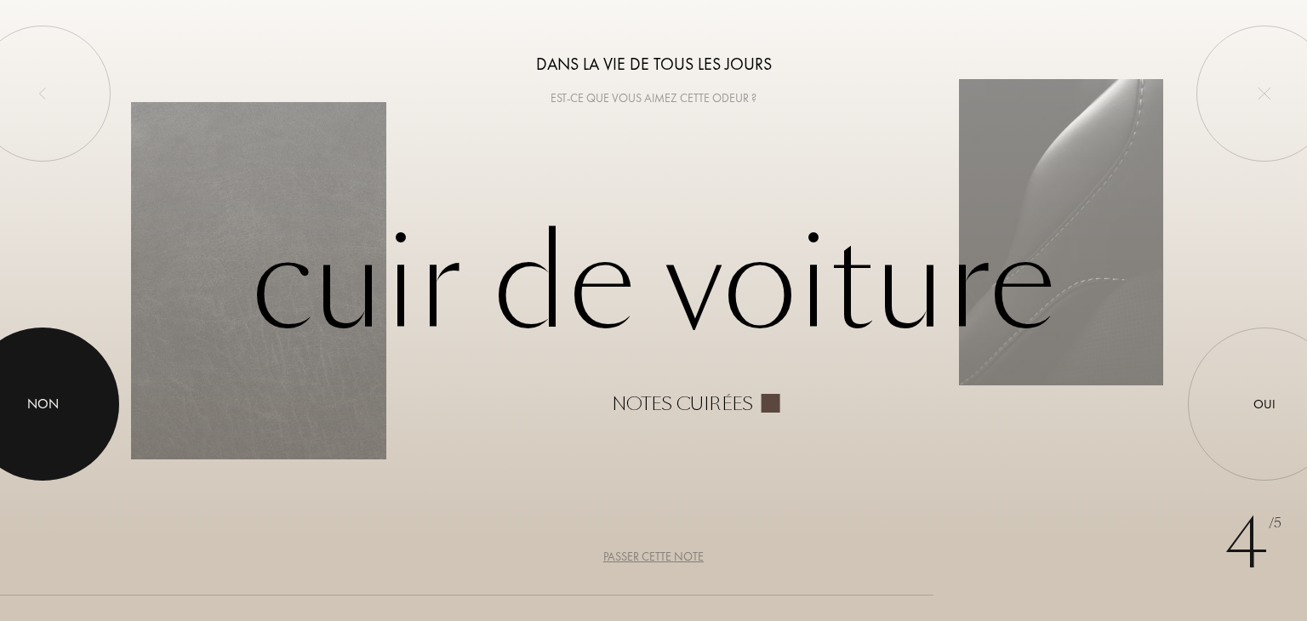
click at [33, 398] on div "Non" at bounding box center [42, 404] width 31 height 20
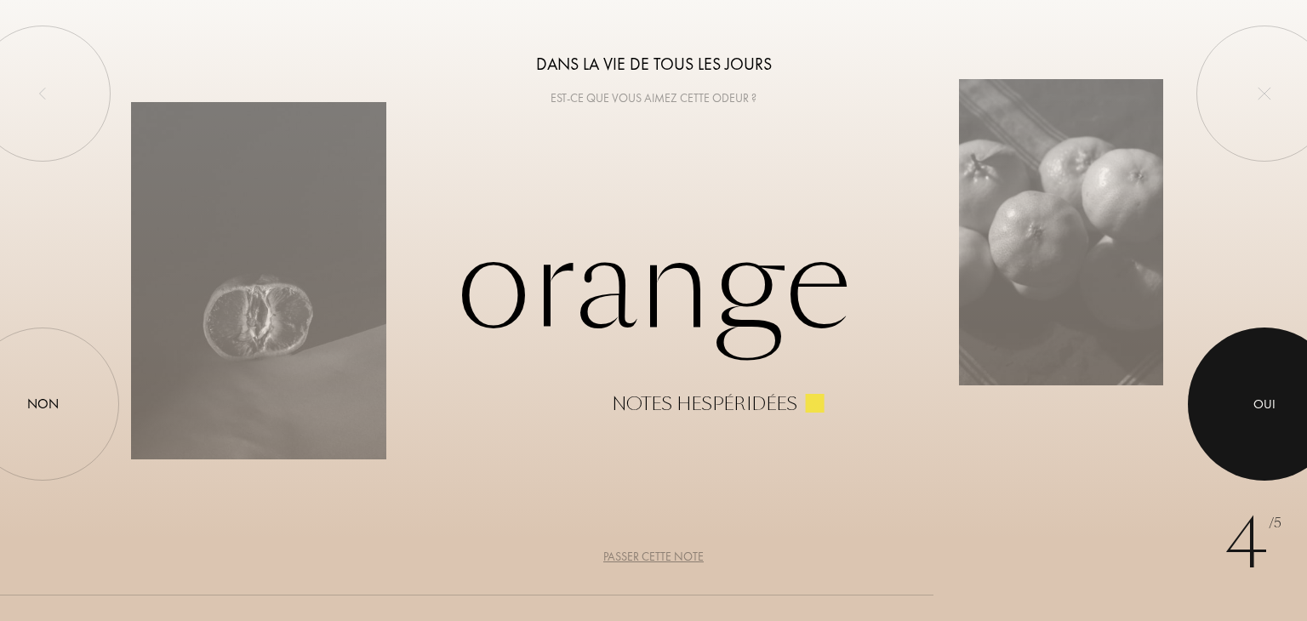
click at [1230, 453] on div "Oui" at bounding box center [1264, 404] width 153 height 153
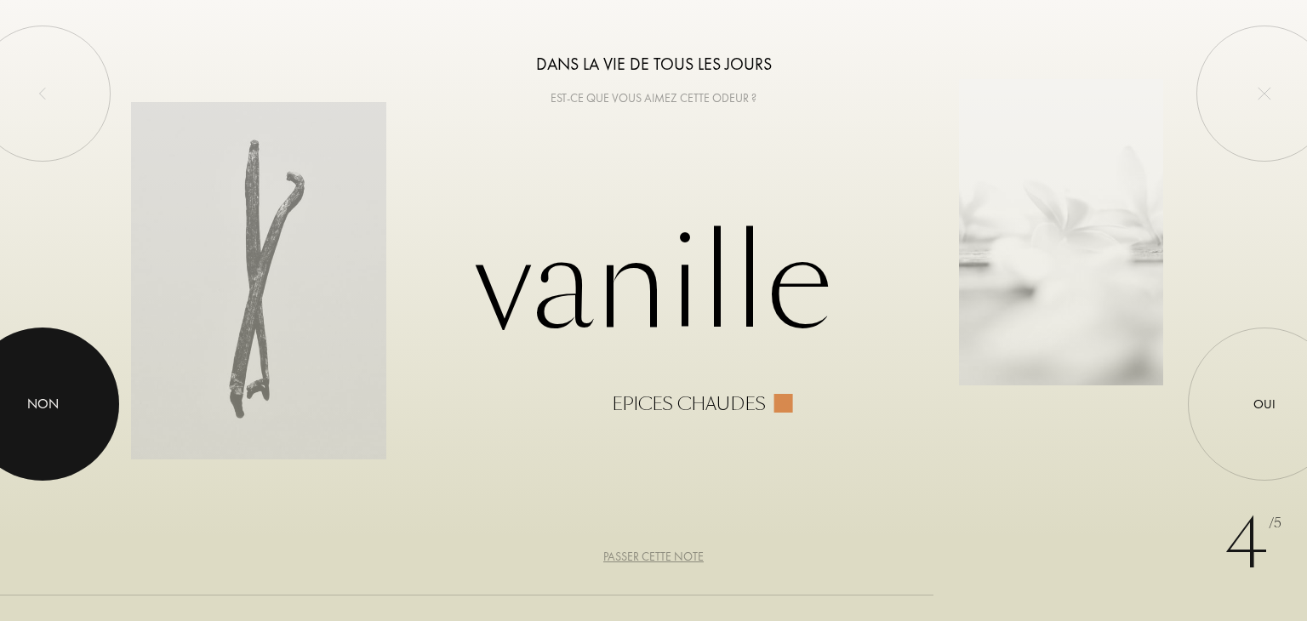
click at [69, 388] on div at bounding box center [42, 404] width 153 height 153
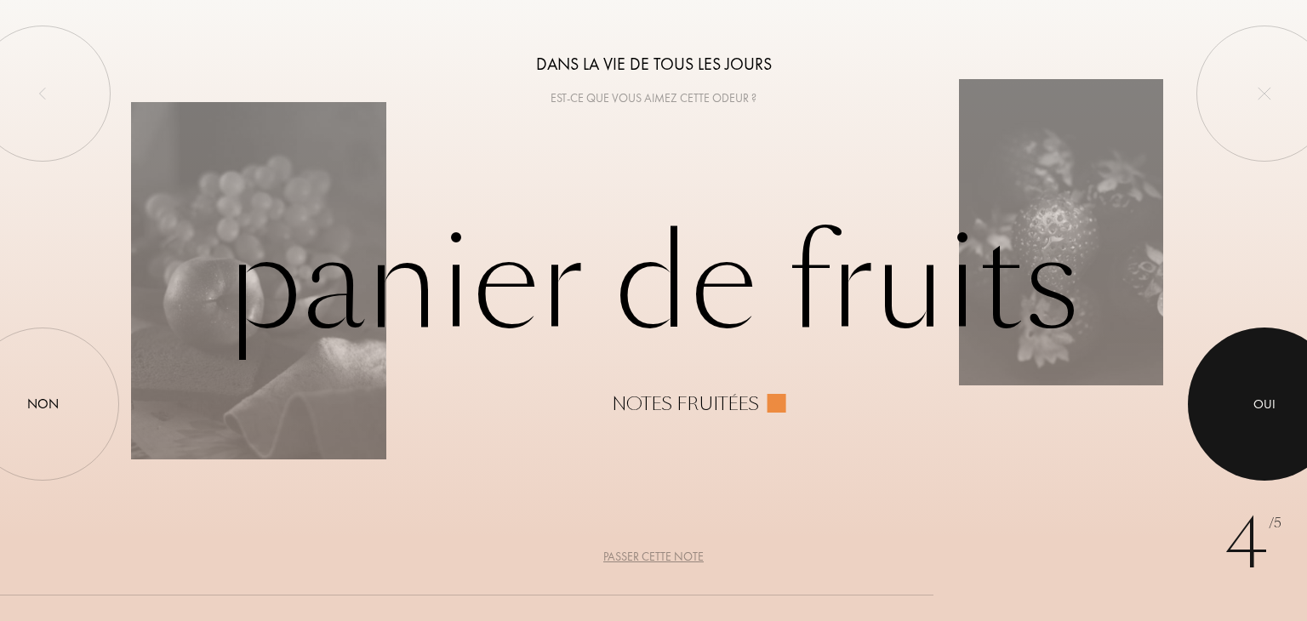
click at [1211, 405] on div at bounding box center [1264, 404] width 153 height 153
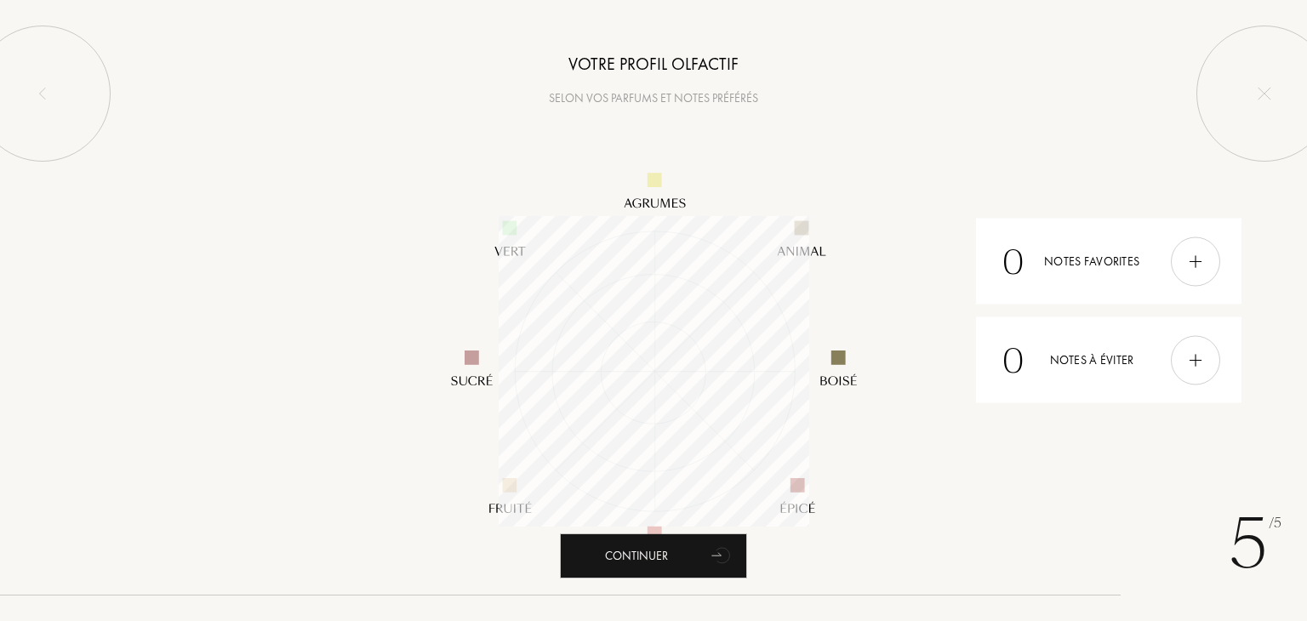
scroll to position [311, 311]
click at [707, 549] on icon "animation" at bounding box center [722, 555] width 34 height 34
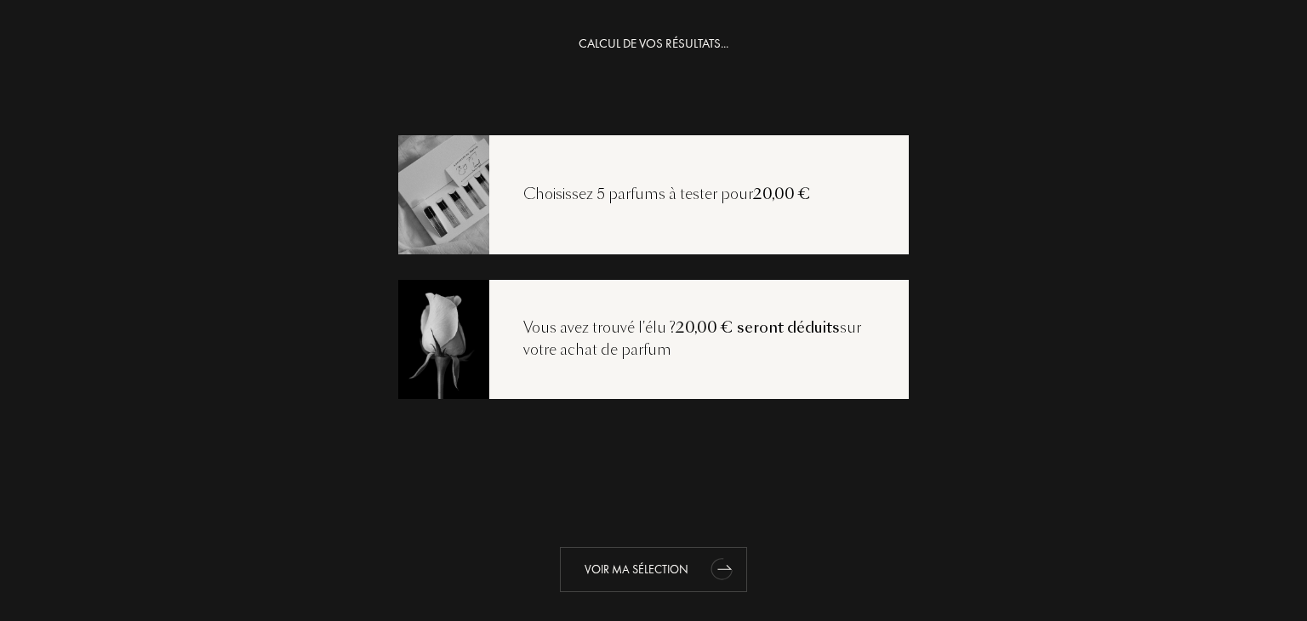
click at [653, 569] on div "Voir ma sélection" at bounding box center [653, 569] width 187 height 45
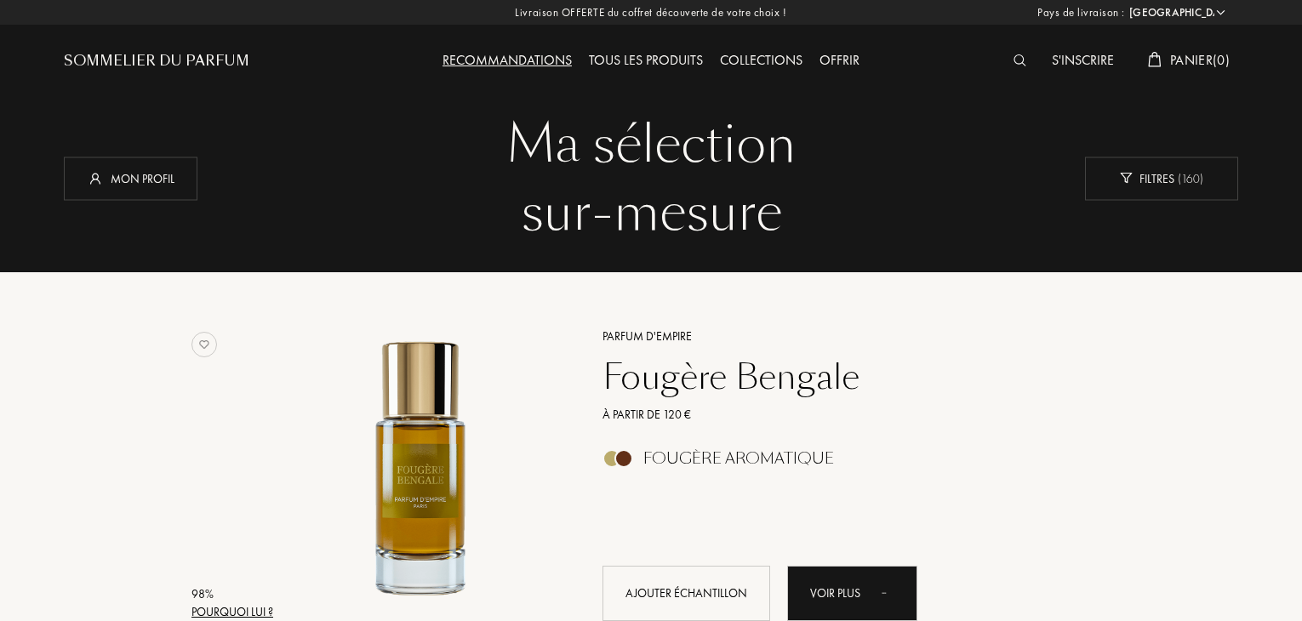
select select "FR"
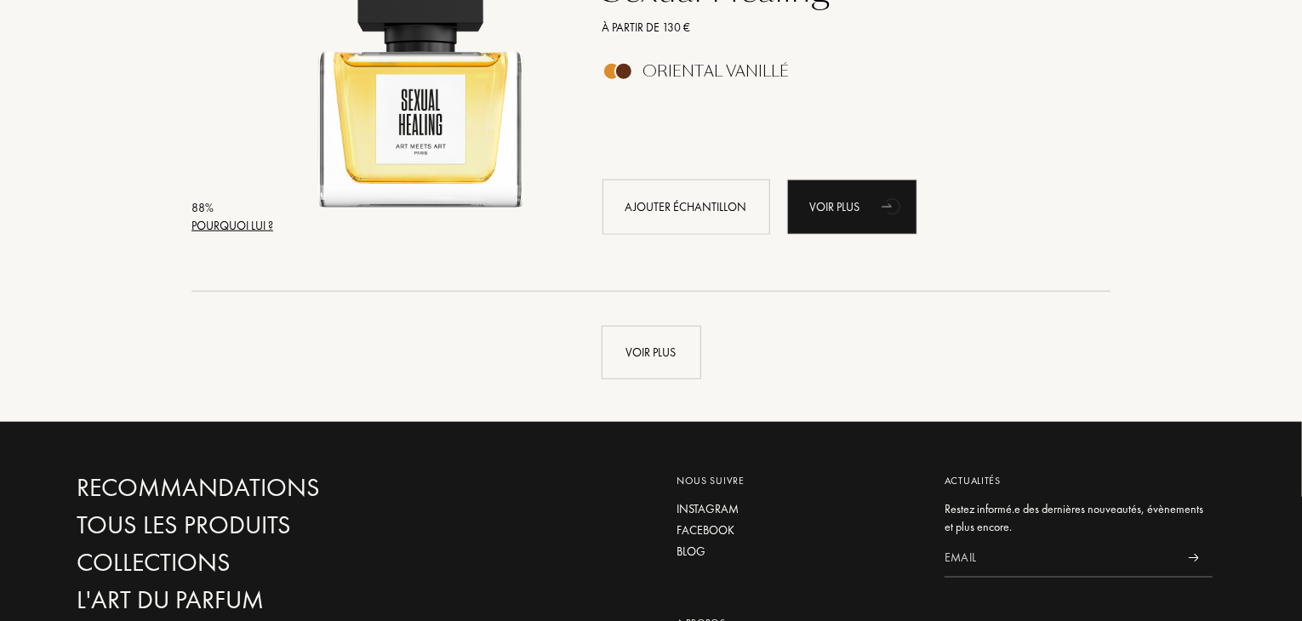
scroll to position [3856, 0]
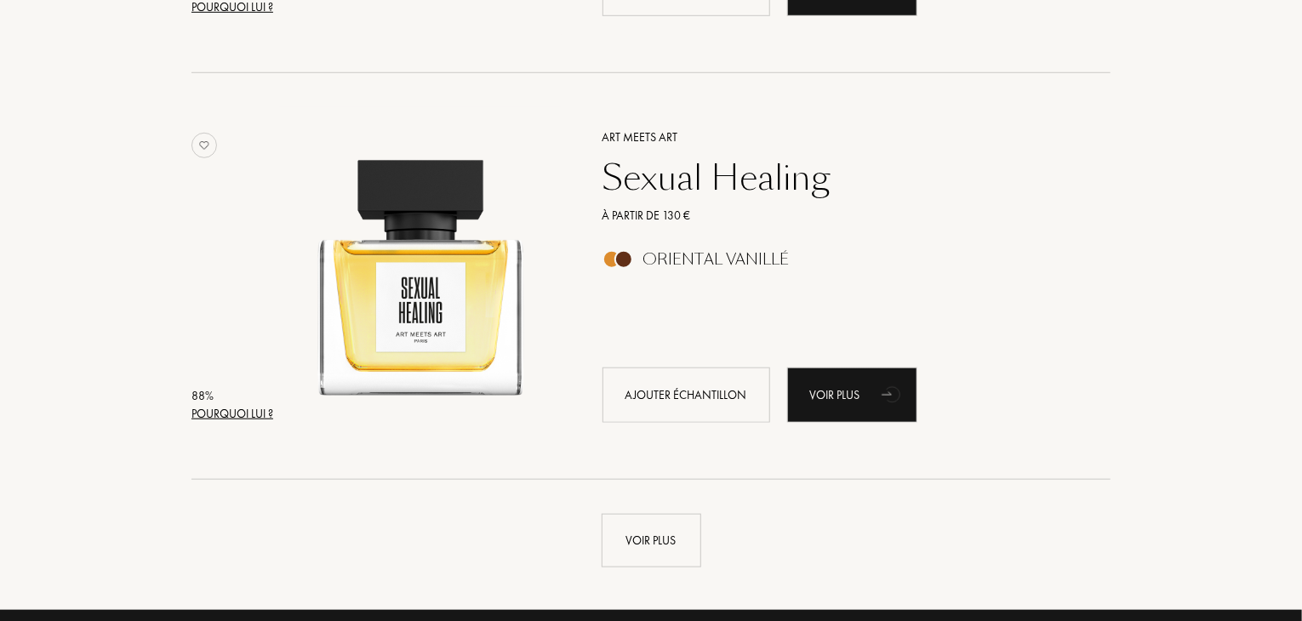
click at [668, 225] on div "Art Meets Art Sexual Healing À partir de 130 € Oriental Vanillé Ajouter échanti…" at bounding box center [838, 274] width 522 height 334
click at [682, 168] on div "Sexual Healing" at bounding box center [838, 177] width 496 height 41
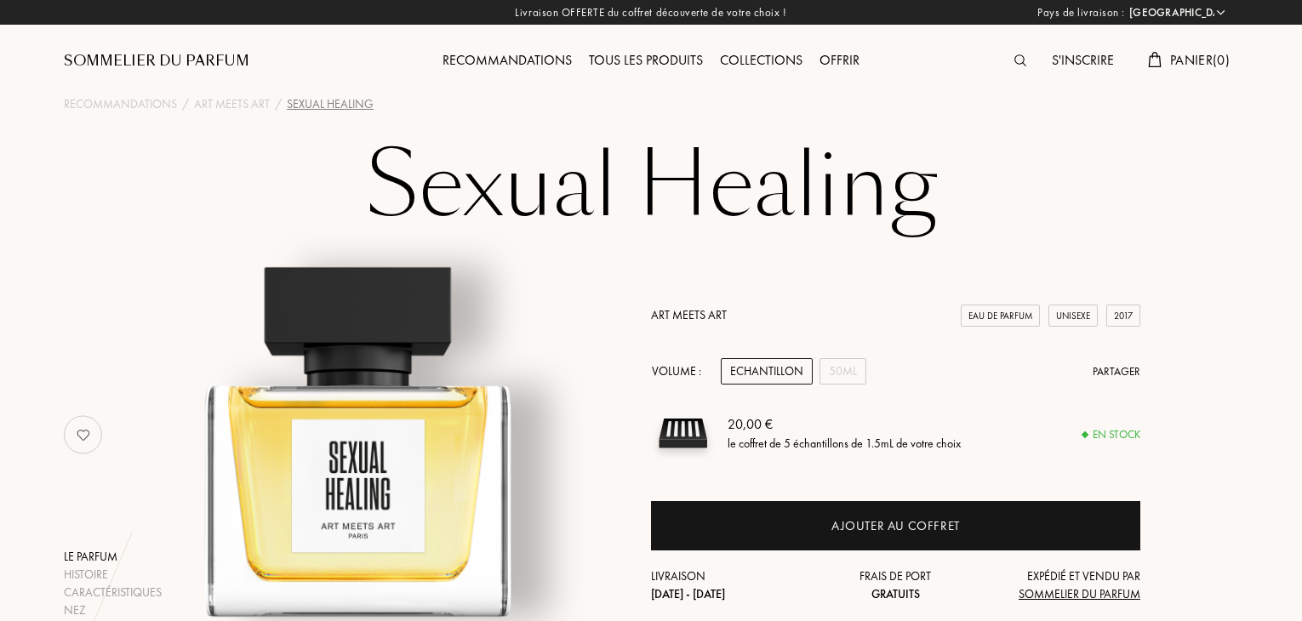
select select "FR"
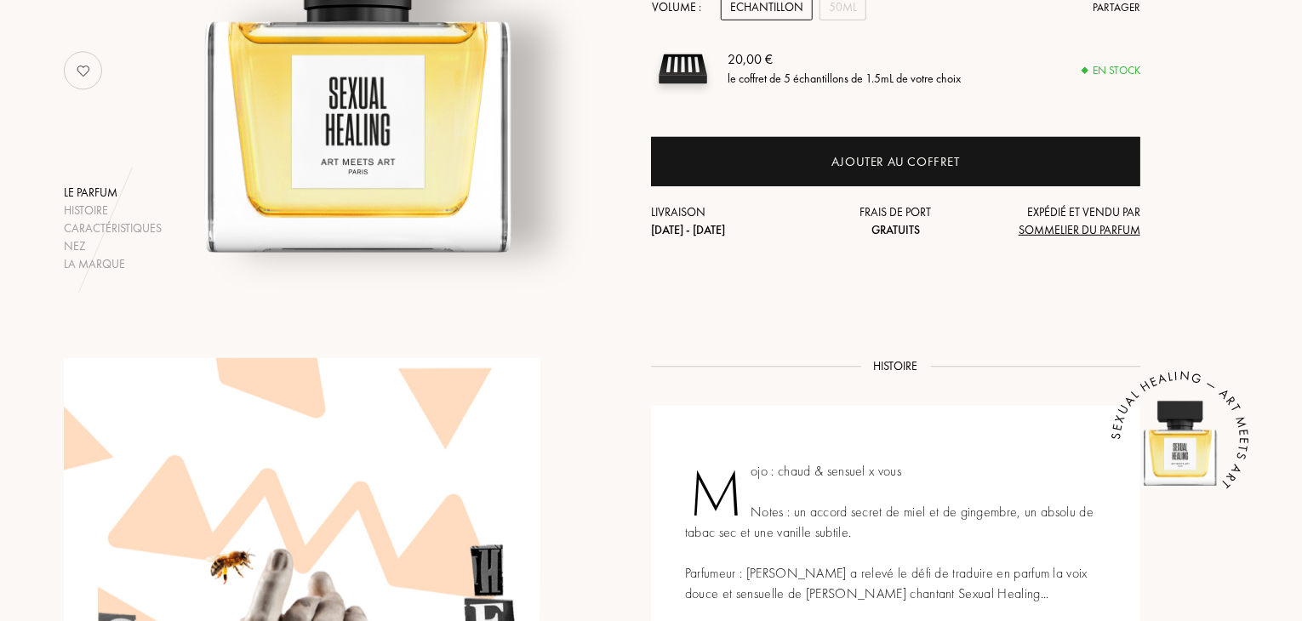
scroll to position [363, 0]
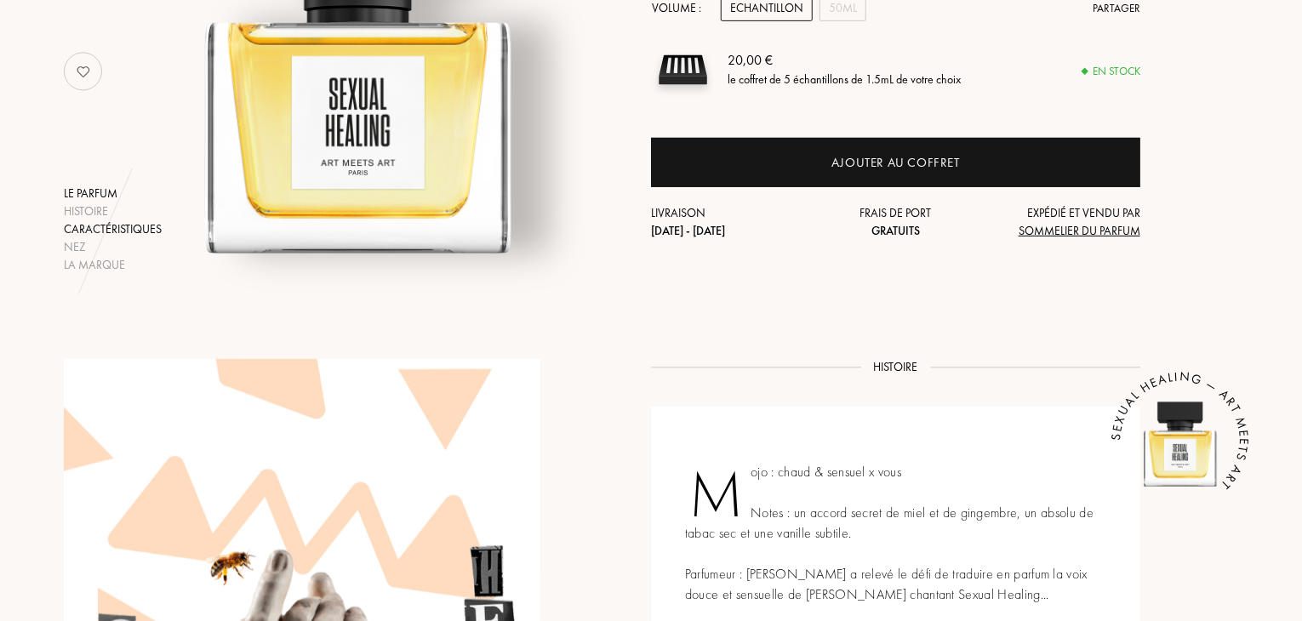
click at [96, 225] on div "Caractéristiques" at bounding box center [113, 229] width 98 height 18
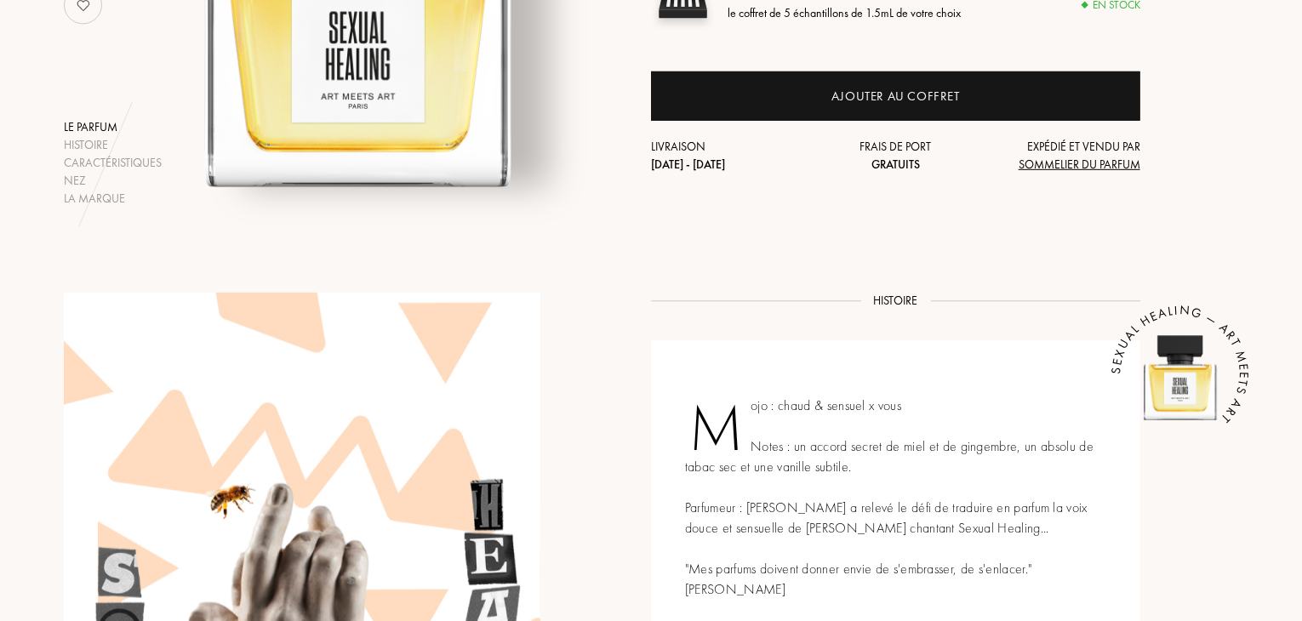
scroll to position [0, 0]
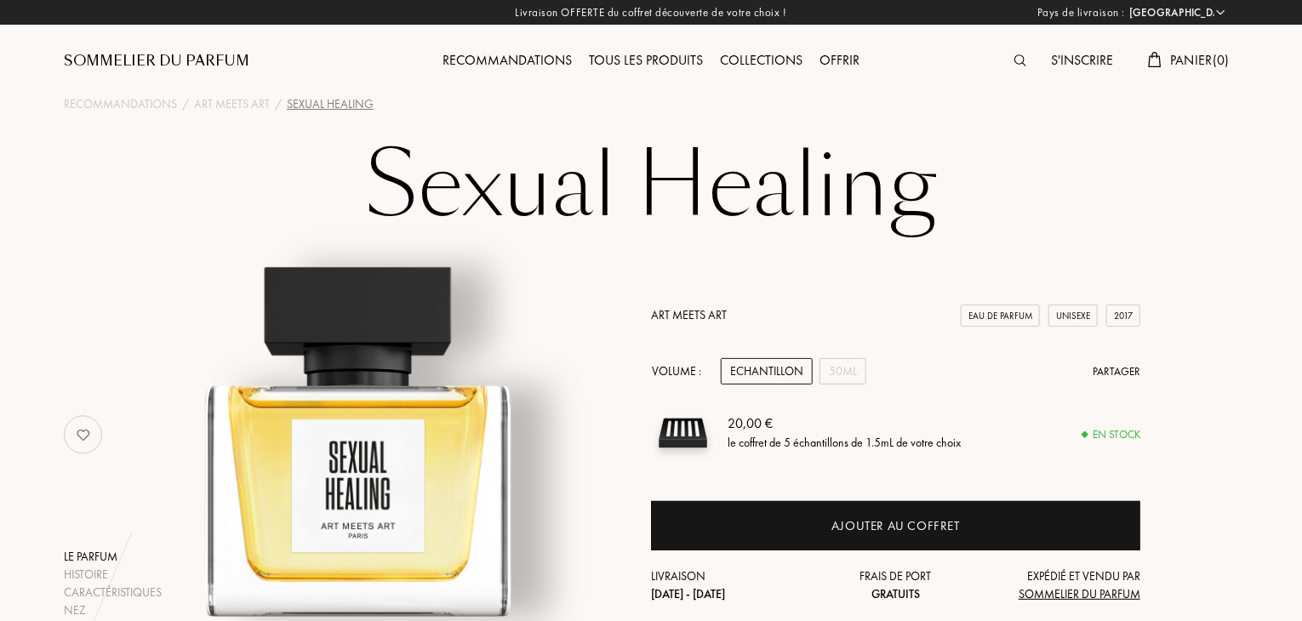
click at [533, 60] on div "Recommandations" at bounding box center [507, 61] width 146 height 22
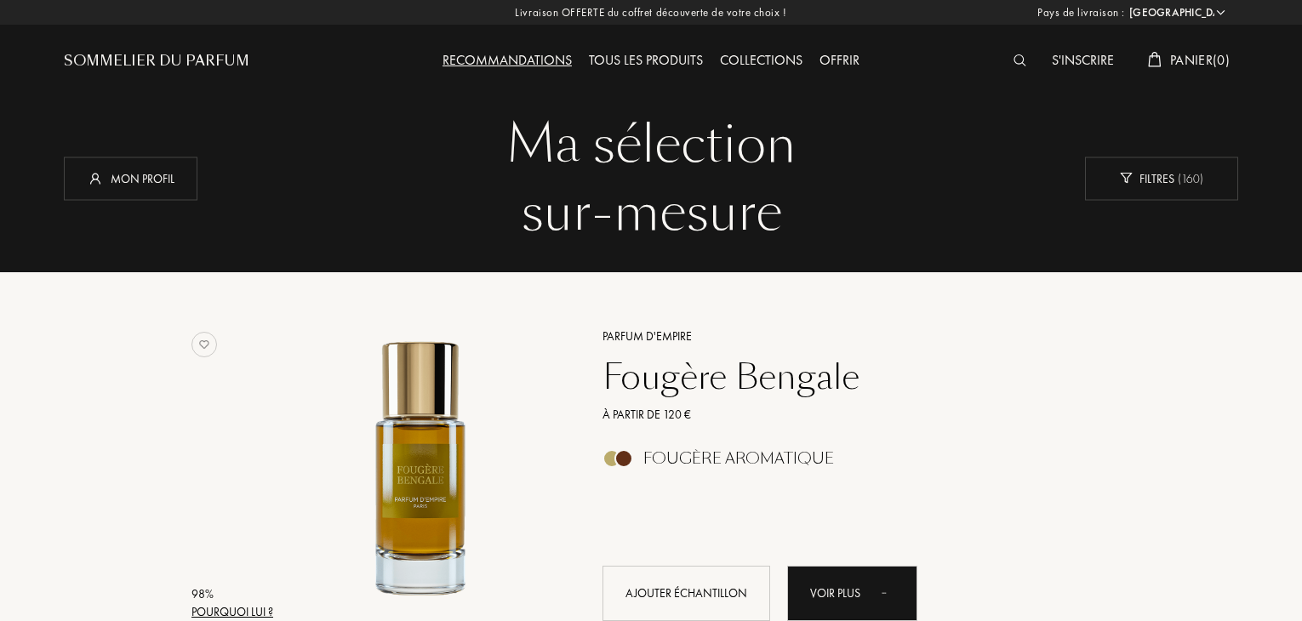
select select "FR"
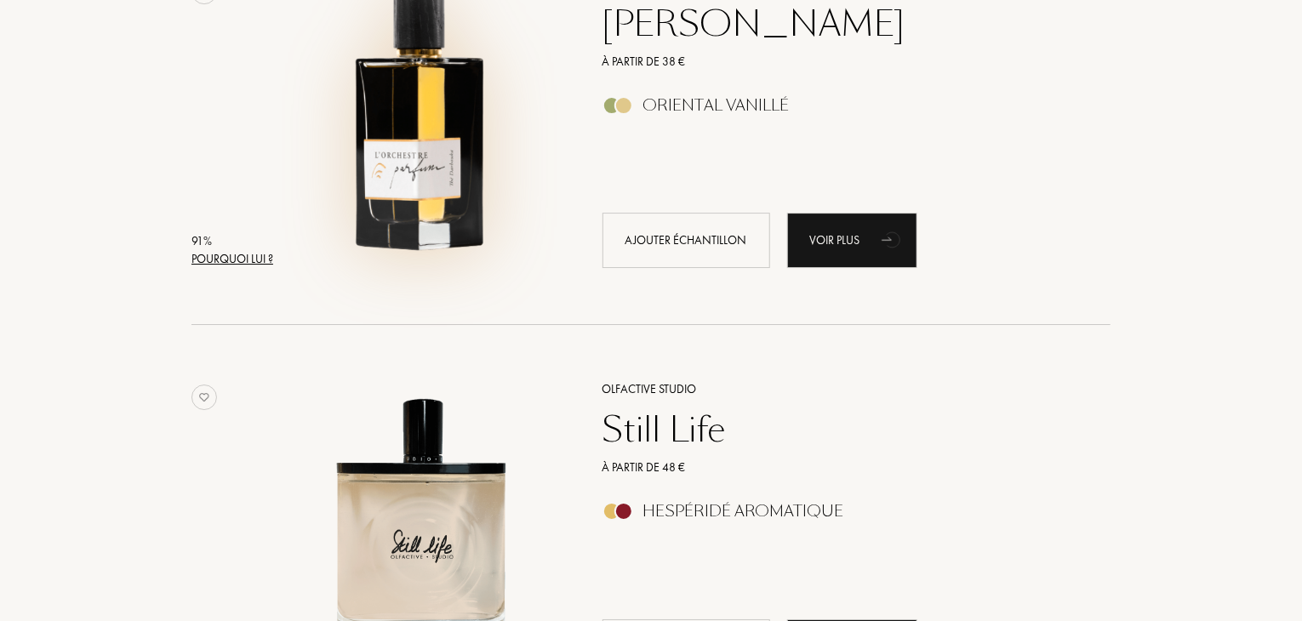
scroll to position [2798, 0]
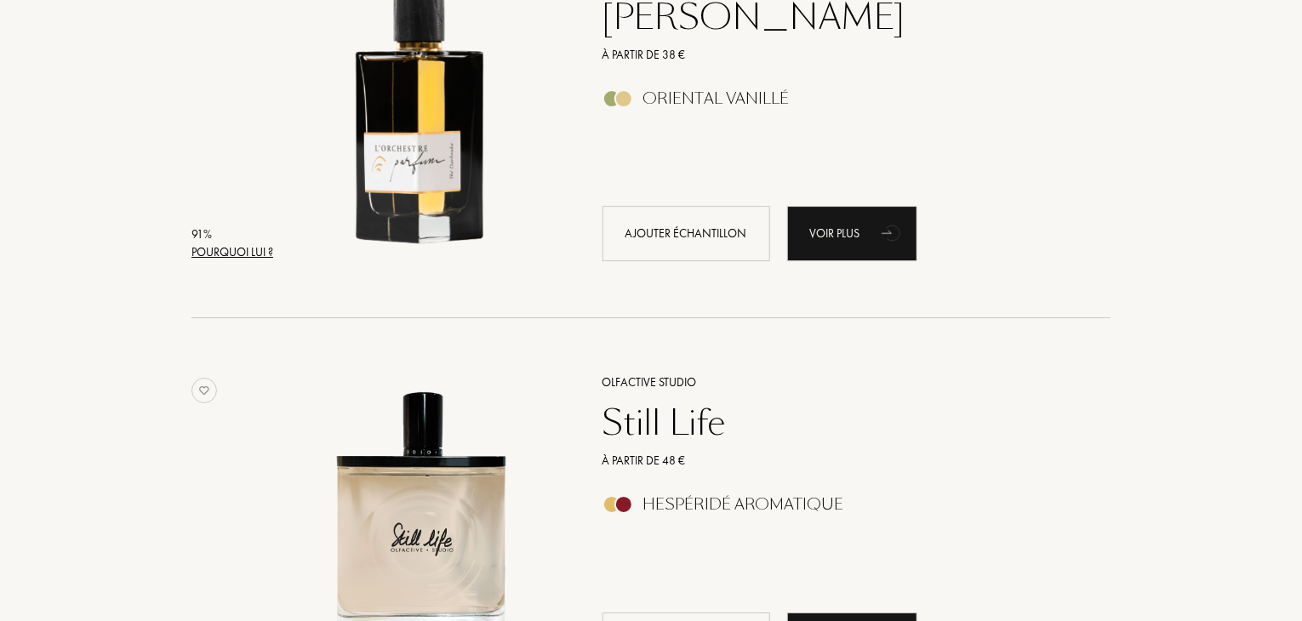
click at [653, 62] on div "À partir de 38 €" at bounding box center [838, 55] width 496 height 18
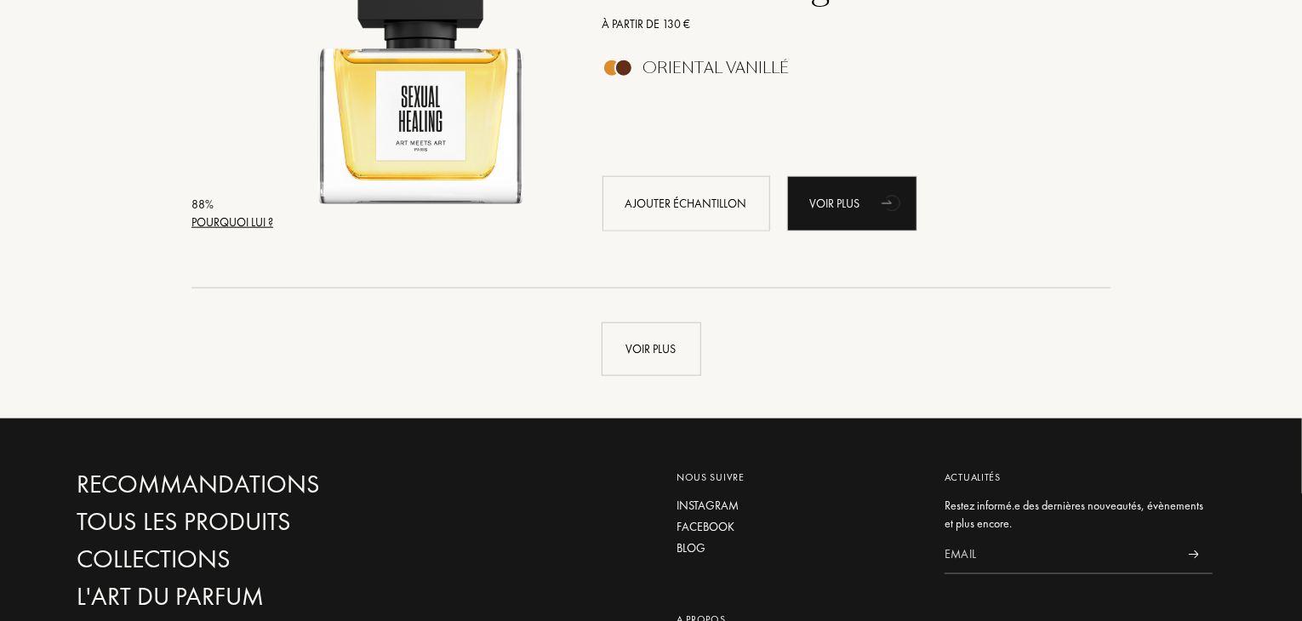
scroll to position [4050, 0]
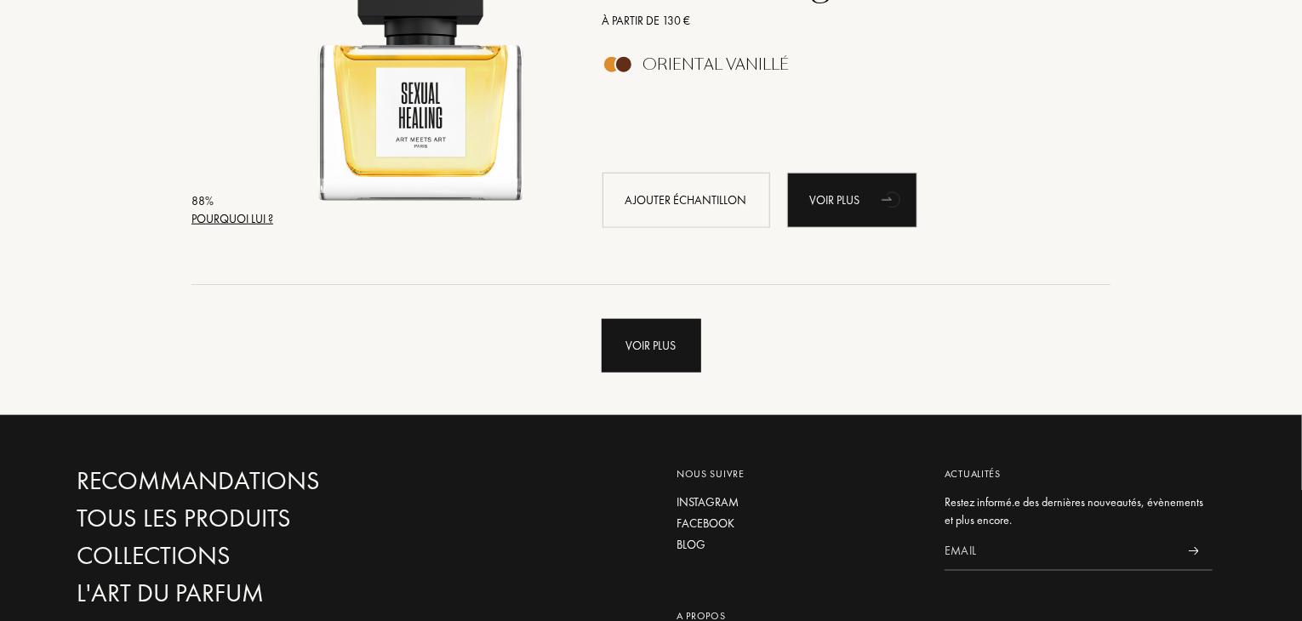
click at [637, 368] on div "Voir plus" at bounding box center [652, 346] width 100 height 54
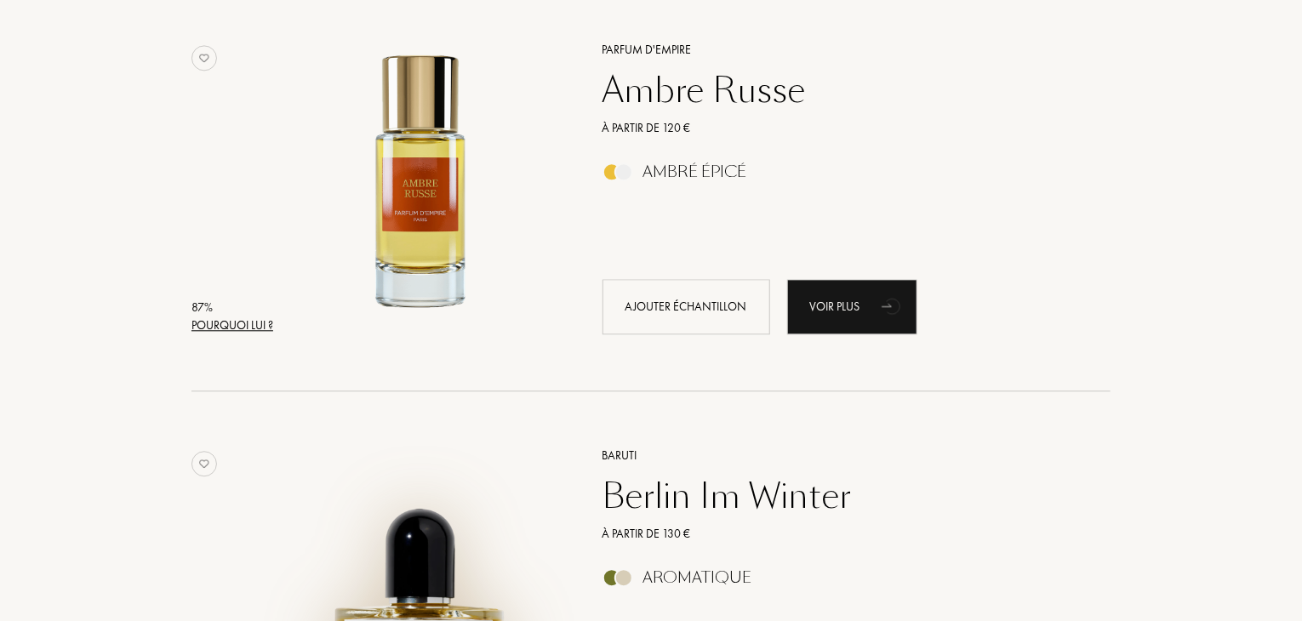
scroll to position [5132, 0]
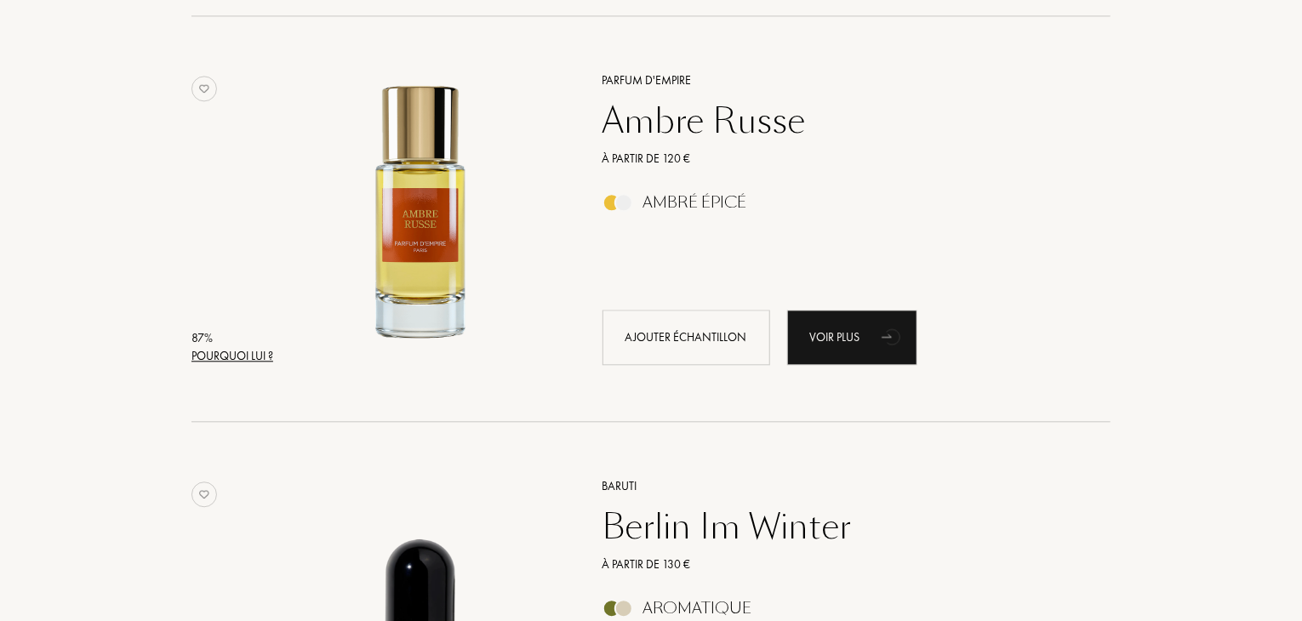
click at [685, 123] on div "Ambre Russe" at bounding box center [838, 120] width 496 height 41
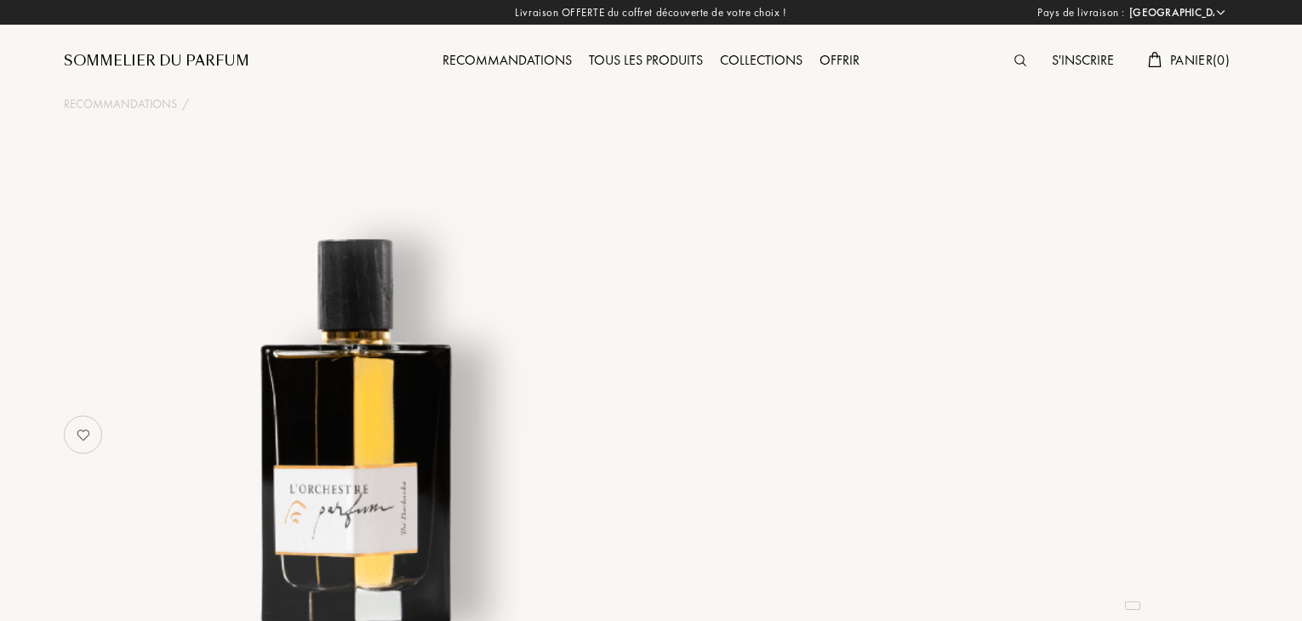
select select "FR"
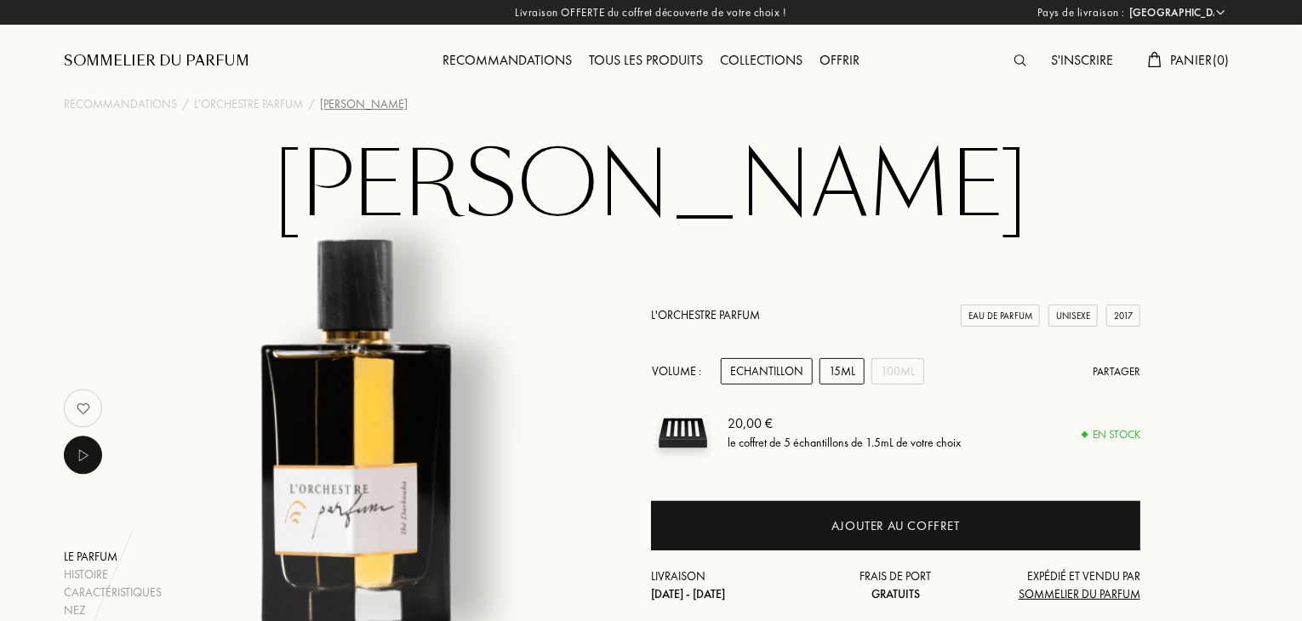
click at [837, 365] on div "15mL" at bounding box center [841, 371] width 45 height 26
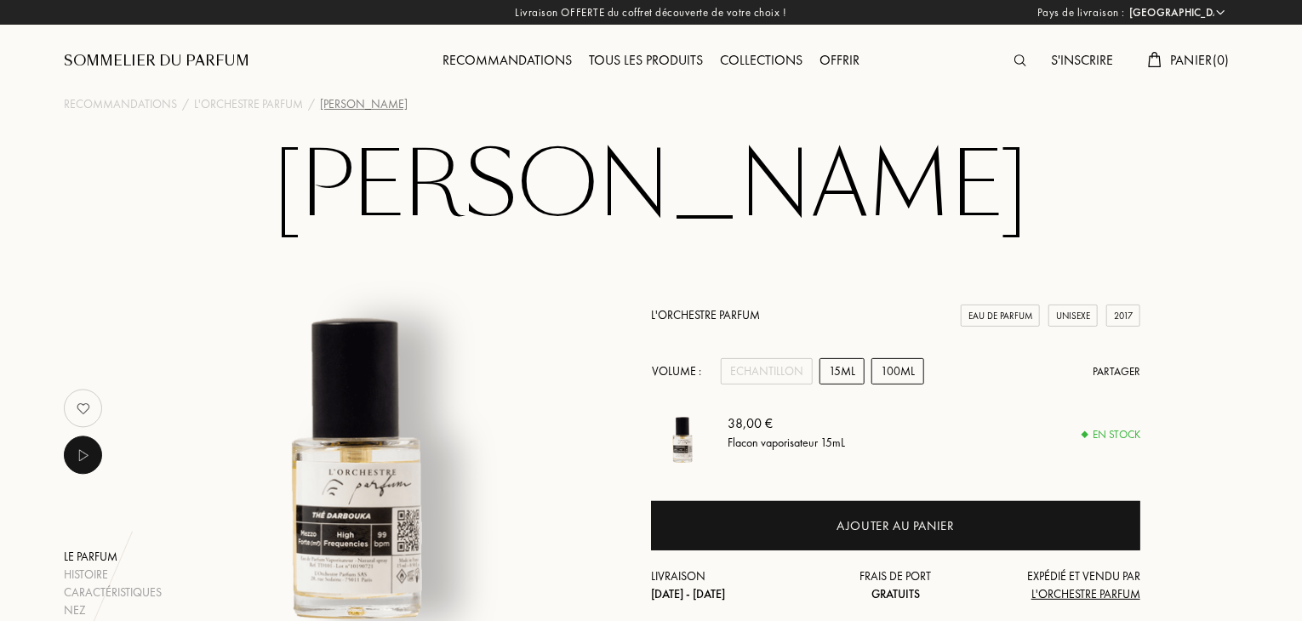
click at [911, 368] on div "100mL" at bounding box center [897, 371] width 53 height 26
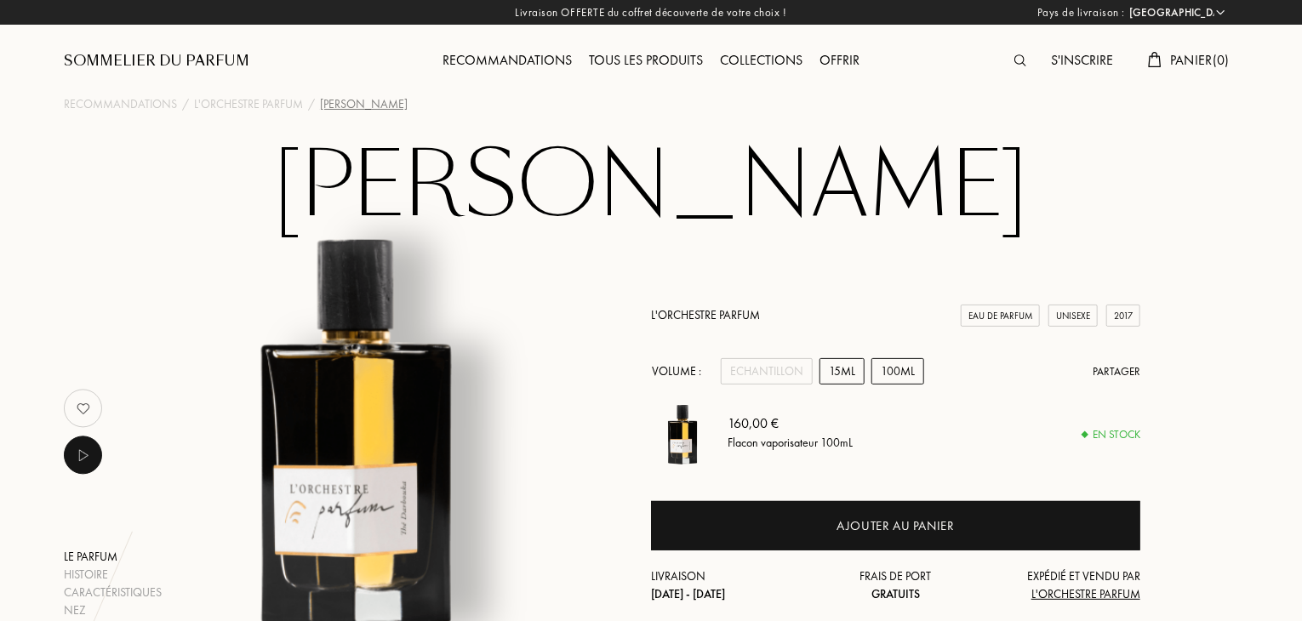
click at [824, 365] on div "15mL" at bounding box center [841, 371] width 45 height 26
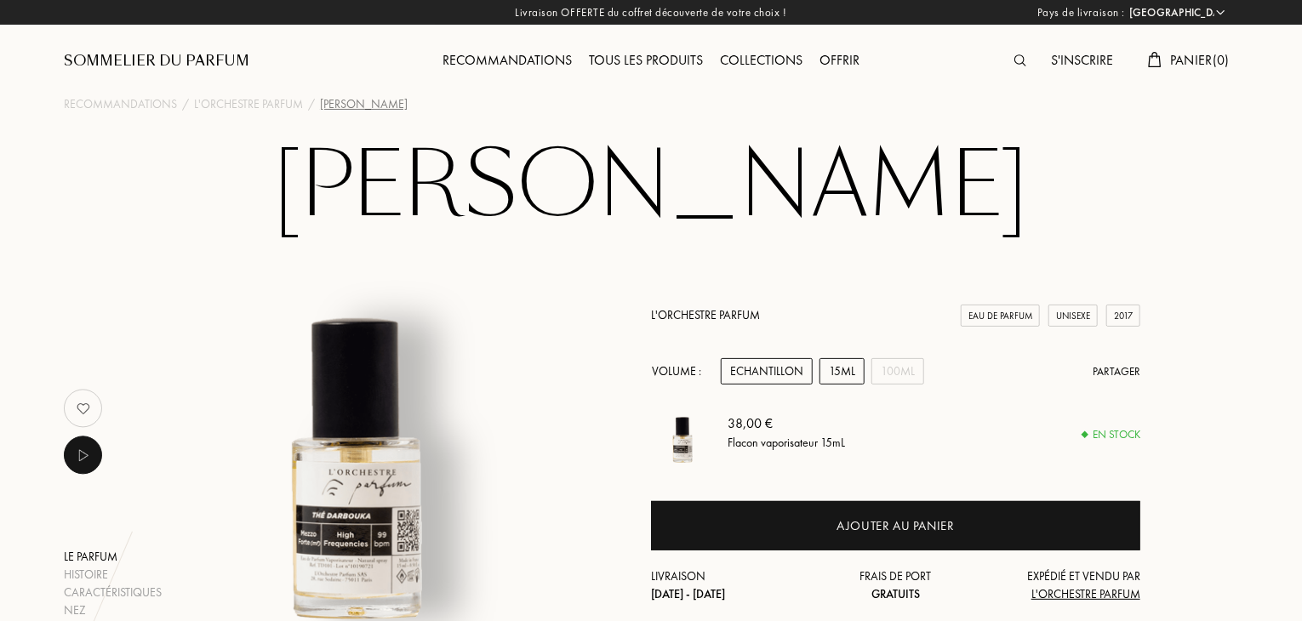
click at [754, 372] on div "Echantillon" at bounding box center [767, 371] width 92 height 26
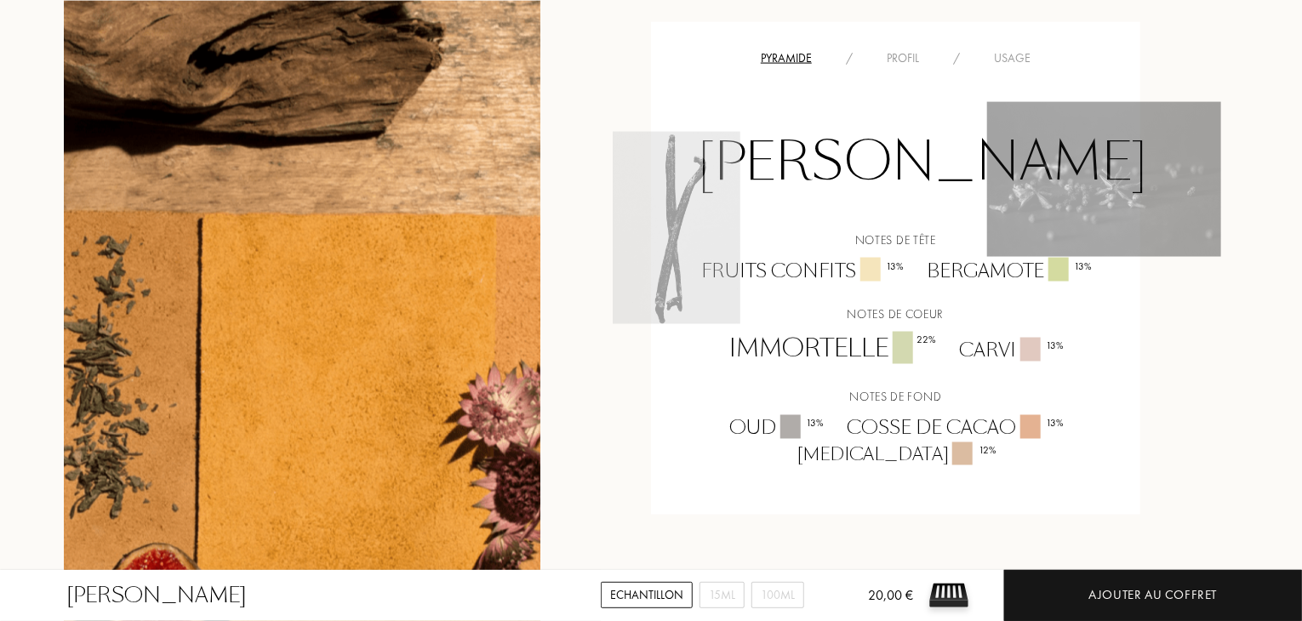
scroll to position [1351, 0]
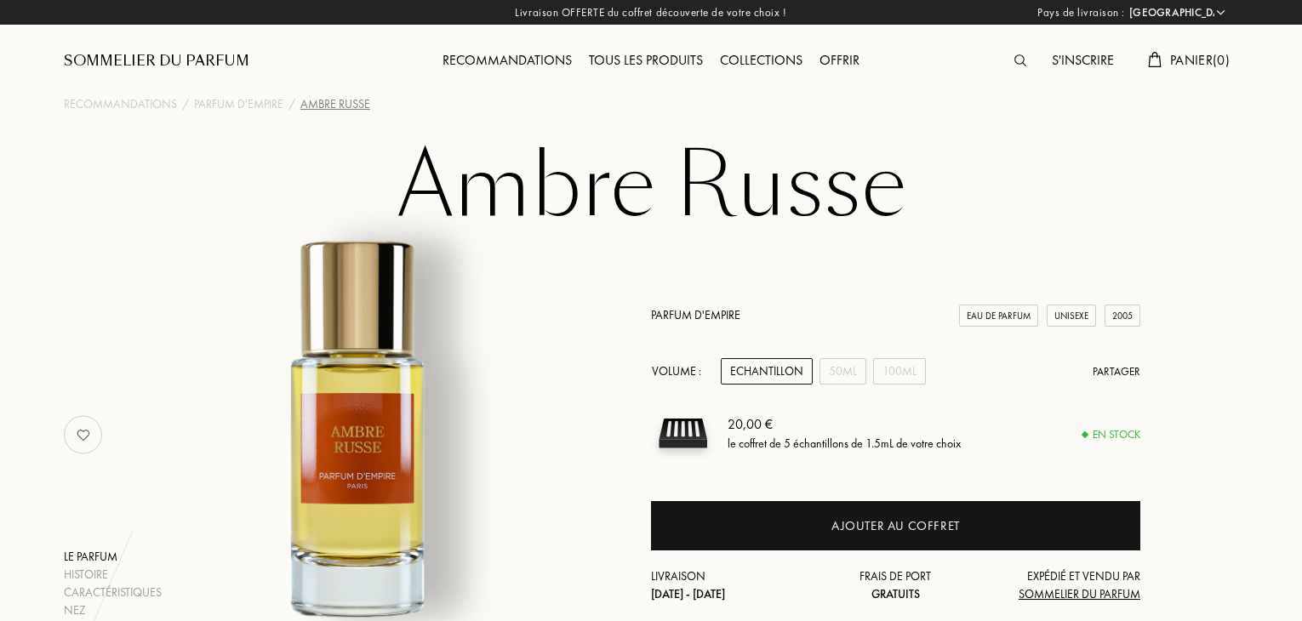
select select "FR"
click at [855, 375] on div "50mL" at bounding box center [842, 371] width 47 height 26
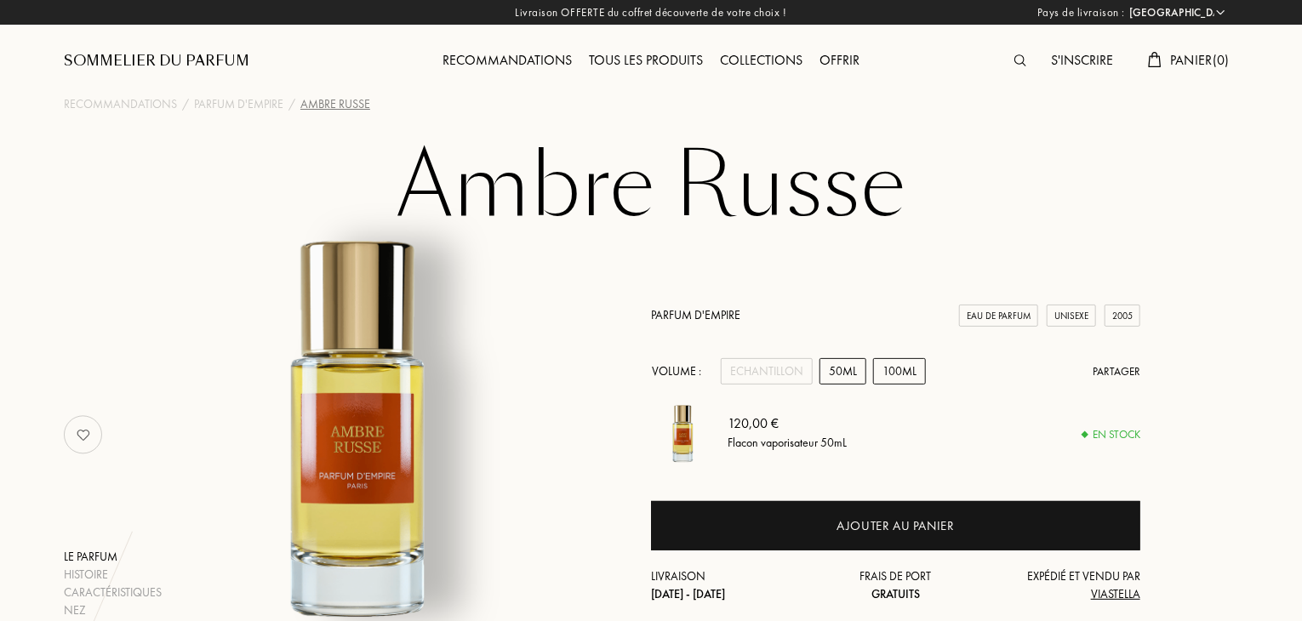
click at [880, 374] on div "100mL" at bounding box center [899, 371] width 53 height 26
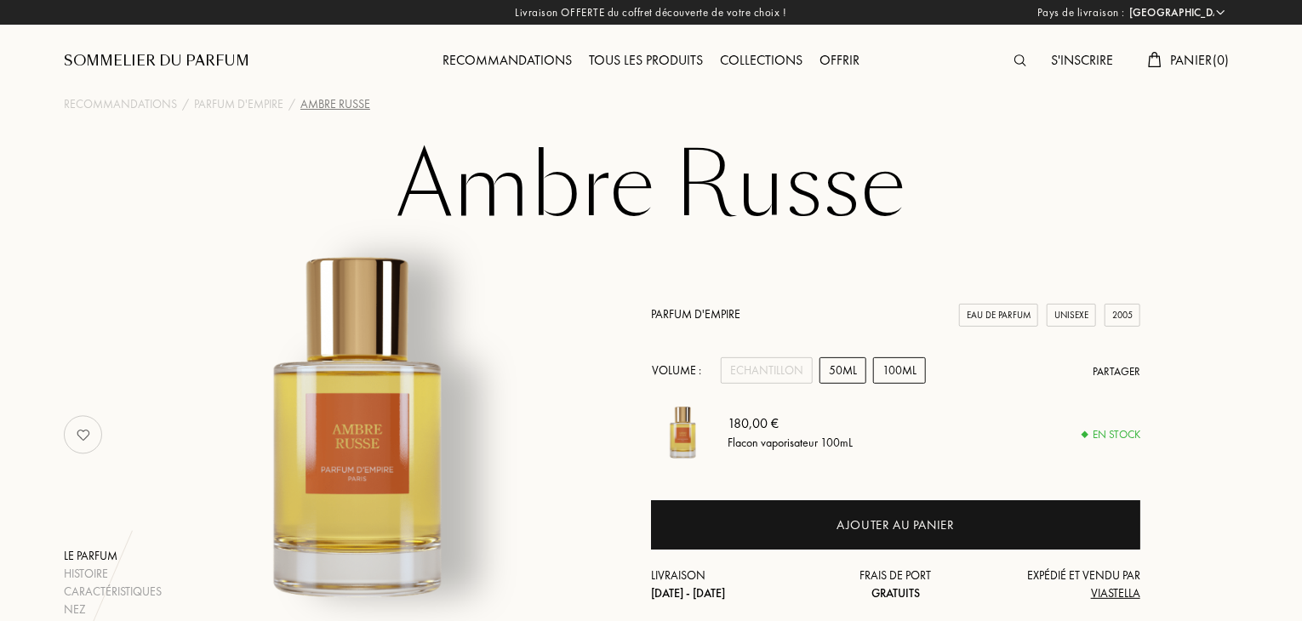
click at [839, 372] on div "50mL" at bounding box center [842, 370] width 47 height 26
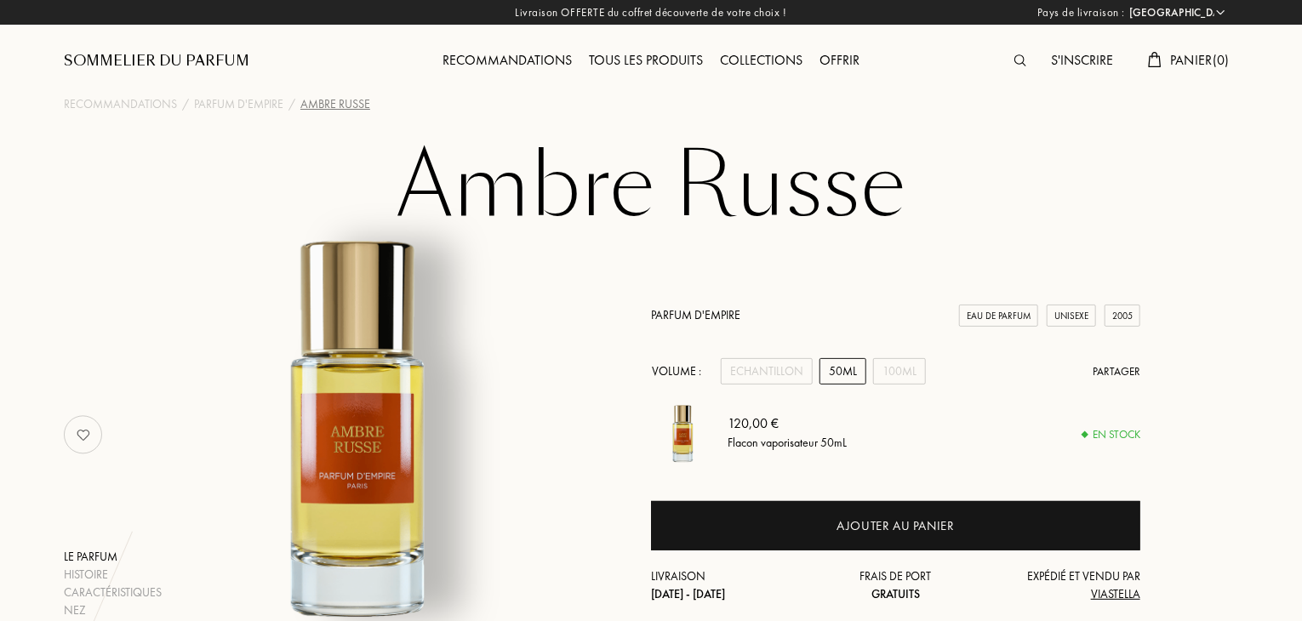
click at [868, 373] on div "Volume : Echantillon 50mL 100mL Partager" at bounding box center [895, 371] width 489 height 26
click at [888, 370] on div "100mL" at bounding box center [899, 371] width 53 height 26
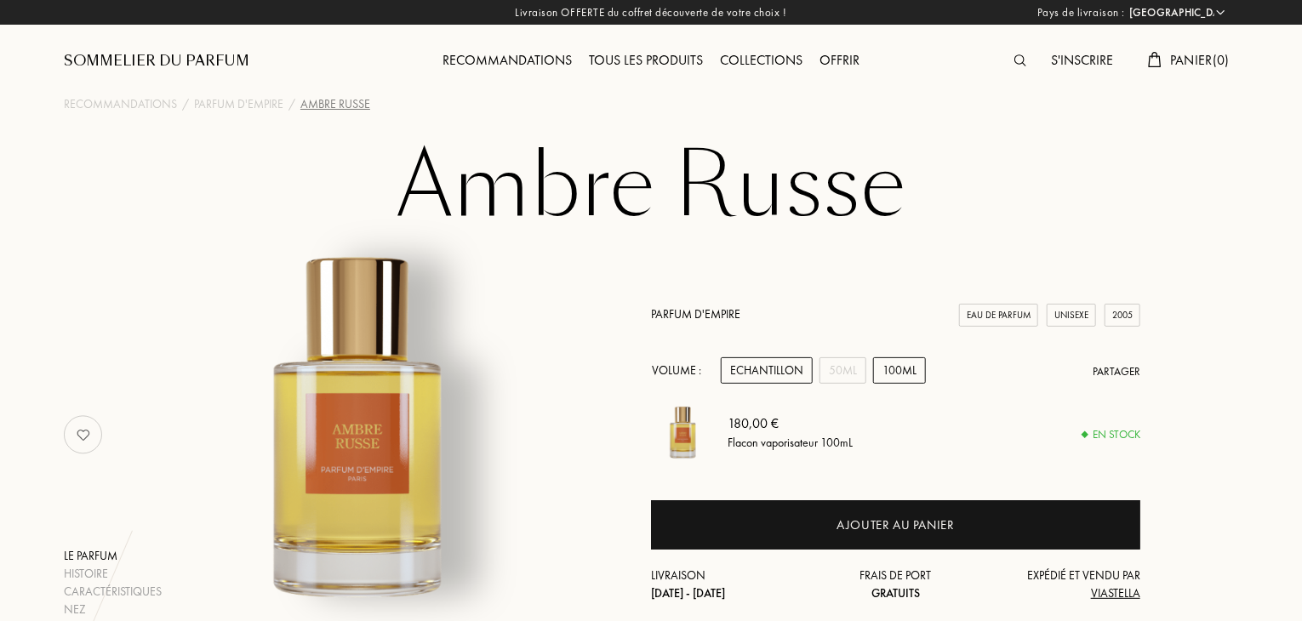
click at [786, 363] on div "Echantillon" at bounding box center [767, 370] width 92 height 26
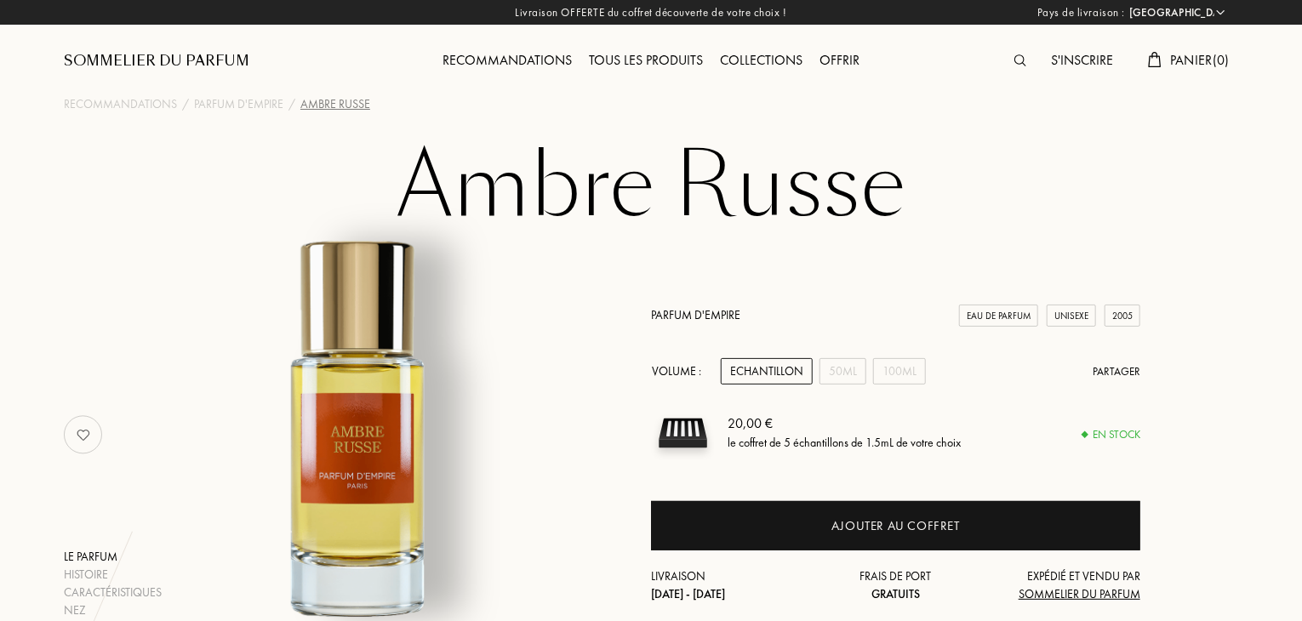
click at [651, 55] on div "Tous les produits" at bounding box center [645, 61] width 131 height 22
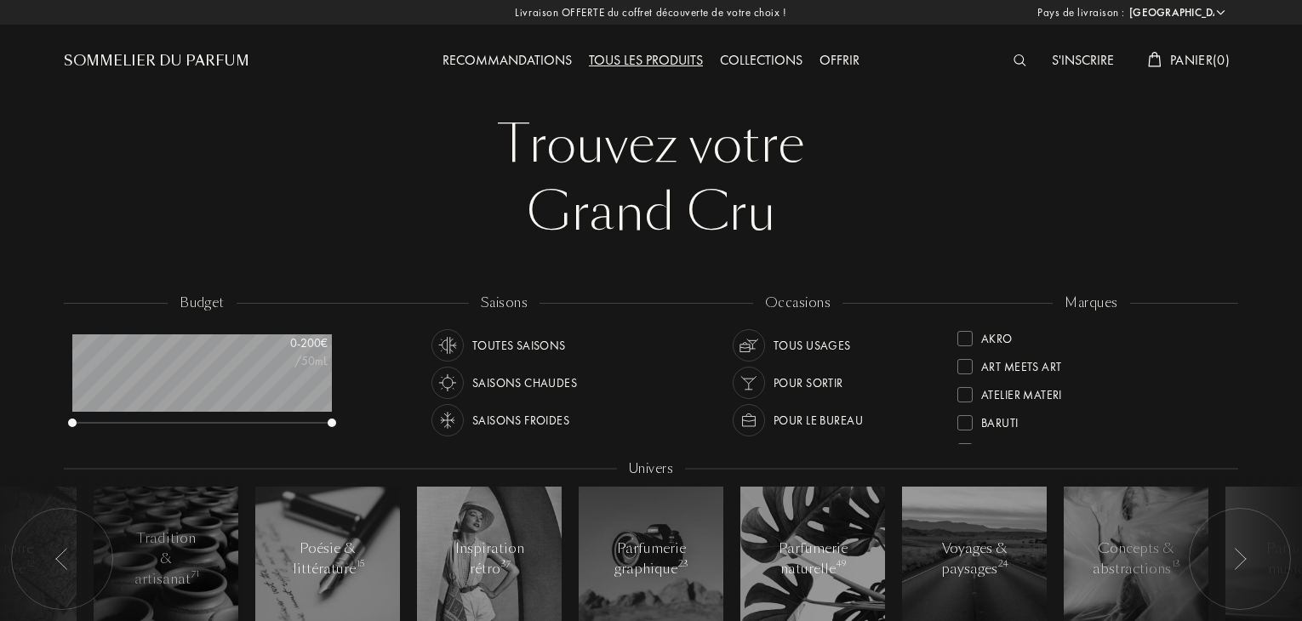
select select "FR"
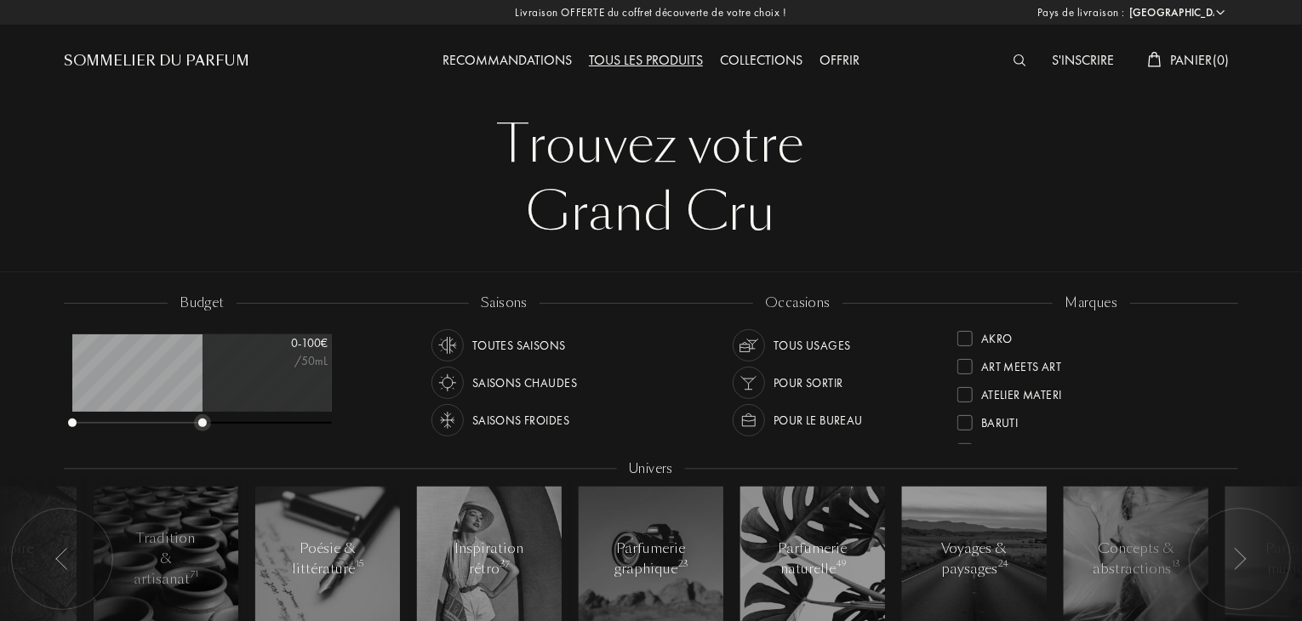
drag, startPoint x: 334, startPoint y: 421, endPoint x: 204, endPoint y: 420, distance: 129.3
click at [204, 420] on div at bounding box center [202, 423] width 9 height 9
click at [533, 420] on div "Saisons froides" at bounding box center [520, 420] width 97 height 32
click at [812, 341] on div "Tous usages" at bounding box center [812, 345] width 77 height 32
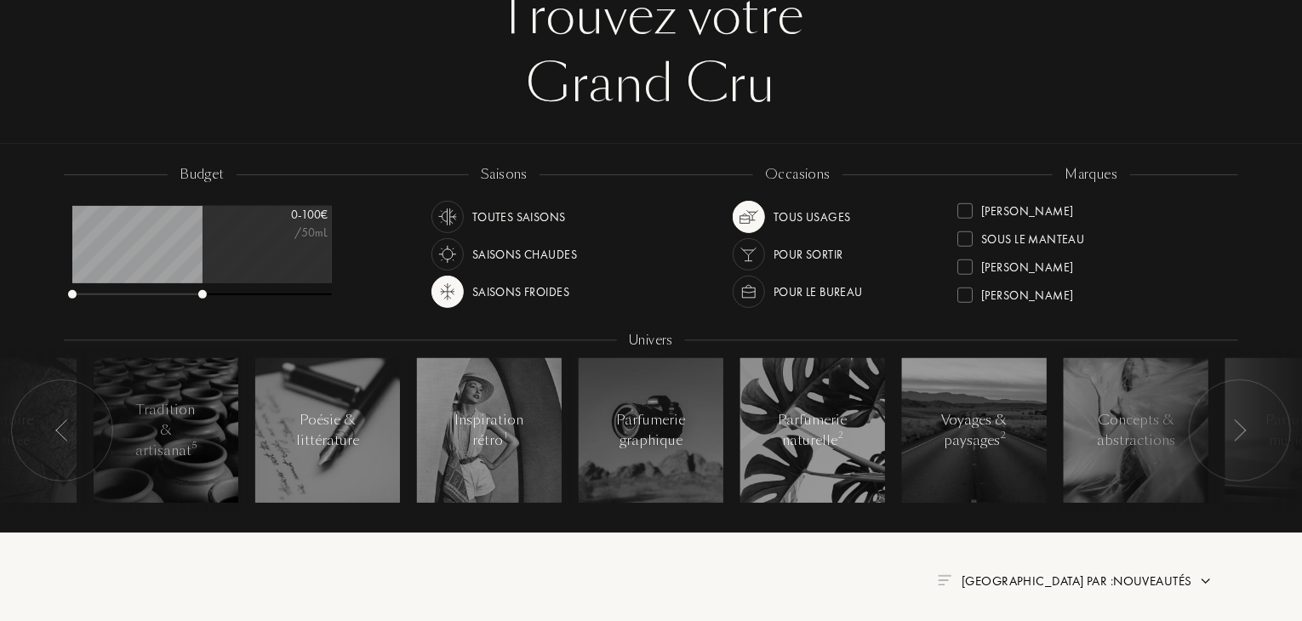
click at [1225, 431] on div at bounding box center [1240, 431] width 102 height 102
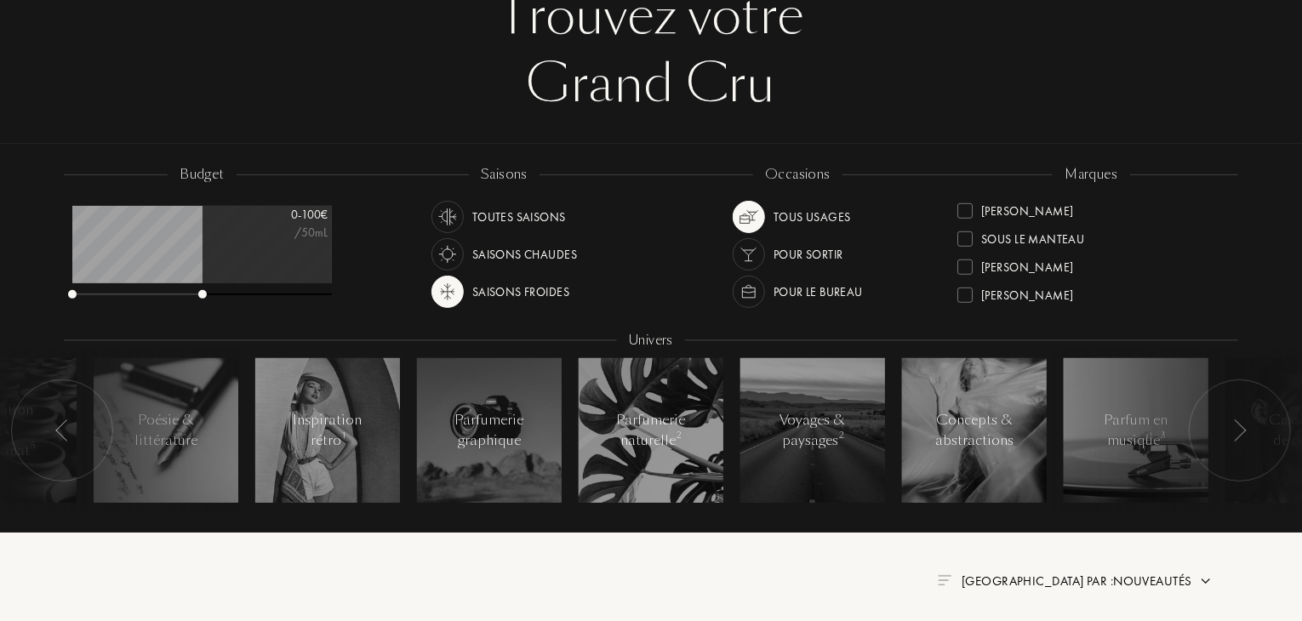
click at [1225, 431] on div at bounding box center [1240, 431] width 102 height 102
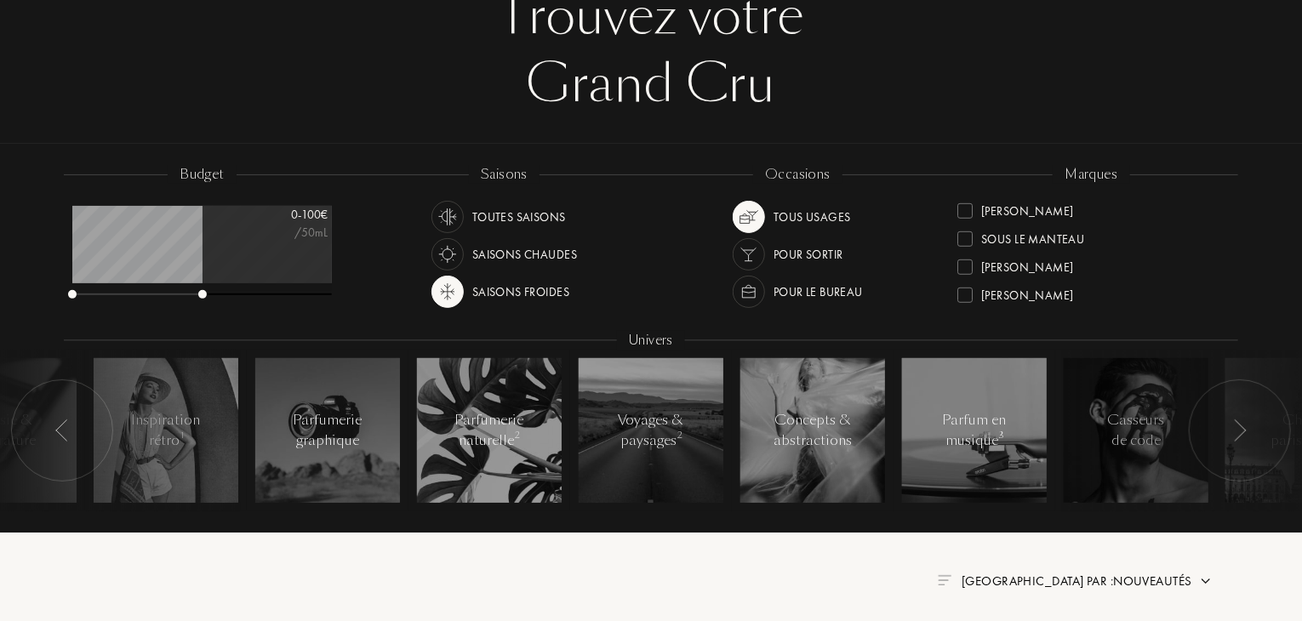
click at [1225, 431] on div at bounding box center [1240, 431] width 102 height 102
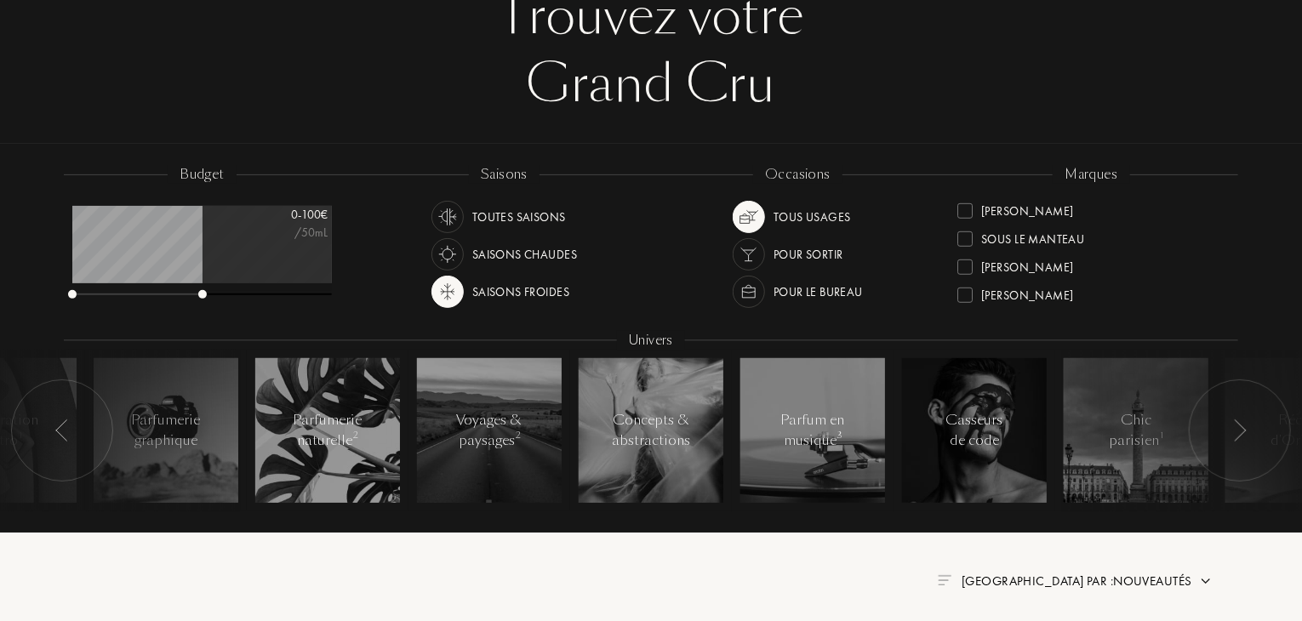
click at [1225, 431] on div at bounding box center [1240, 431] width 102 height 102
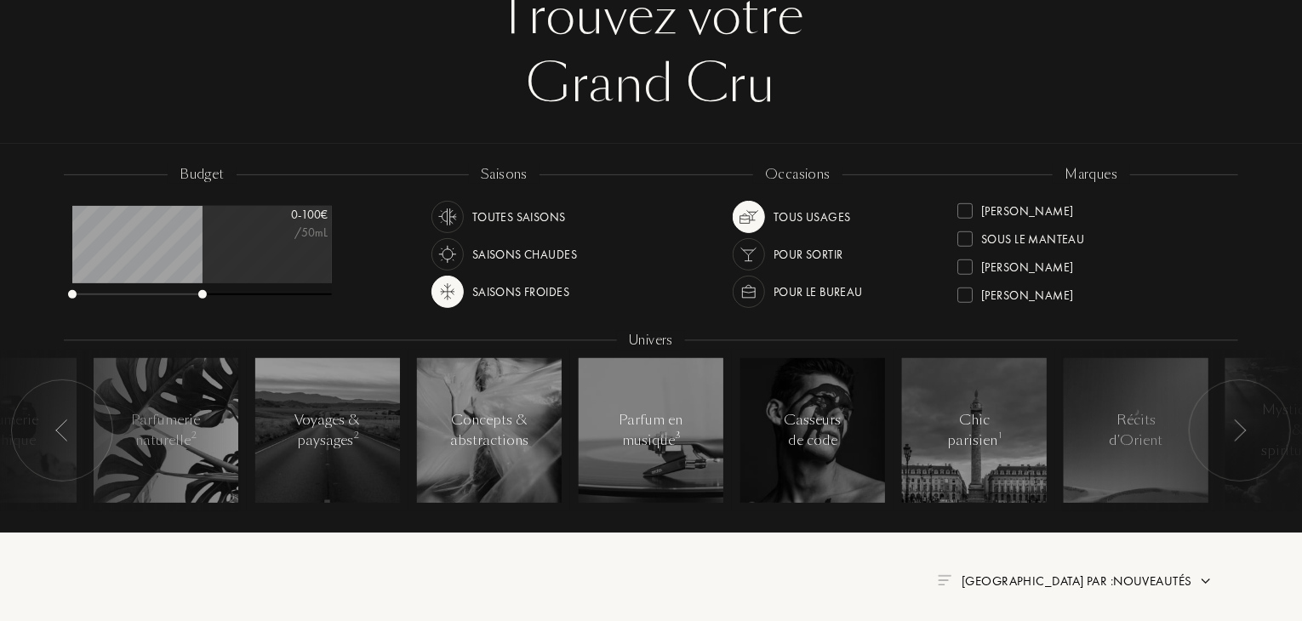
click at [1225, 431] on div at bounding box center [1240, 431] width 102 height 102
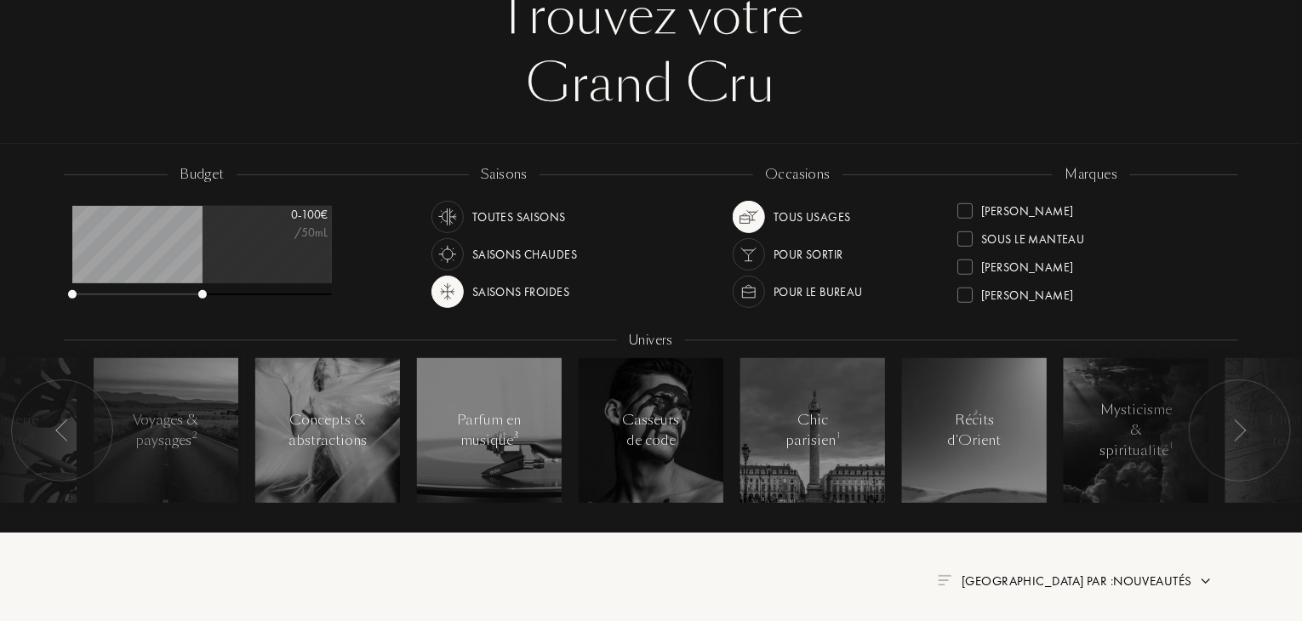
click at [1225, 431] on div at bounding box center [1240, 431] width 102 height 102
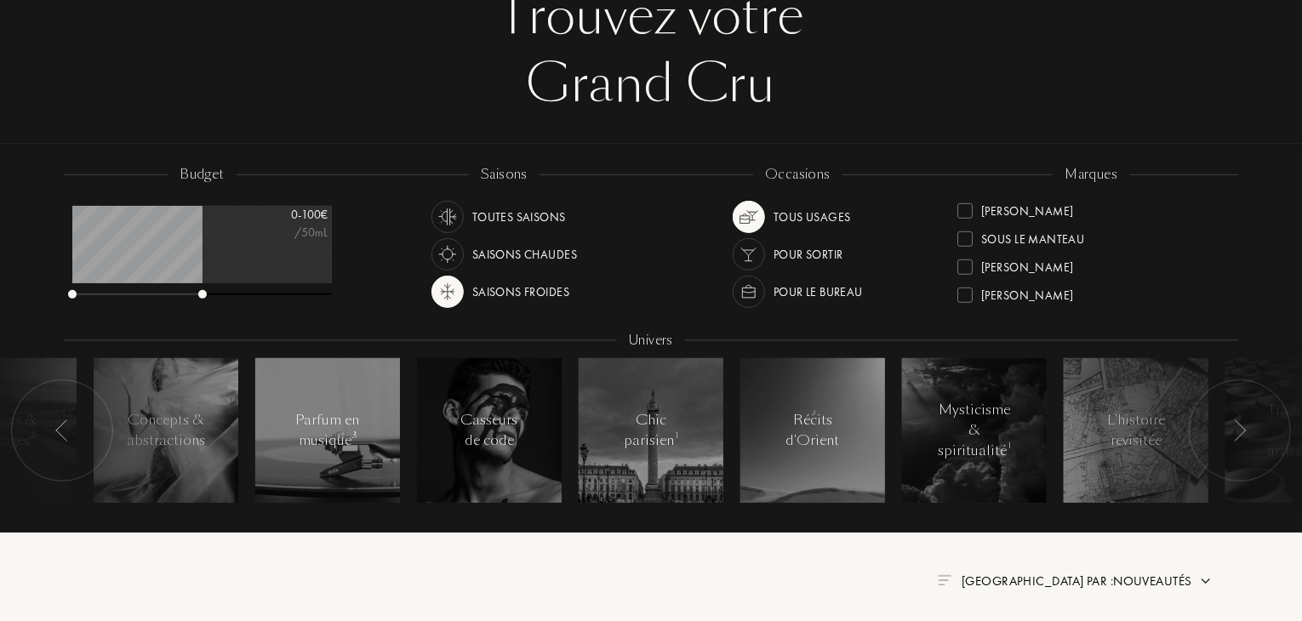
click at [1225, 431] on div at bounding box center [1240, 431] width 102 height 102
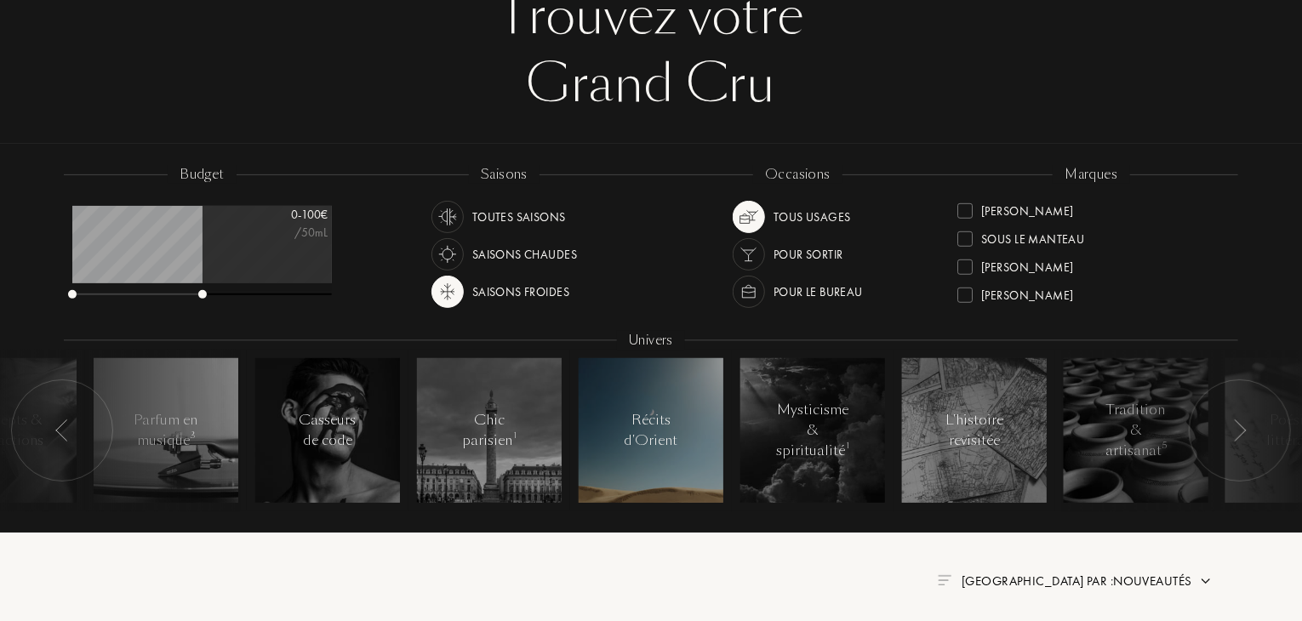
click at [651, 439] on div "Récits d'Orient" at bounding box center [651, 430] width 72 height 41
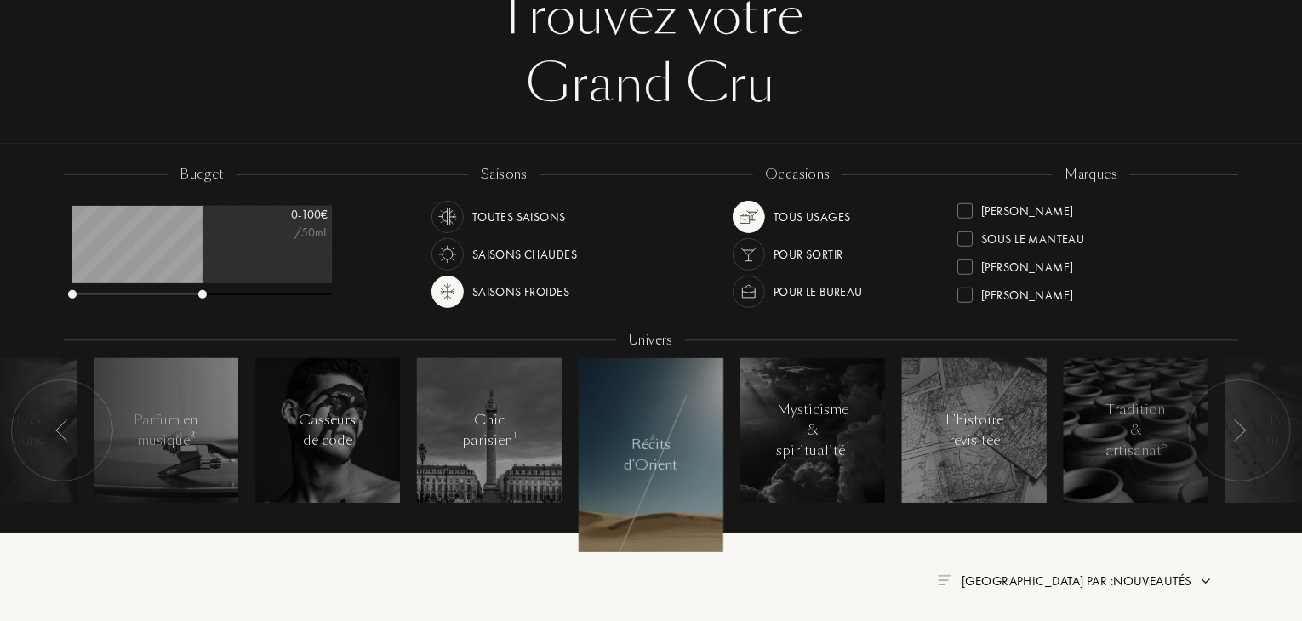
click at [664, 454] on div "Récits d'Orient" at bounding box center [651, 455] width 72 height 41
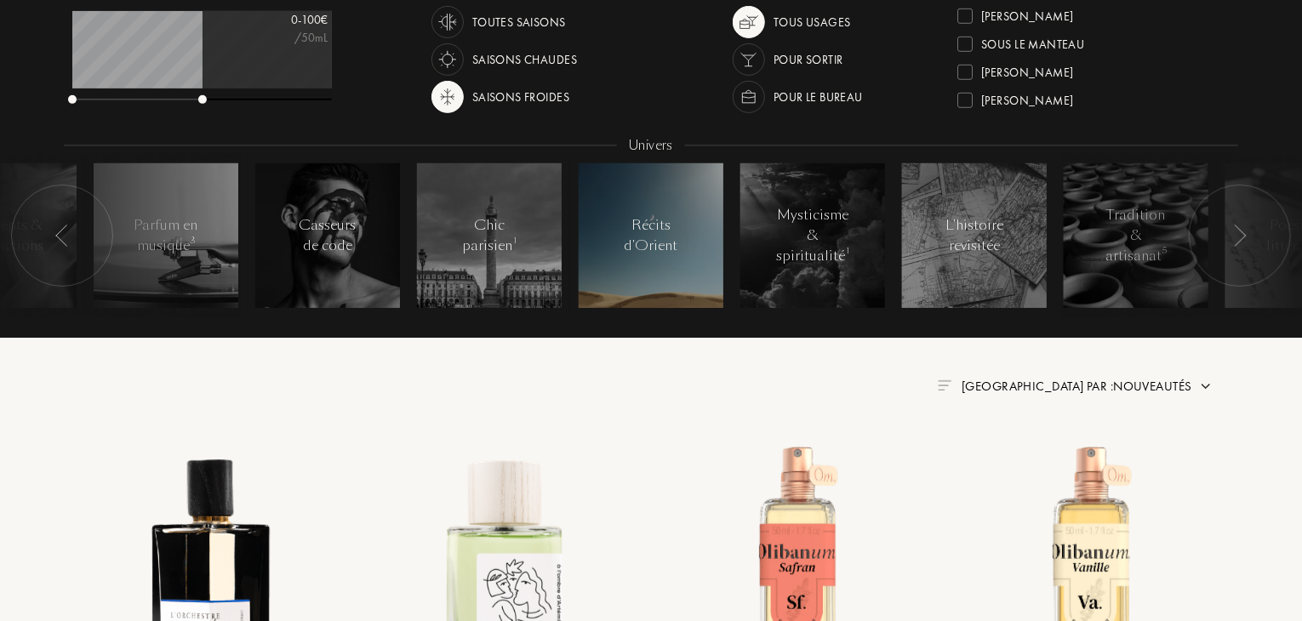
click at [647, 243] on div "Récits d'Orient" at bounding box center [651, 235] width 72 height 41
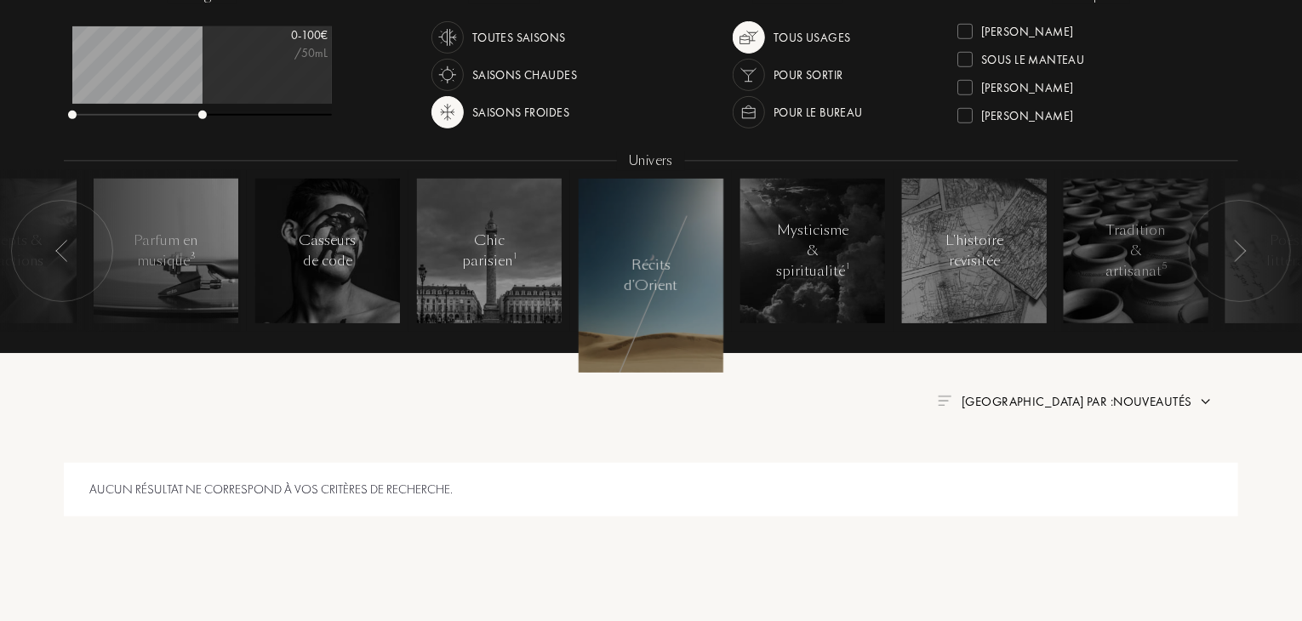
scroll to position [306, 0]
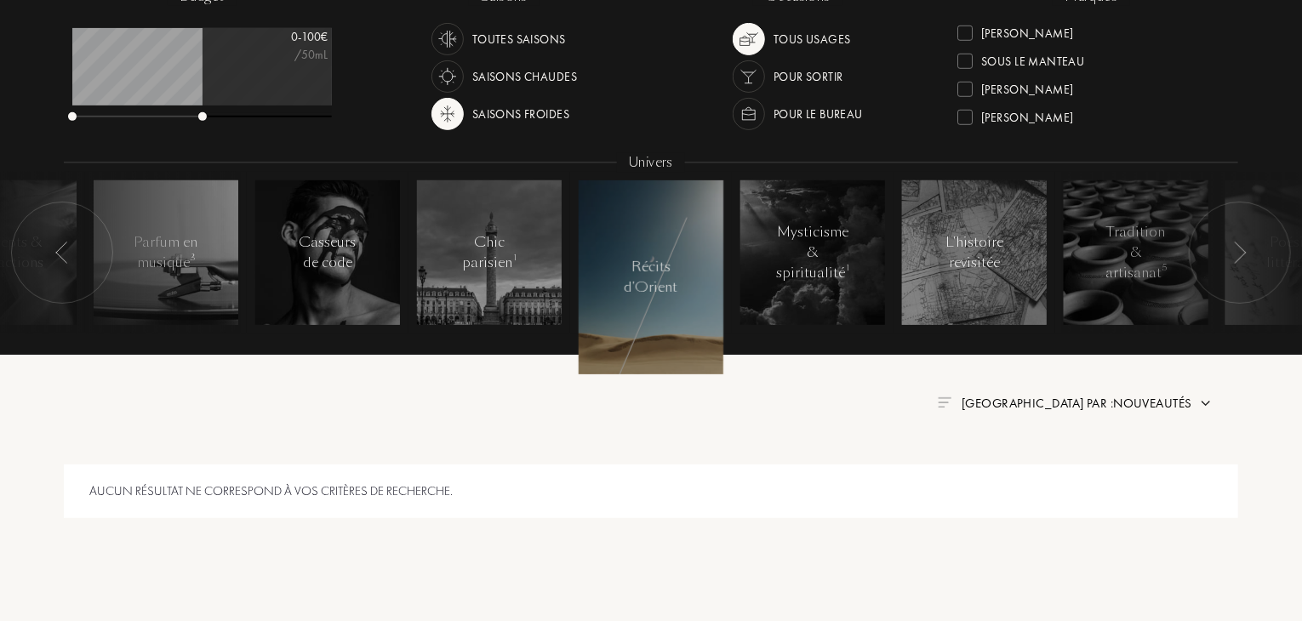
click at [647, 243] on div at bounding box center [651, 277] width 145 height 194
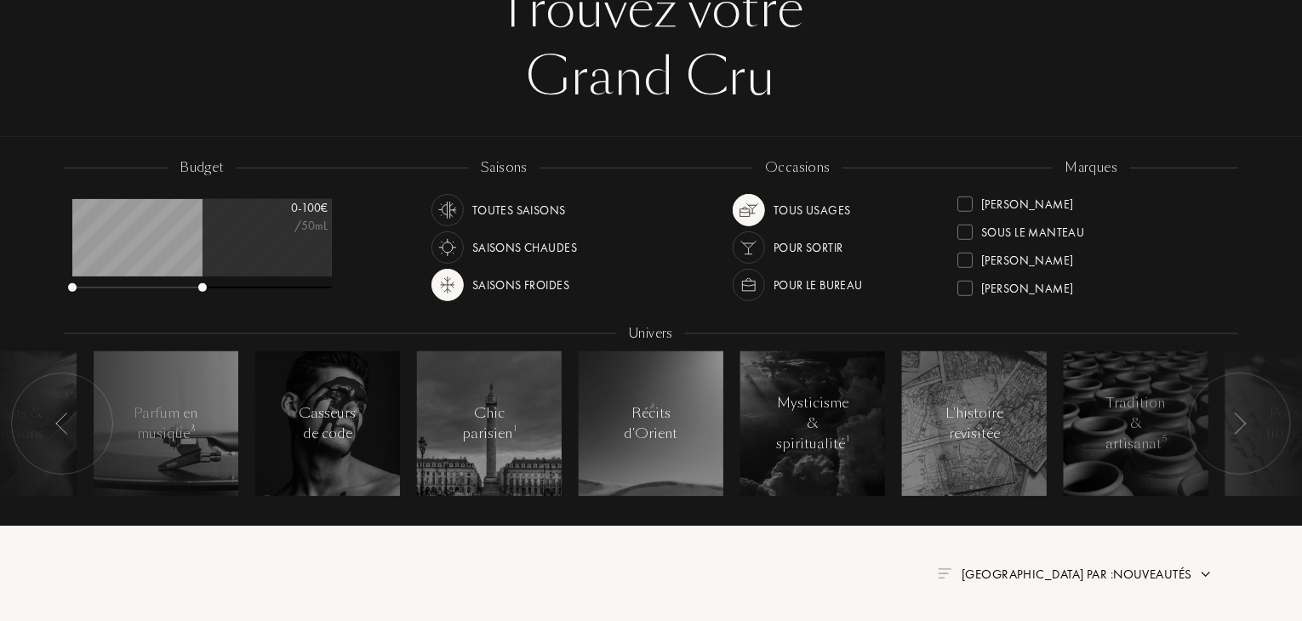
scroll to position [136, 0]
click at [762, 283] on div at bounding box center [749, 284] width 32 height 32
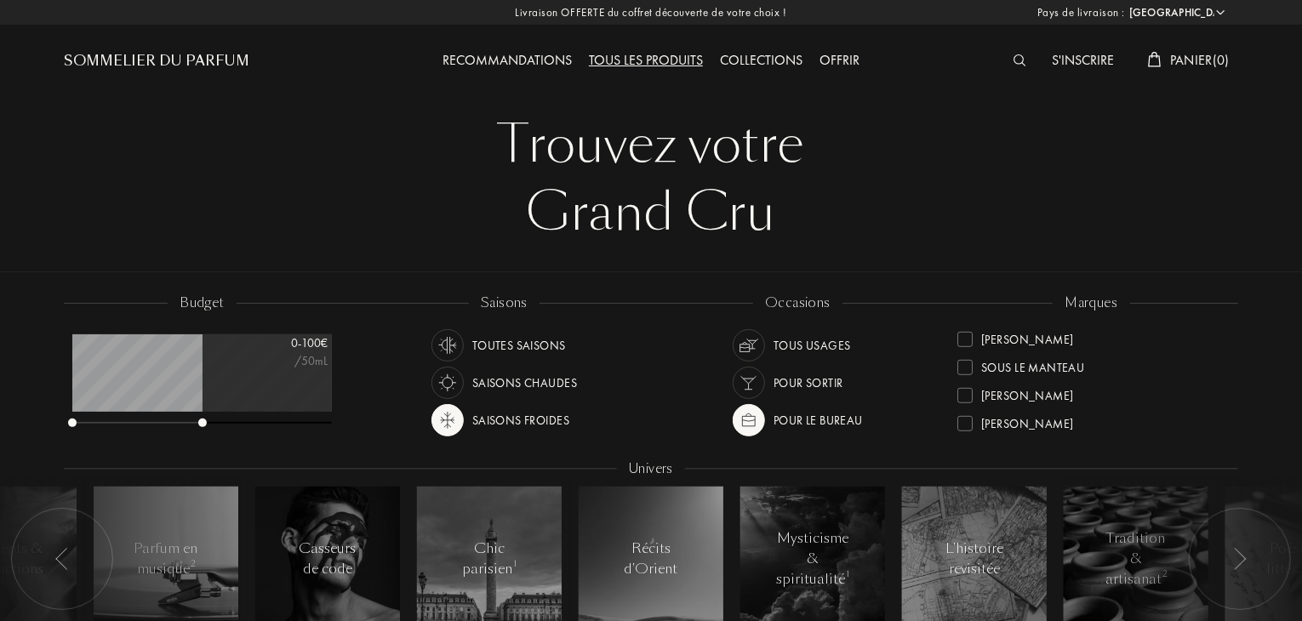
click at [747, 59] on div "Collections" at bounding box center [761, 61] width 100 height 22
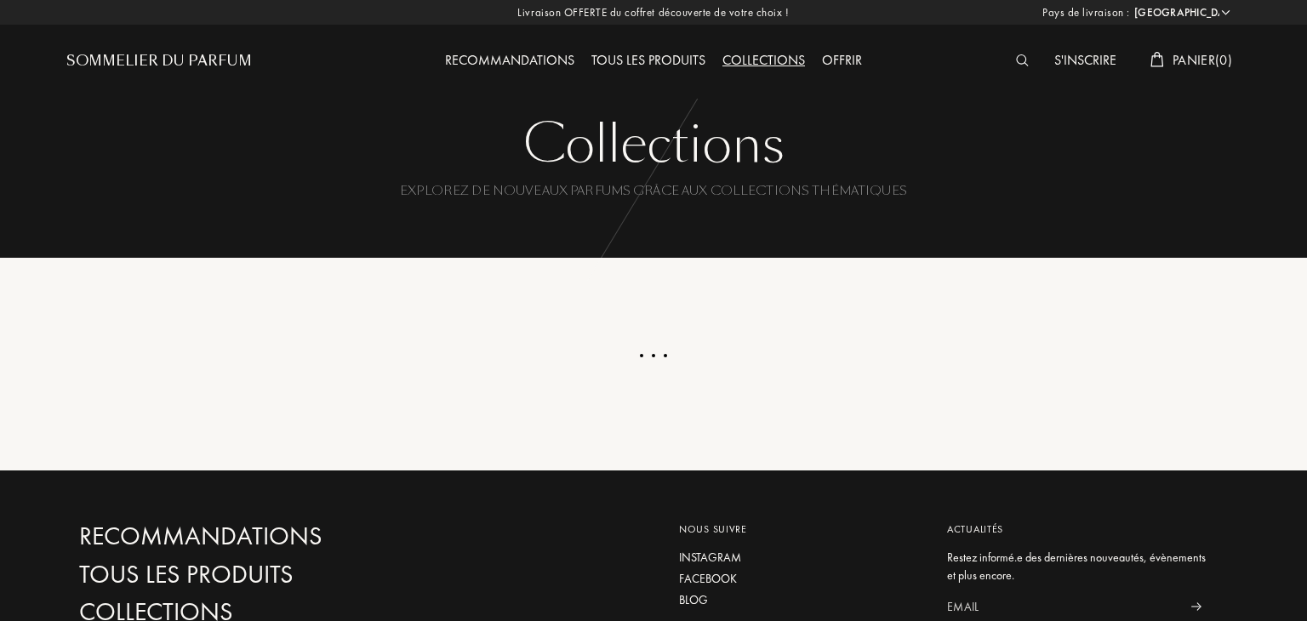
select select "FR"
